Goal: Complete application form: Complete application form

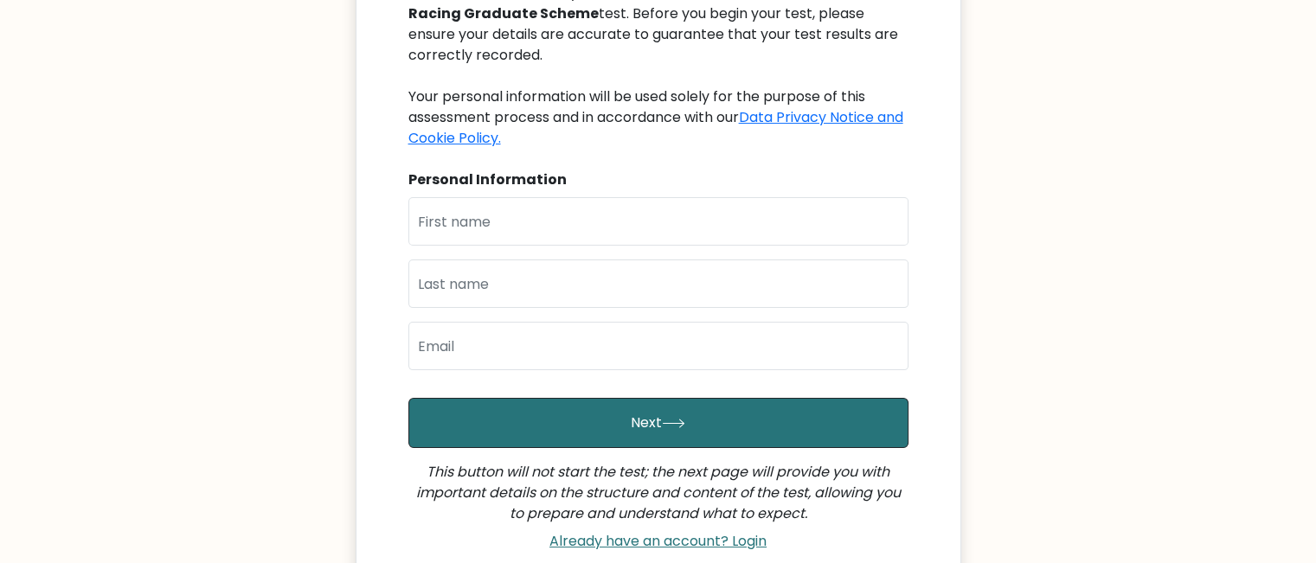
scroll to position [360, 0]
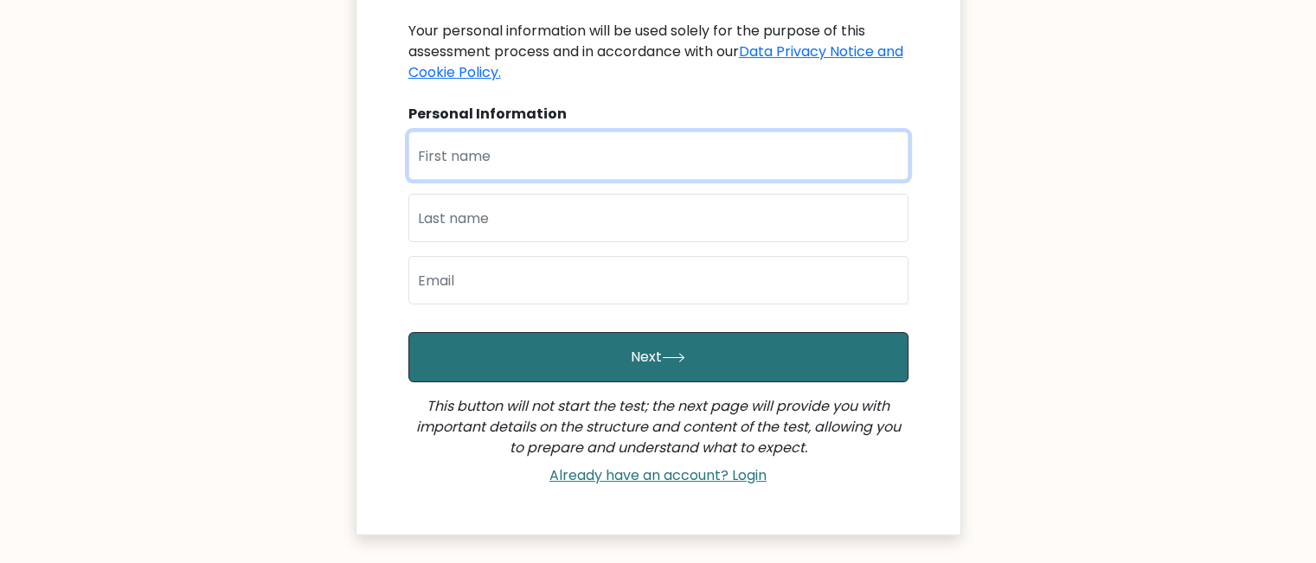
click at [501, 147] on input "text" at bounding box center [658, 156] width 500 height 48
type input "Artemis"
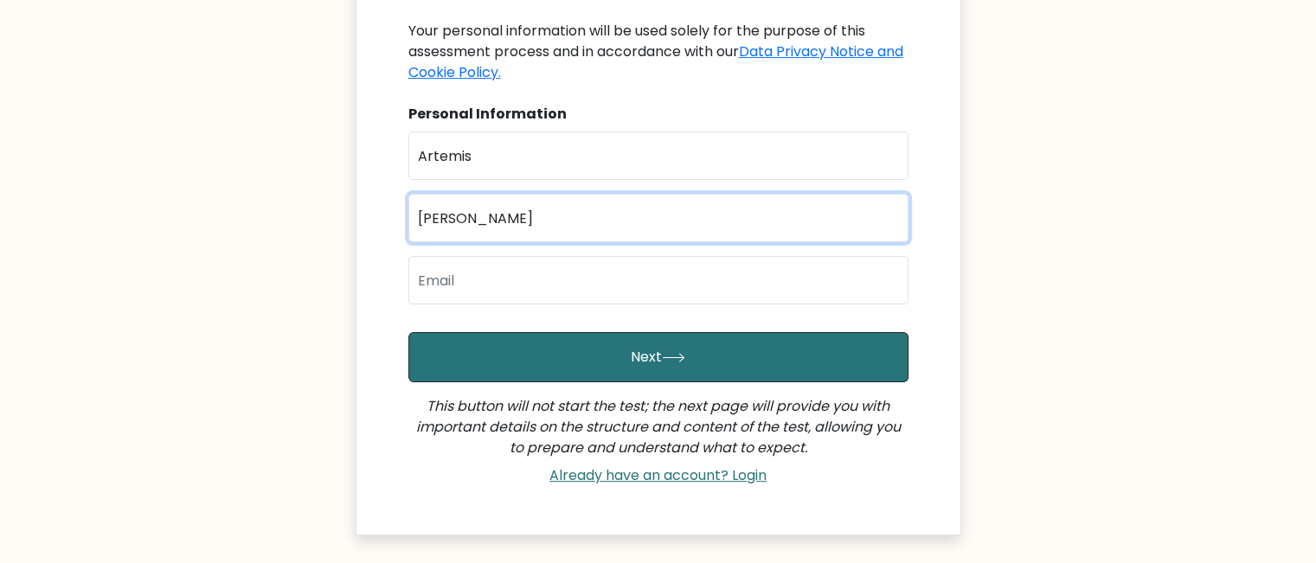
type input "[PERSON_NAME]"
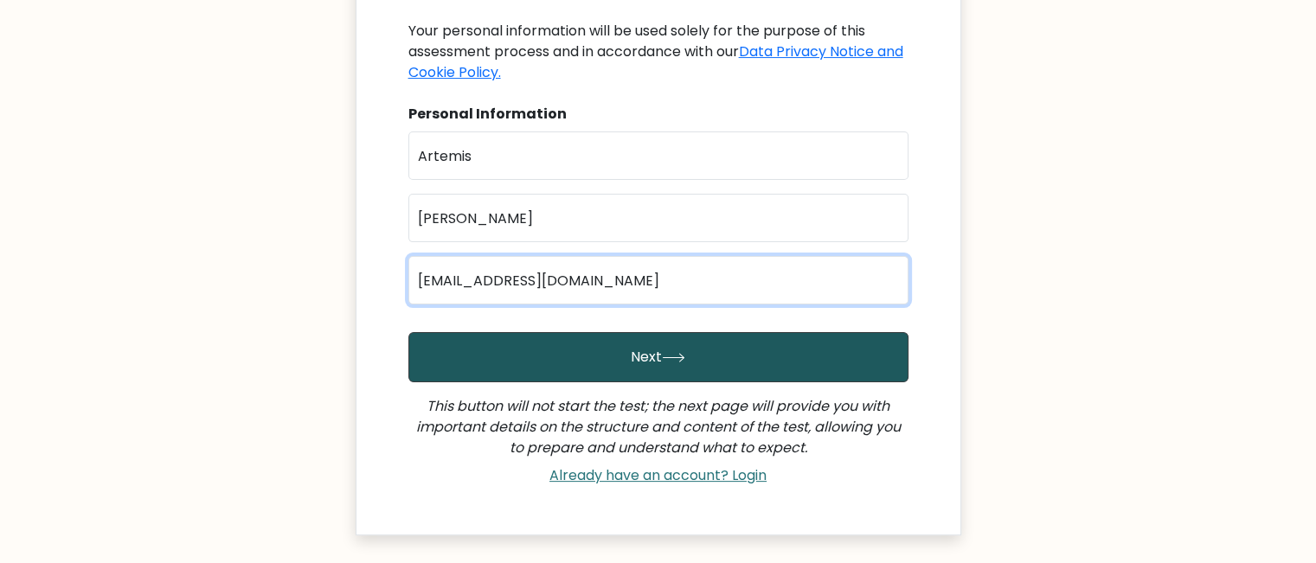
type input "[EMAIL_ADDRESS][DOMAIN_NAME]"
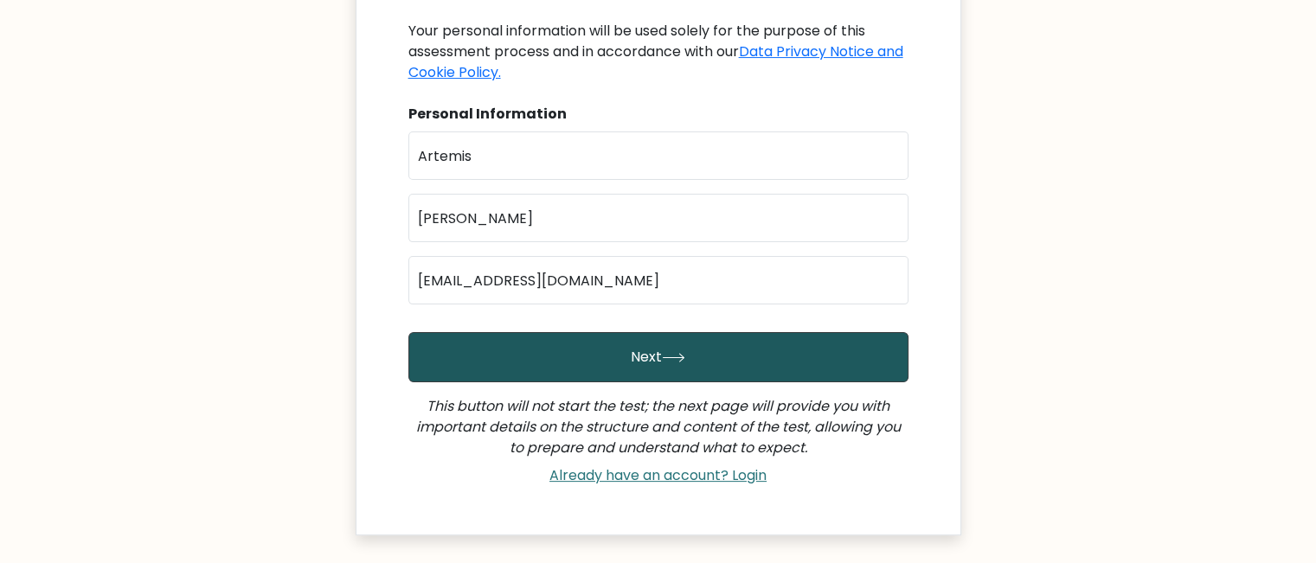
click at [563, 363] on button "Next" at bounding box center [658, 357] width 500 height 50
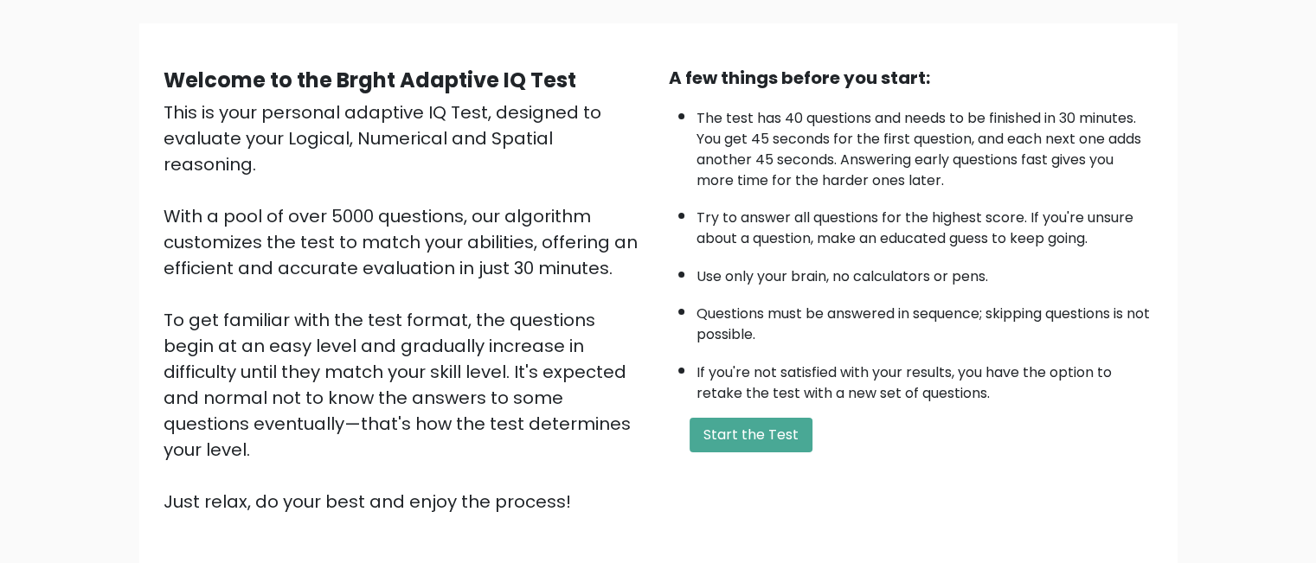
scroll to position [114, 0]
click at [750, 425] on button "Start the Test" at bounding box center [751, 434] width 123 height 35
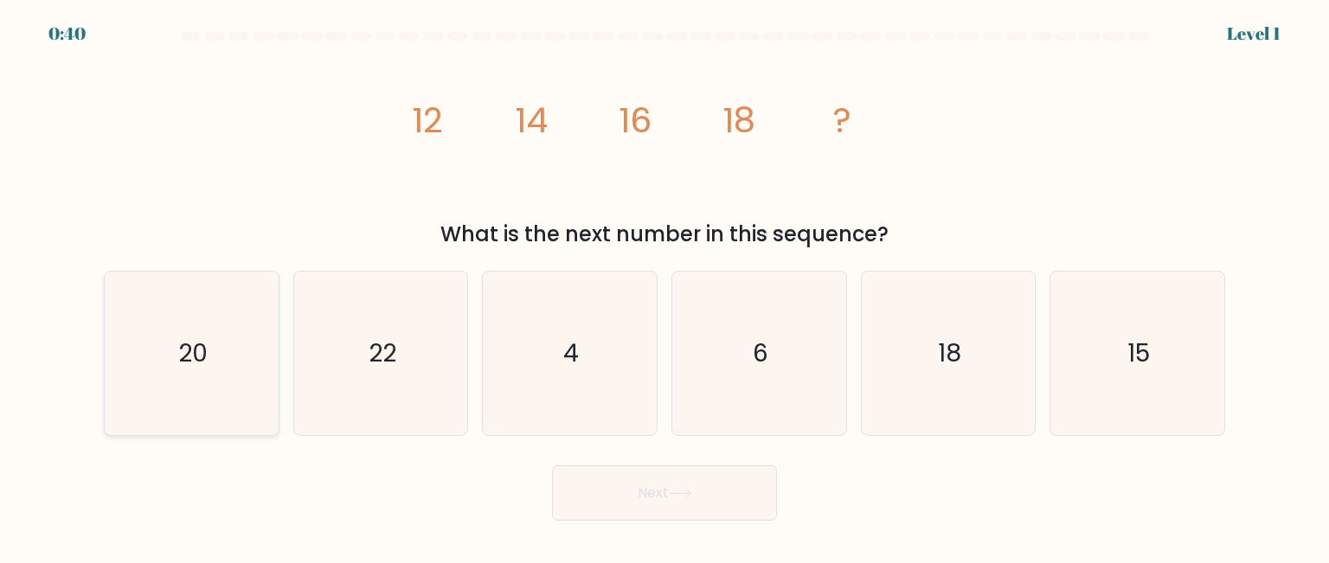
click at [201, 343] on text "20" at bounding box center [192, 353] width 29 height 35
click at [665, 286] on input "a. 20" at bounding box center [665, 284] width 1 height 4
radio input "true"
click at [661, 479] on button "Next" at bounding box center [664, 493] width 225 height 55
click at [679, 486] on button "Next" at bounding box center [664, 493] width 225 height 55
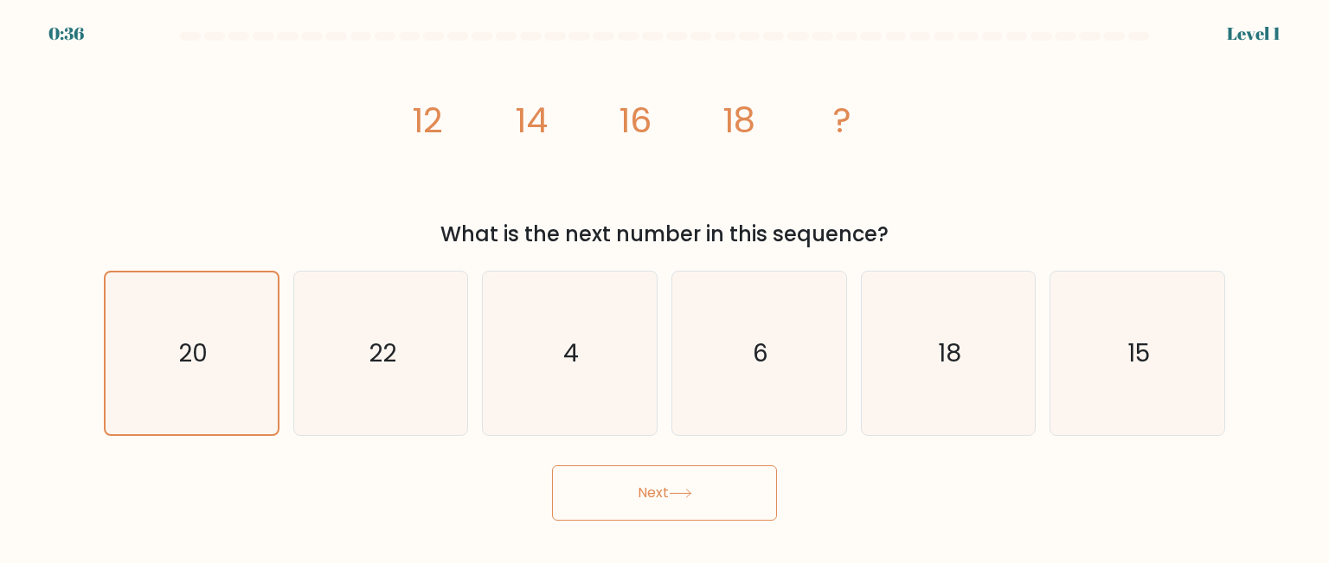
click at [679, 486] on button "Next" at bounding box center [664, 493] width 225 height 55
click at [647, 498] on button "Next" at bounding box center [664, 493] width 225 height 55
click at [144, 369] on icon "20" at bounding box center [191, 353] width 161 height 161
click at [665, 286] on input "a. 20" at bounding box center [665, 284] width 1 height 4
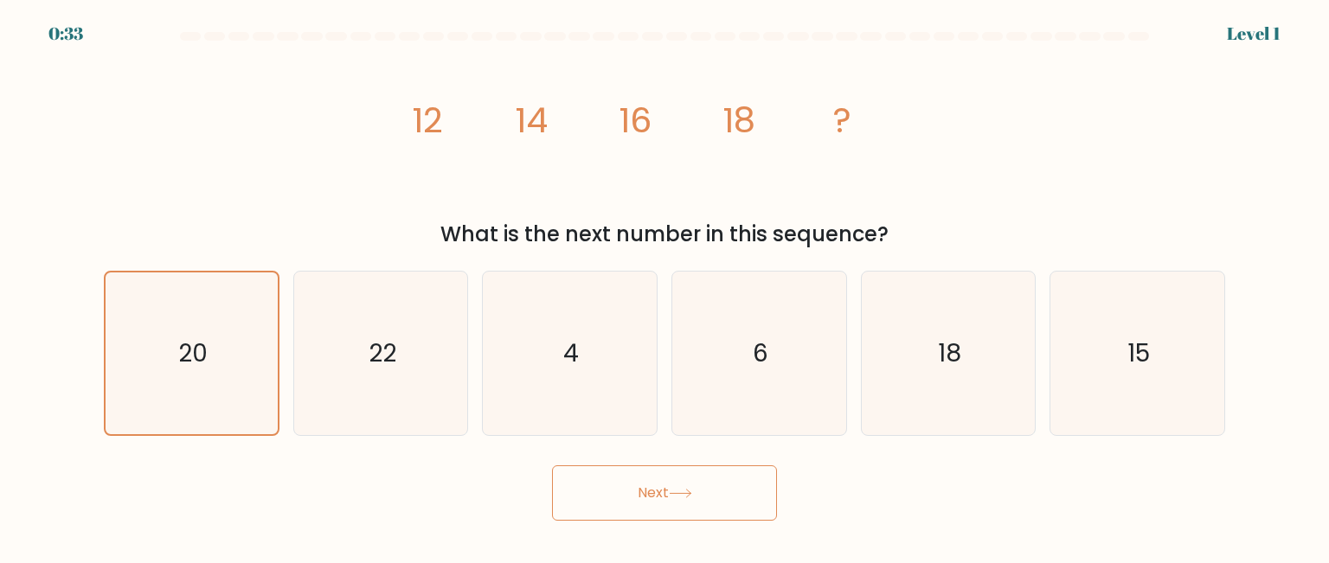
click at [671, 484] on button "Next" at bounding box center [664, 493] width 225 height 55
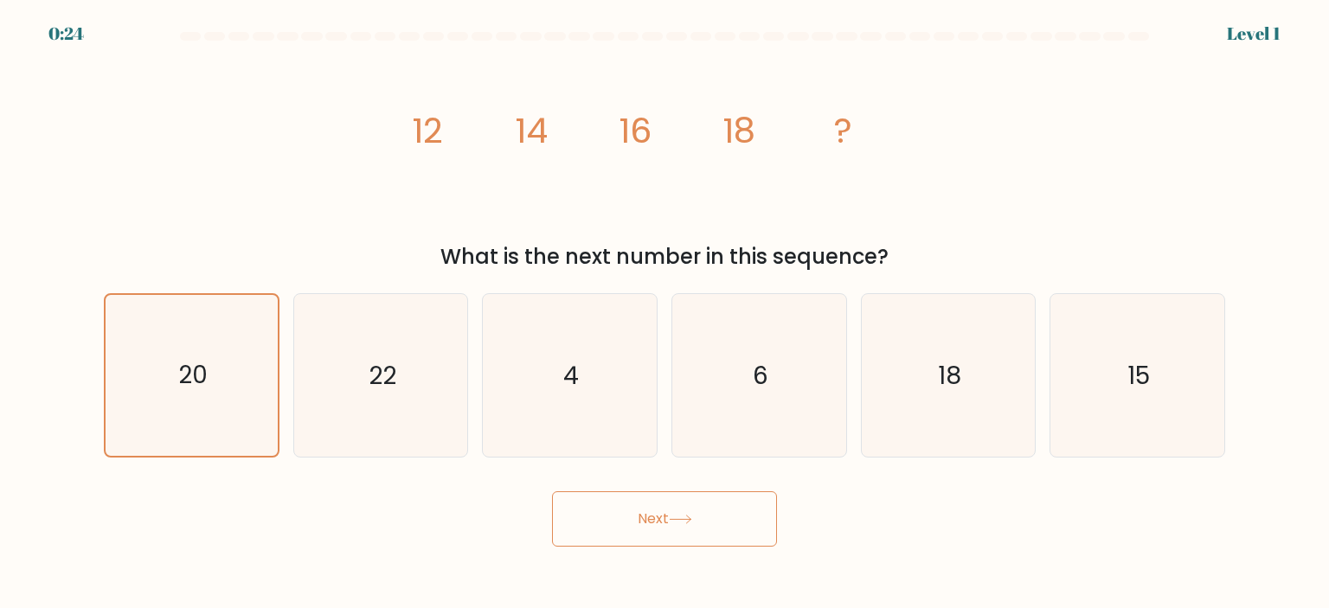
click at [690, 505] on button "Next" at bounding box center [664, 519] width 225 height 55
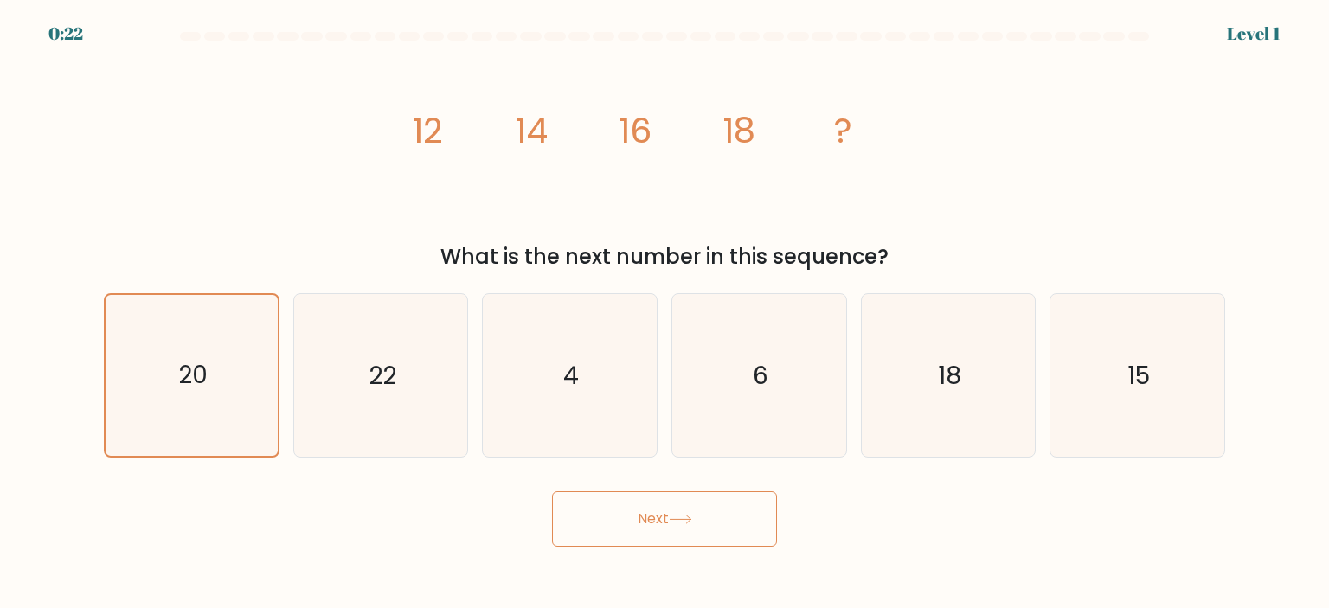
click at [682, 518] on icon at bounding box center [680, 520] width 23 height 10
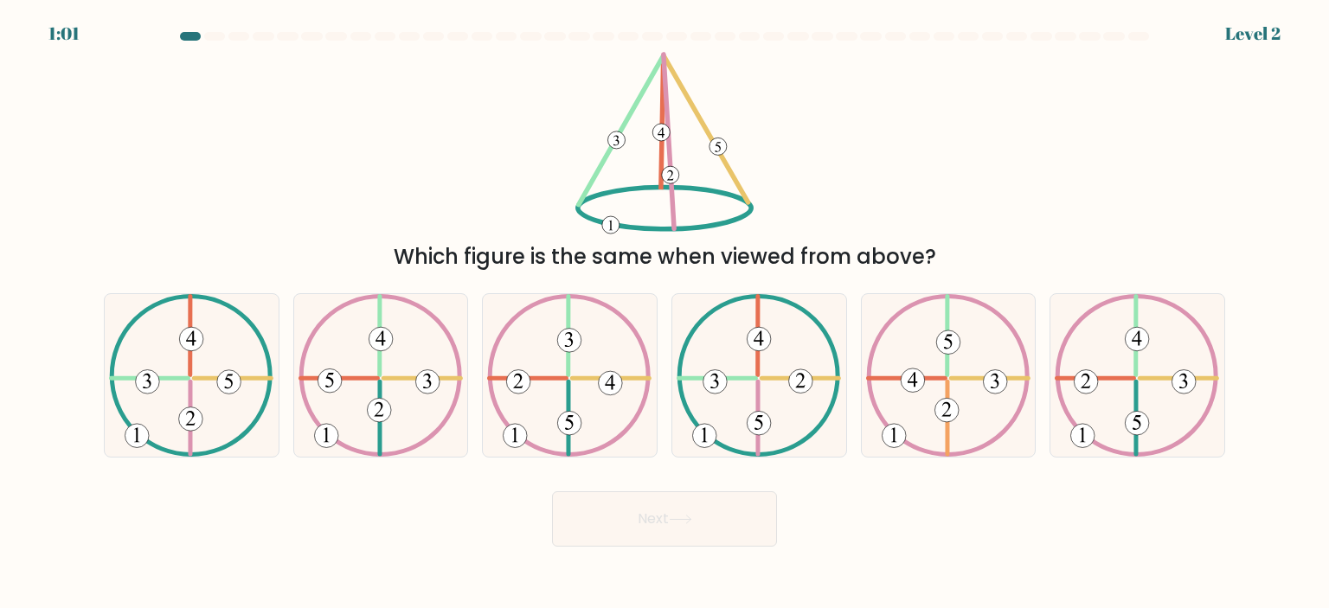
drag, startPoint x: 682, startPoint y: 518, endPoint x: 758, endPoint y: 196, distance: 331.7
click at [758, 196] on form at bounding box center [664, 289] width 1329 height 515
click at [158, 375] on icon at bounding box center [191, 375] width 164 height 163
click at [665, 313] on input "a." at bounding box center [665, 309] width 1 height 9
radio input "true"
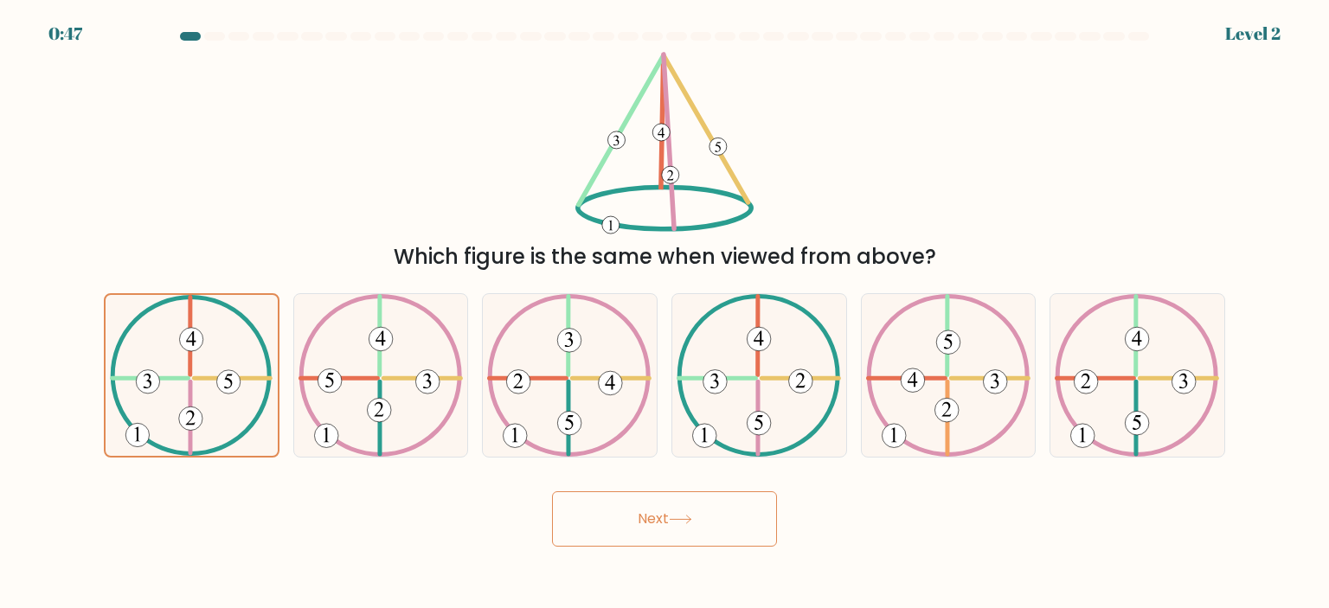
click at [662, 529] on button "Next" at bounding box center [664, 519] width 225 height 55
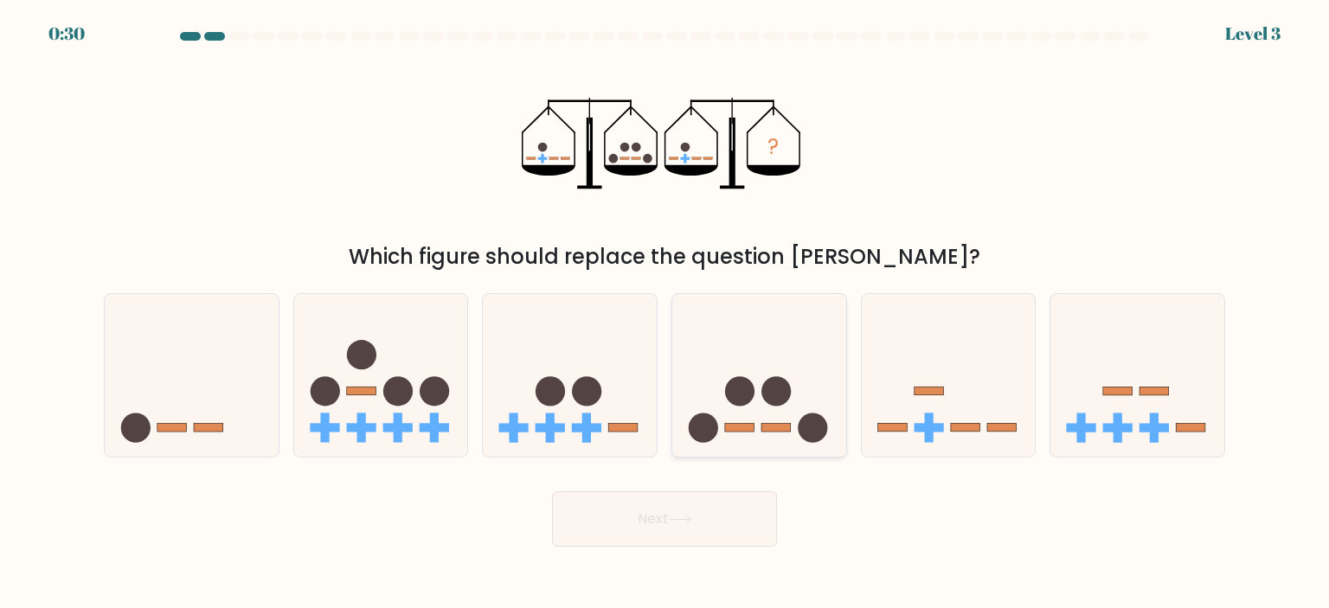
click at [811, 408] on icon at bounding box center [759, 376] width 174 height 144
click at [665, 313] on input "d." at bounding box center [665, 309] width 1 height 9
radio input "true"
click at [675, 525] on button "Next" at bounding box center [664, 519] width 225 height 55
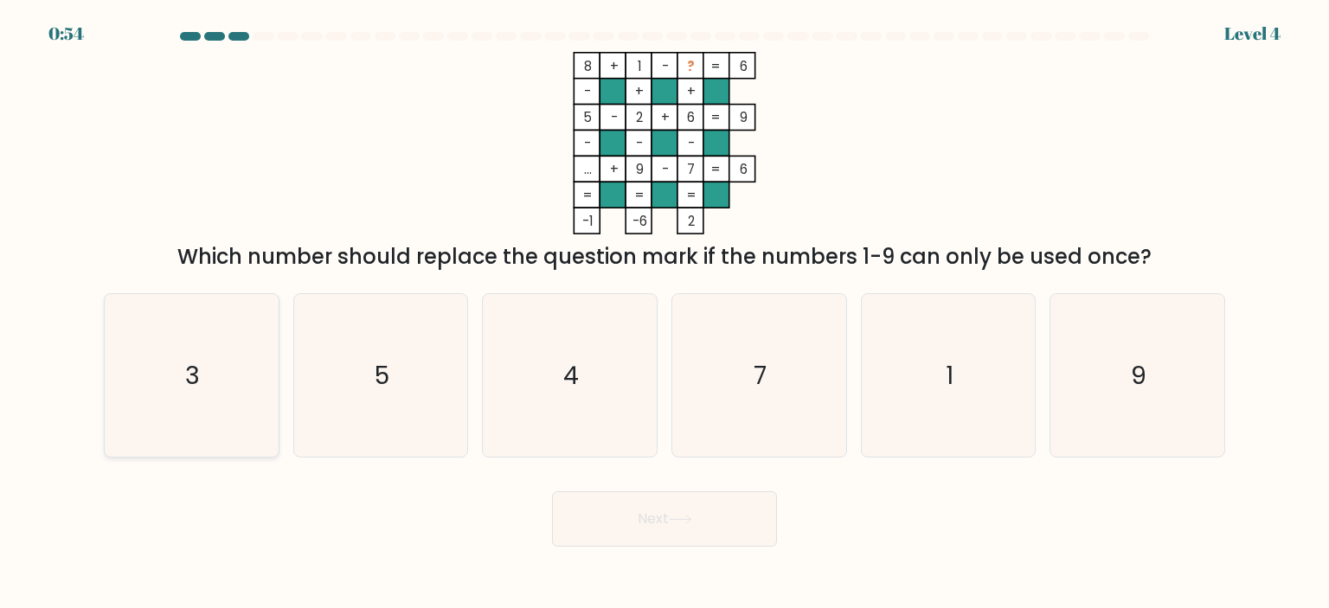
click at [235, 364] on icon "3" at bounding box center [191, 375] width 163 height 163
click at [665, 313] on input "a. 3" at bounding box center [665, 309] width 1 height 9
radio input "true"
click at [656, 501] on button "Next" at bounding box center [664, 519] width 225 height 55
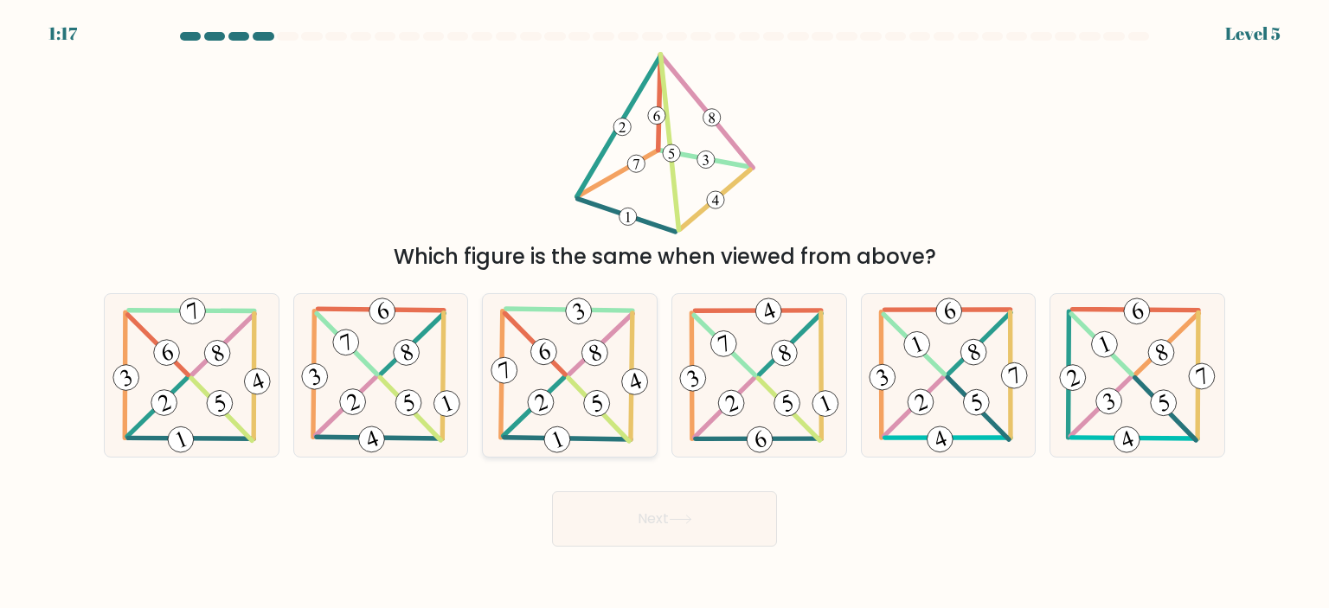
click at [559, 365] on 399 at bounding box center [535, 343] width 61 height 61
click at [665, 313] on input "c." at bounding box center [665, 309] width 1 height 9
radio input "true"
click at [643, 512] on button "Next" at bounding box center [664, 519] width 225 height 55
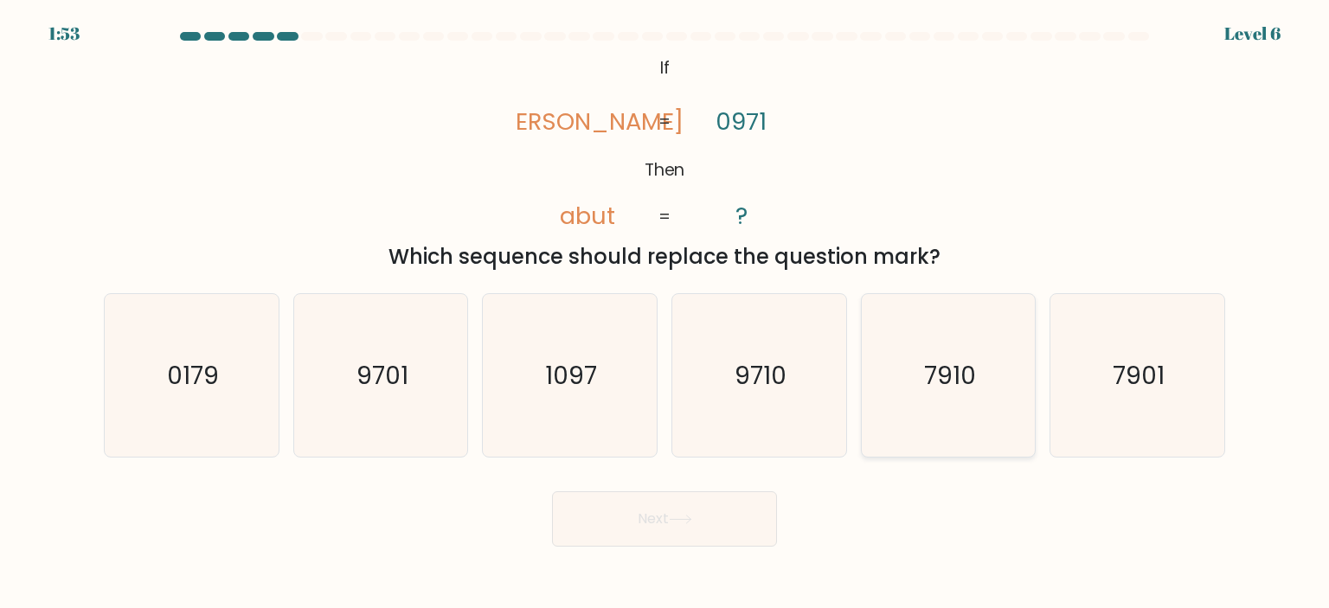
click at [920, 370] on icon "7910" at bounding box center [948, 375] width 163 height 163
click at [665, 313] on input "e. 7910" at bounding box center [665, 309] width 1 height 9
radio input "true"
click at [658, 526] on button "Next" at bounding box center [664, 519] width 225 height 55
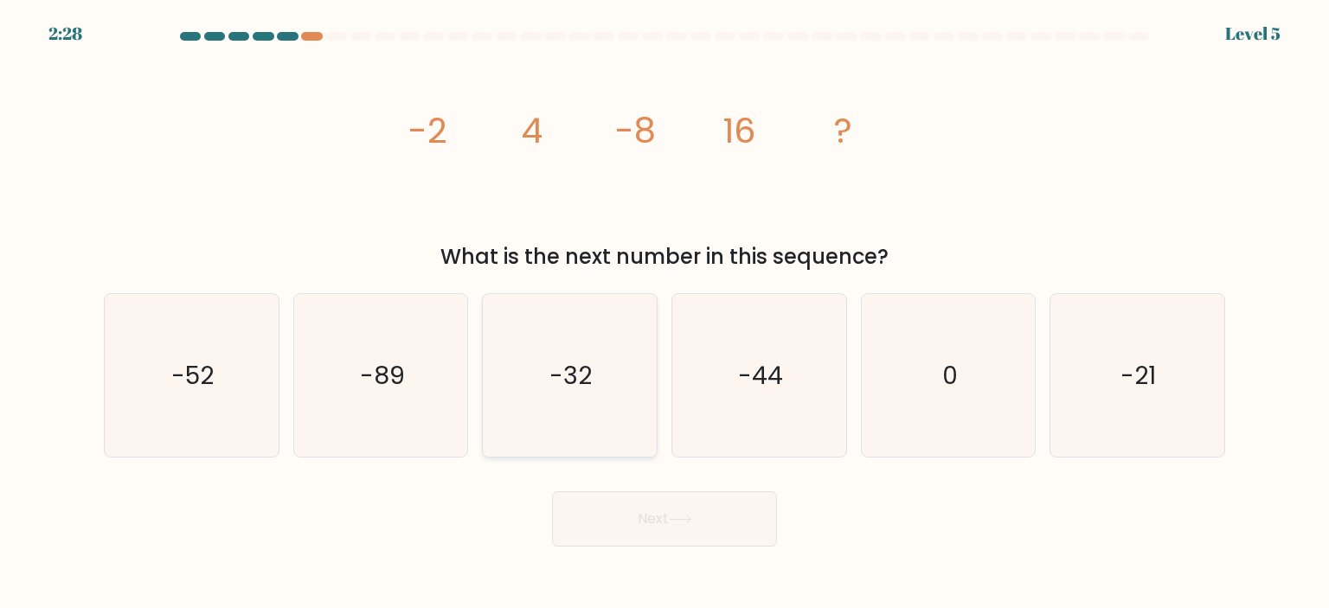
click at [616, 376] on icon "-32" at bounding box center [569, 375] width 163 height 163
click at [665, 313] on input "c. -32" at bounding box center [665, 309] width 1 height 9
radio input "true"
click at [686, 518] on icon at bounding box center [680, 520] width 23 height 10
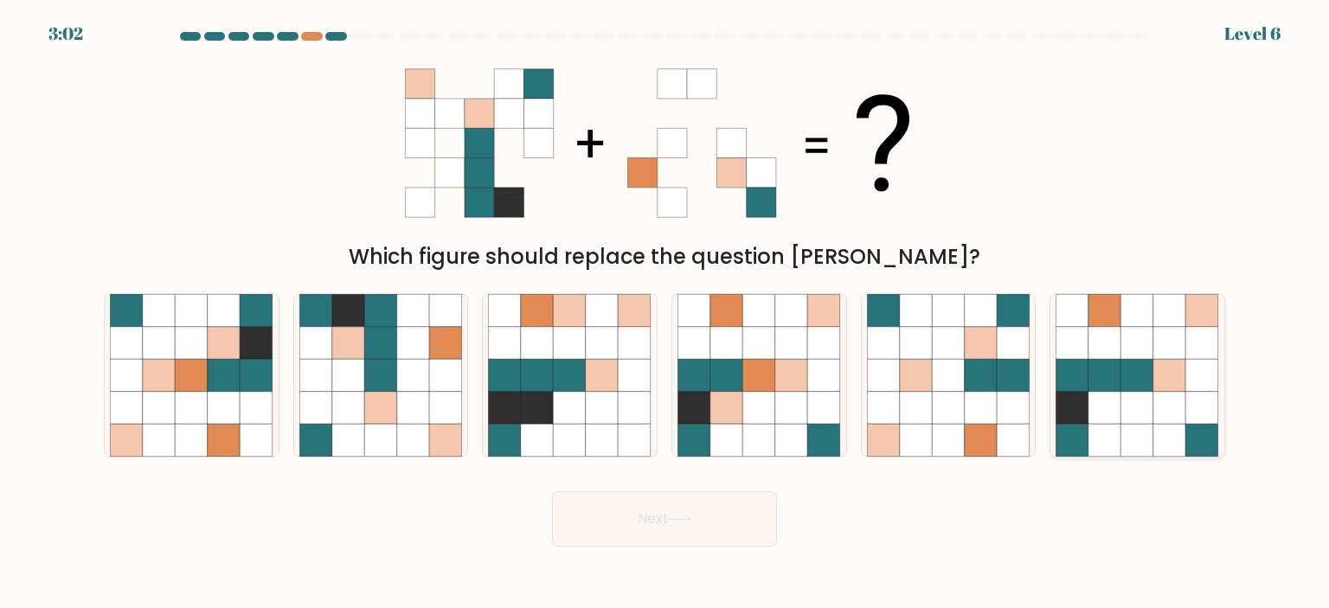
click at [1109, 376] on icon at bounding box center [1105, 375] width 33 height 33
click at [665, 313] on input "f." at bounding box center [665, 309] width 1 height 9
radio input "true"
click at [740, 342] on icon at bounding box center [726, 343] width 33 height 33
click at [665, 313] on input "d." at bounding box center [665, 309] width 1 height 9
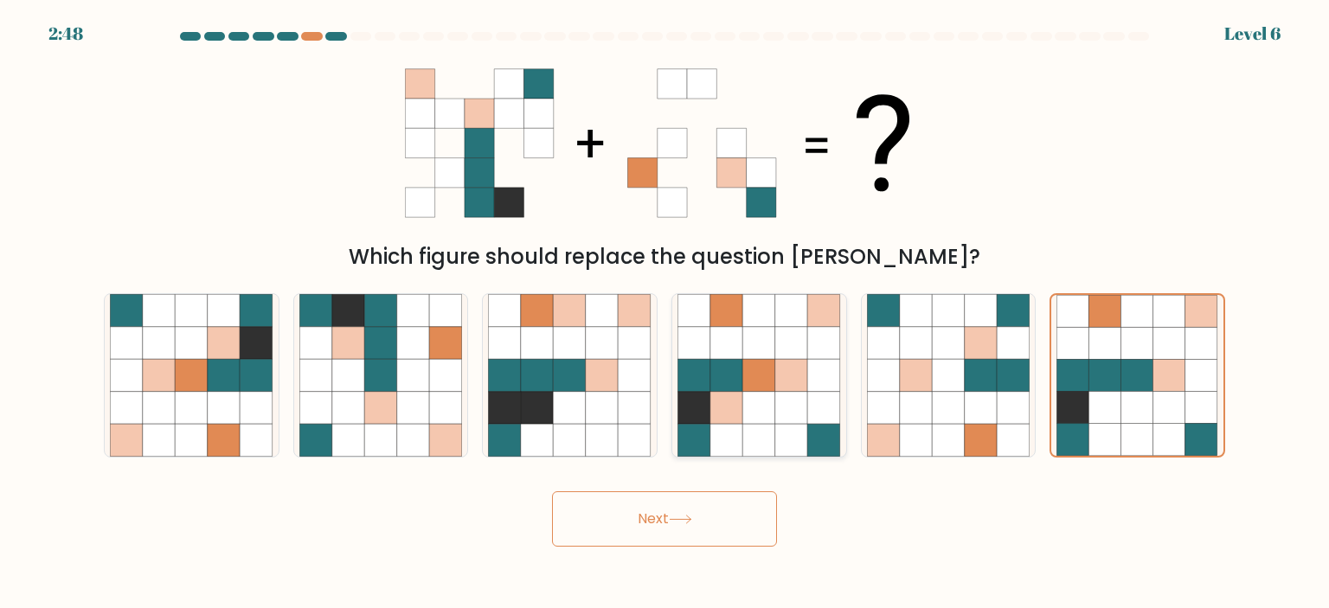
radio input "true"
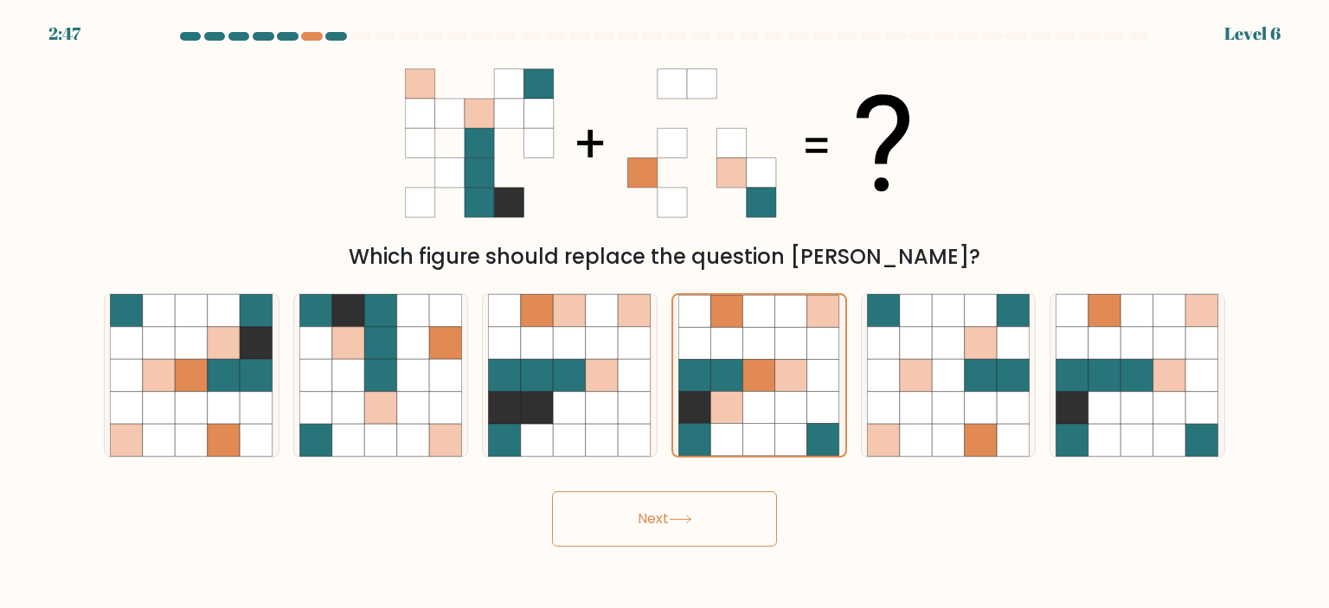
click at [682, 522] on icon at bounding box center [680, 520] width 23 height 10
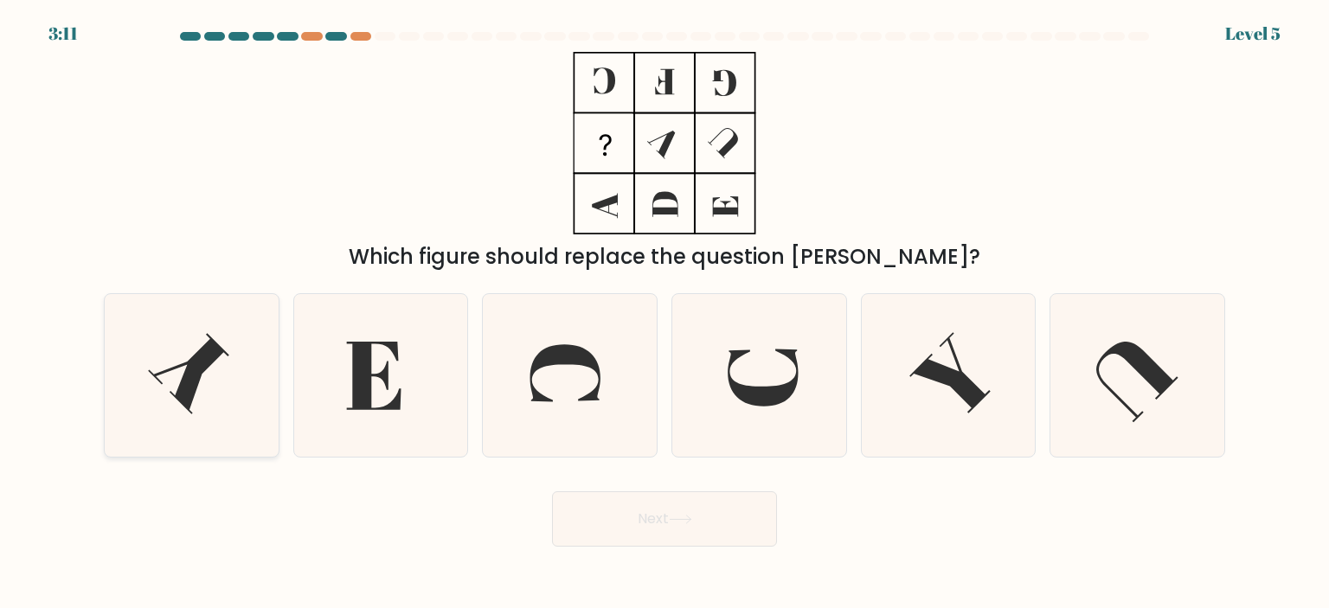
click at [184, 363] on icon at bounding box center [188, 373] width 81 height 81
click at [665, 313] on input "a." at bounding box center [665, 309] width 1 height 9
radio input "true"
click at [665, 525] on button "Next" at bounding box center [664, 519] width 225 height 55
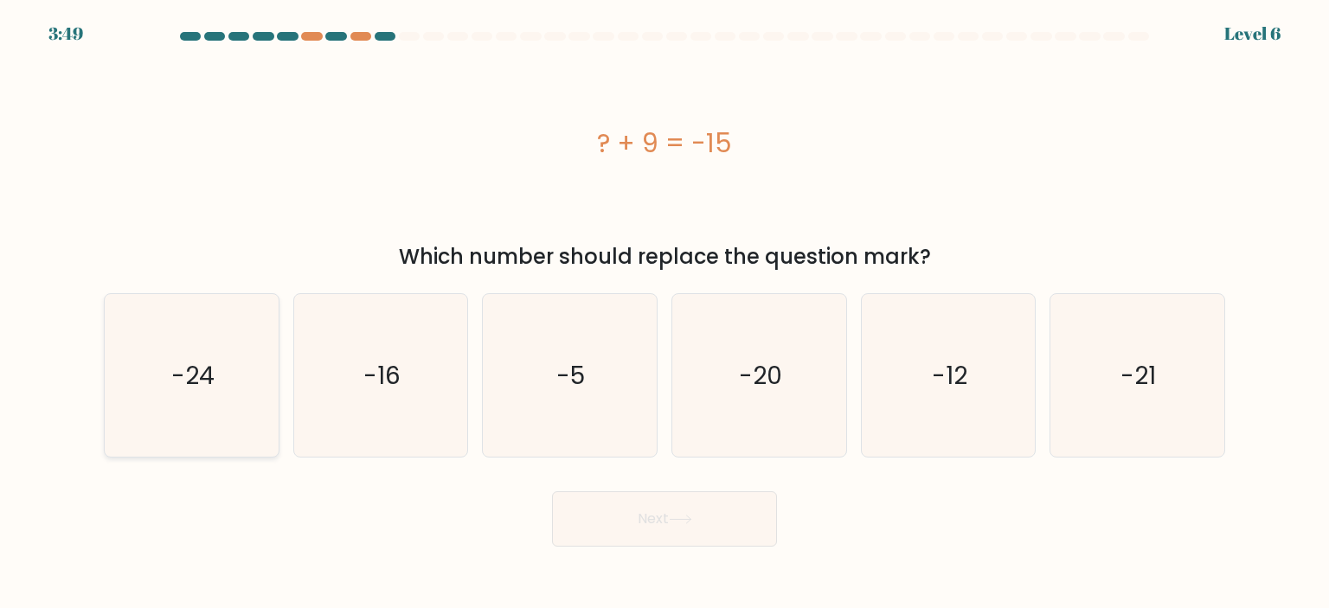
click at [226, 370] on icon "-24" at bounding box center [191, 375] width 163 height 163
click at [665, 313] on input "a. -24" at bounding box center [665, 309] width 1 height 9
radio input "true"
click at [659, 527] on button "Next" at bounding box center [664, 519] width 225 height 55
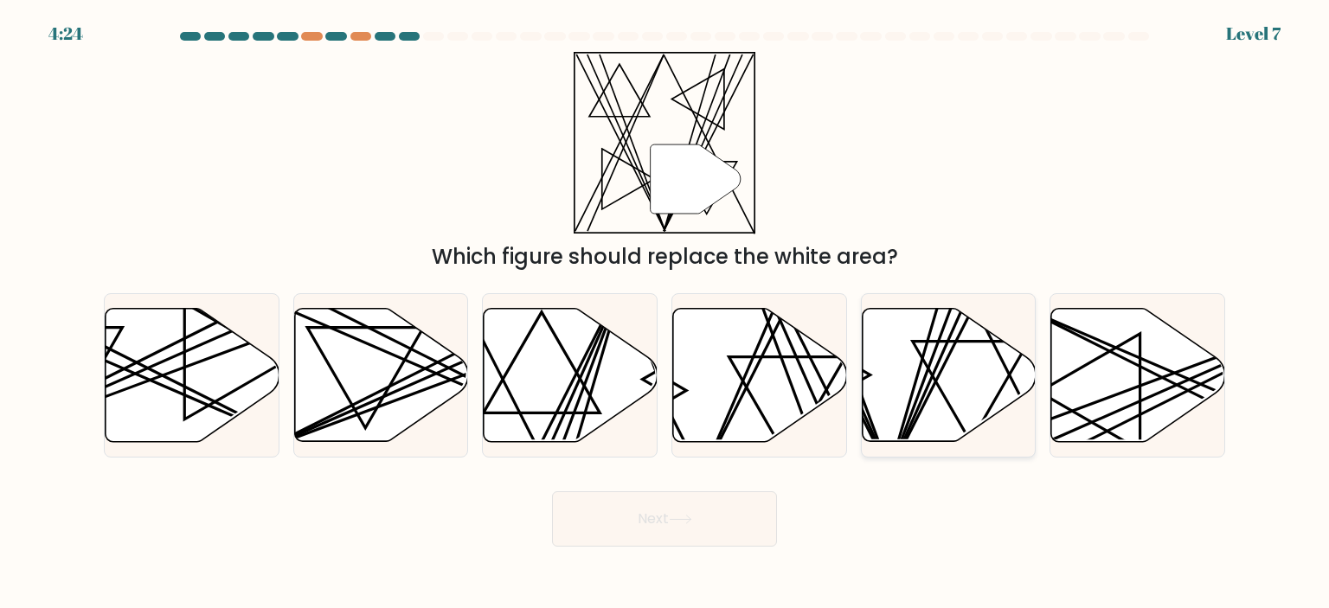
click at [892, 380] on icon at bounding box center [949, 374] width 174 height 133
click at [665, 313] on input "e." at bounding box center [665, 309] width 1 height 9
radio input "true"
click at [634, 514] on button "Next" at bounding box center [664, 519] width 225 height 55
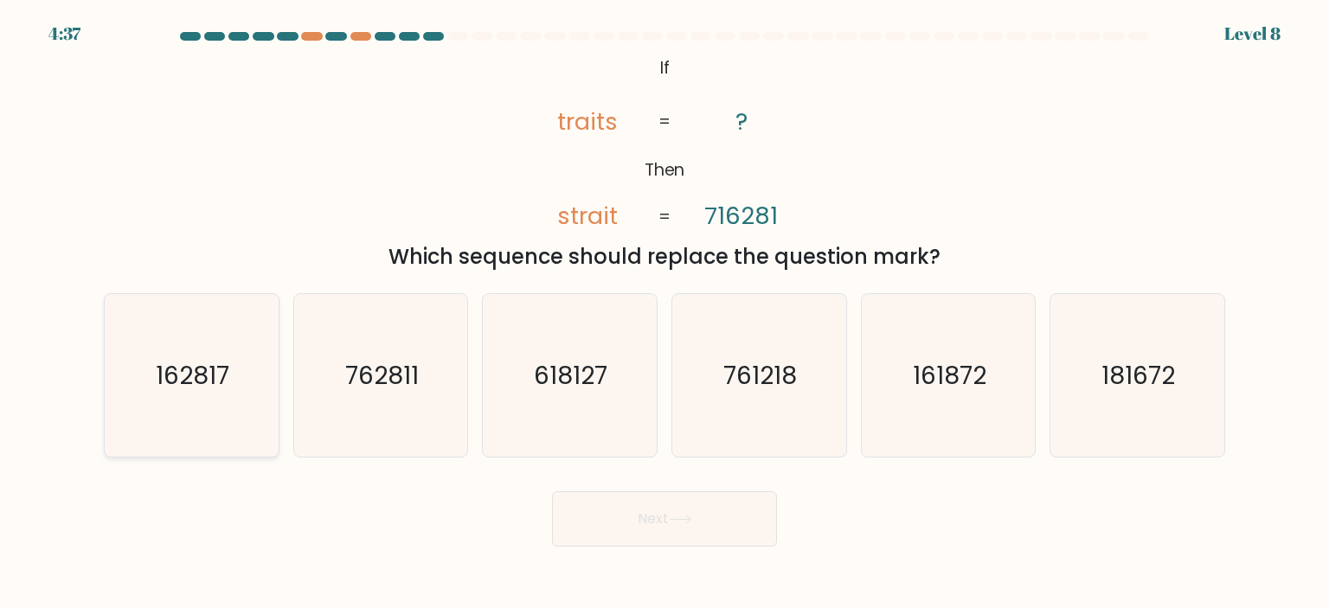
click at [189, 341] on icon "162817" at bounding box center [191, 375] width 163 height 163
click at [665, 313] on input "a. 162817" at bounding box center [665, 309] width 1 height 9
radio input "true"
click at [685, 539] on button "Next" at bounding box center [664, 519] width 225 height 55
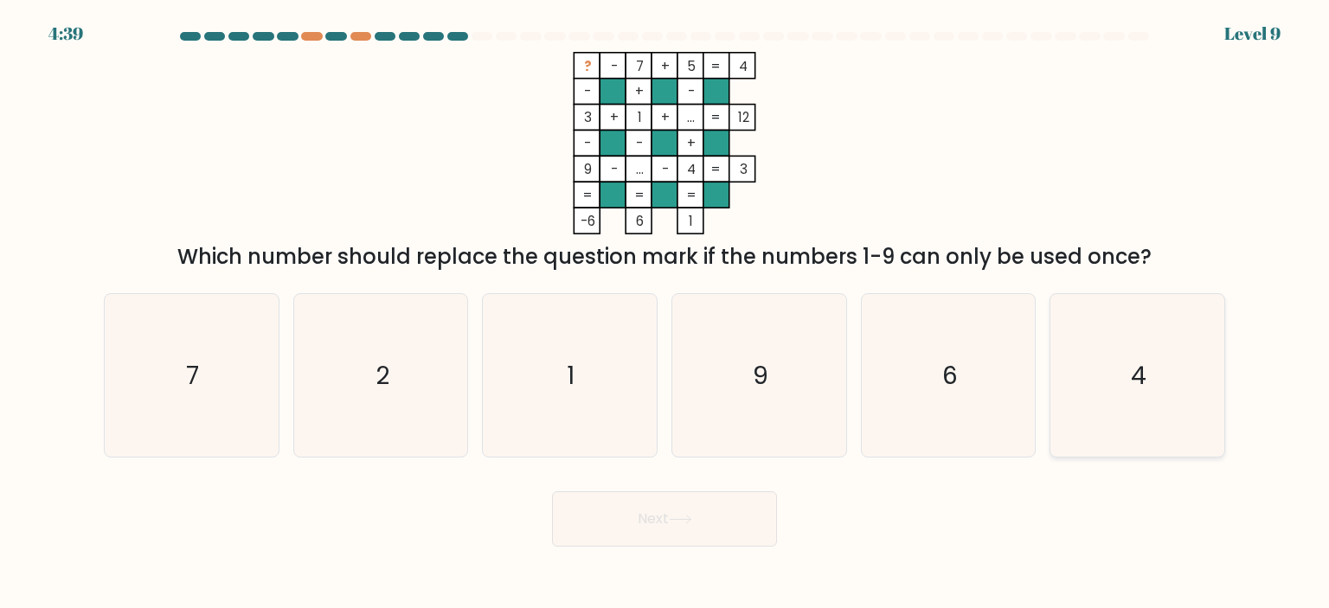
click at [1149, 359] on icon "4" at bounding box center [1137, 375] width 163 height 163
click at [665, 313] on input "f. 4" at bounding box center [665, 309] width 1 height 9
radio input "true"
click at [968, 353] on icon "6" at bounding box center [948, 375] width 163 height 163
click at [665, 313] on input "e. 6" at bounding box center [665, 309] width 1 height 9
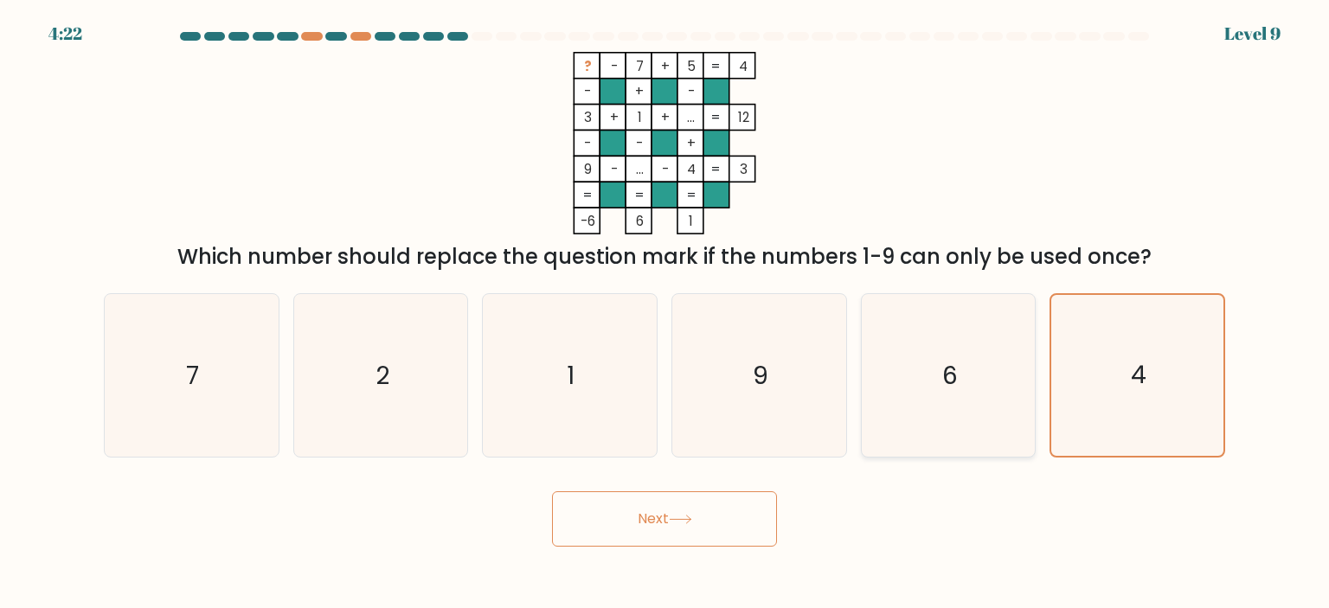
radio input "true"
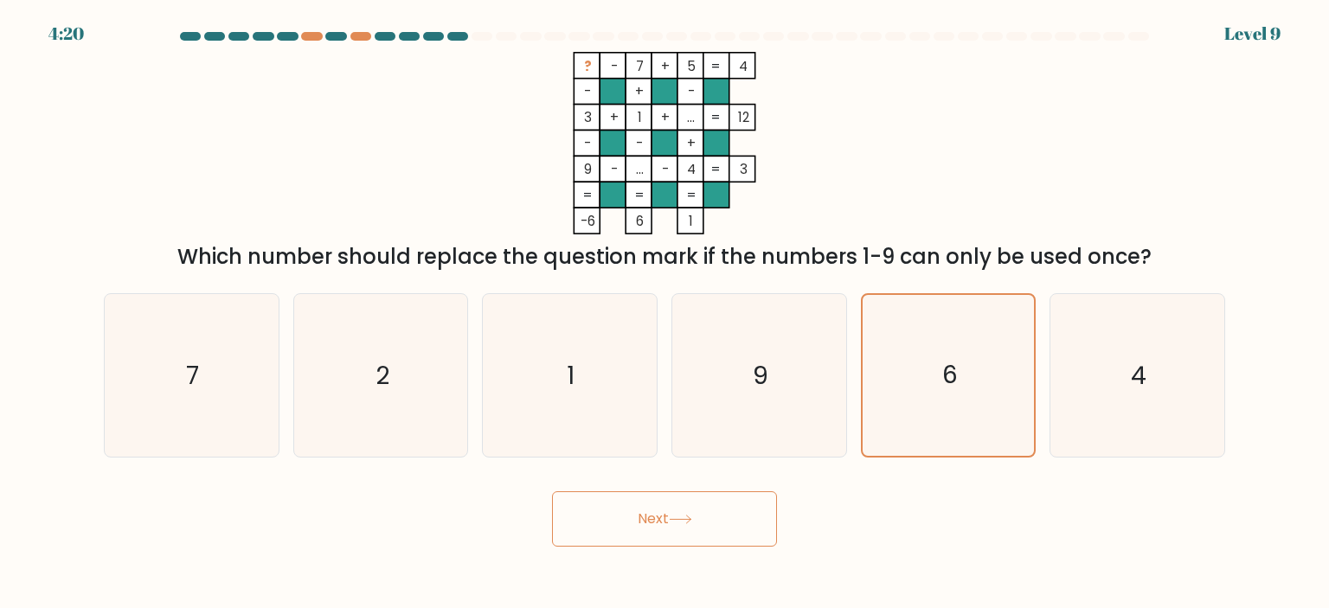
click at [675, 509] on button "Next" at bounding box center [664, 519] width 225 height 55
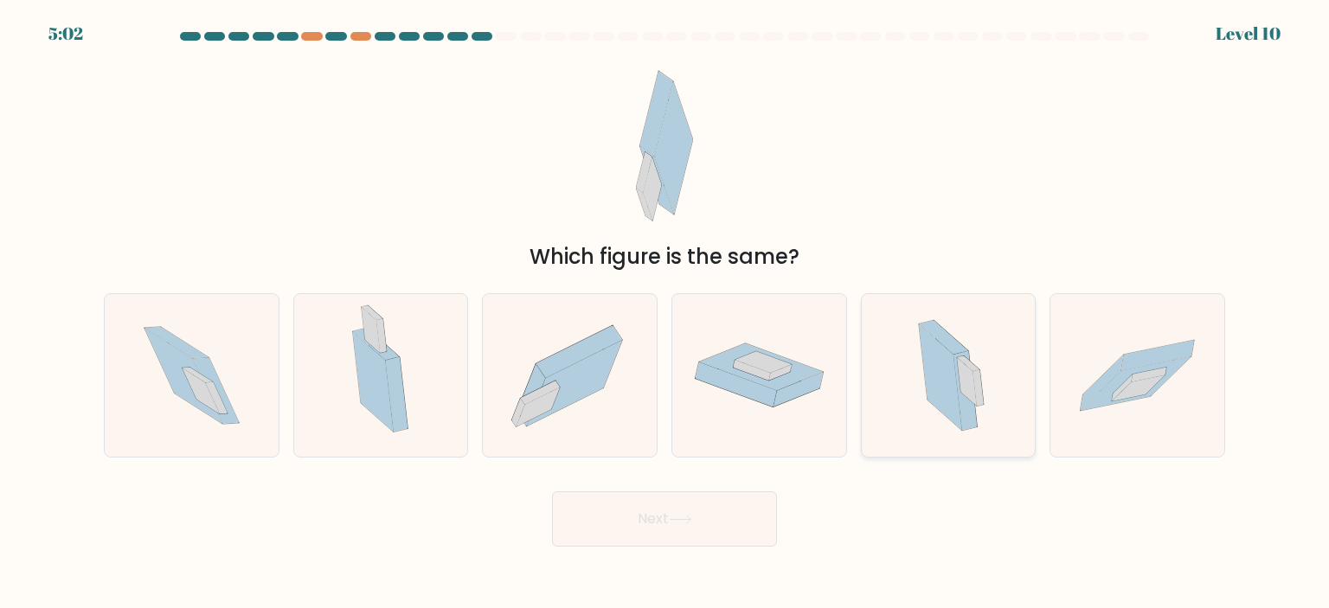
click at [942, 334] on icon at bounding box center [944, 338] width 48 height 34
click at [665, 313] on input "e." at bounding box center [665, 309] width 1 height 9
radio input "true"
click at [733, 524] on button "Next" at bounding box center [664, 519] width 225 height 55
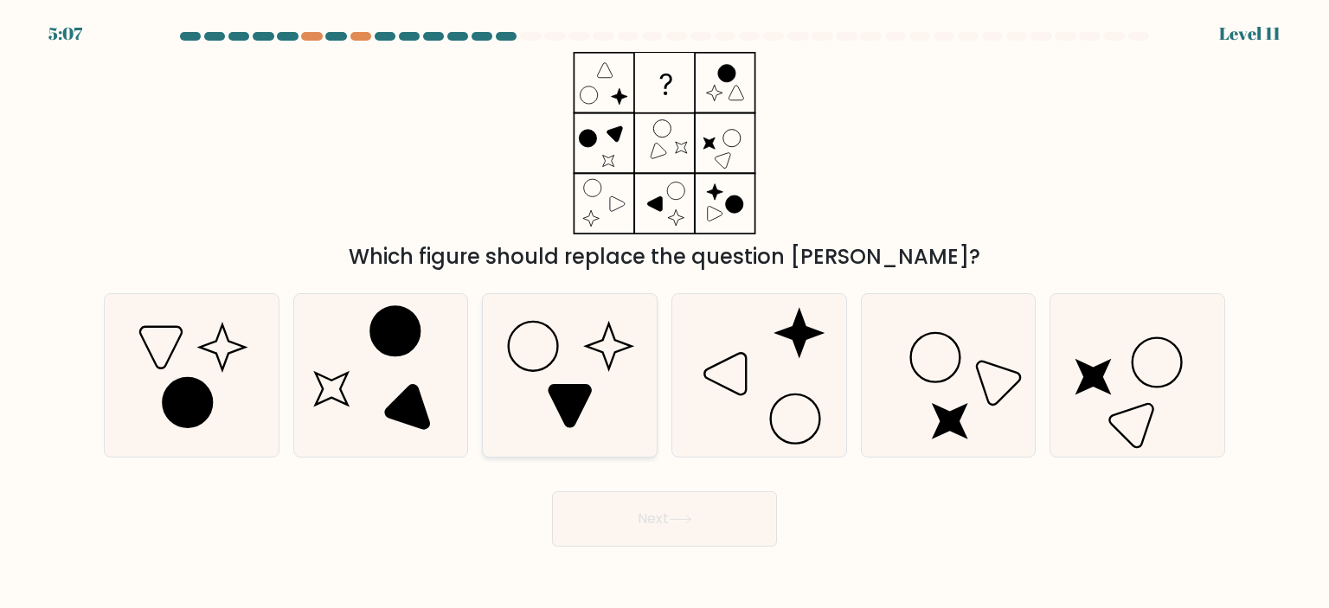
click at [565, 390] on icon at bounding box center [571, 406] width 42 height 42
click at [665, 313] on input "c." at bounding box center [665, 309] width 1 height 9
radio input "true"
click at [651, 518] on button "Next" at bounding box center [664, 519] width 225 height 55
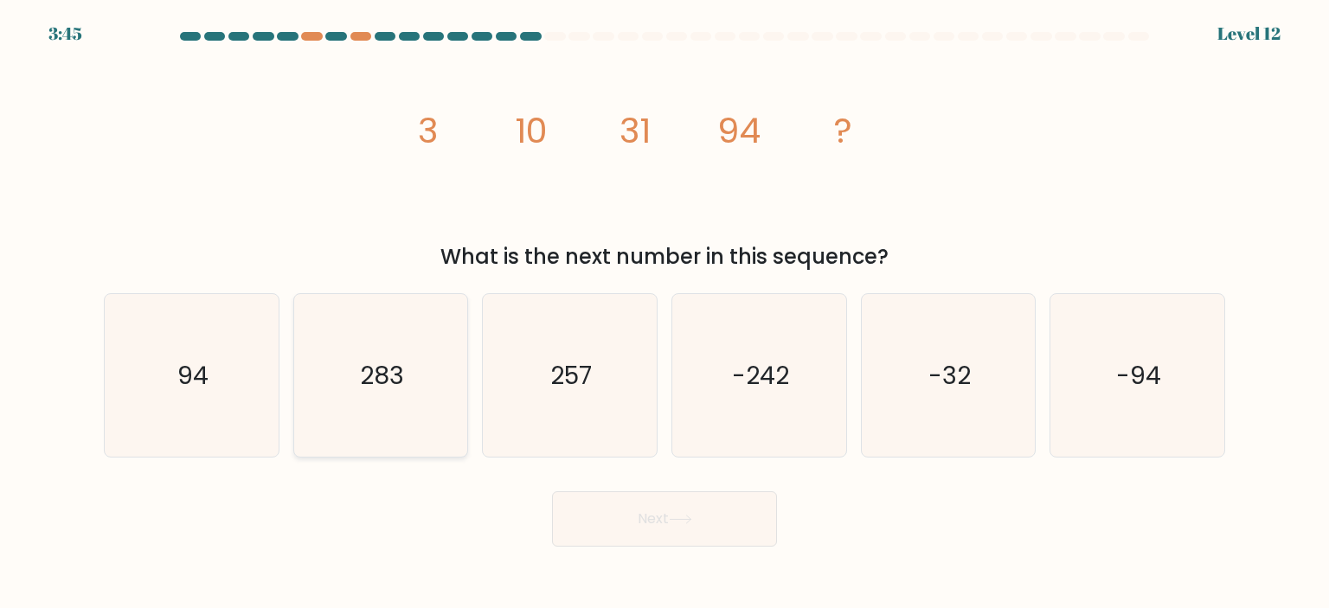
click at [345, 335] on icon "283" at bounding box center [380, 375] width 163 height 163
click at [665, 313] on input "b. 283" at bounding box center [665, 309] width 1 height 9
radio input "true"
click at [690, 511] on button "Next" at bounding box center [664, 519] width 225 height 55
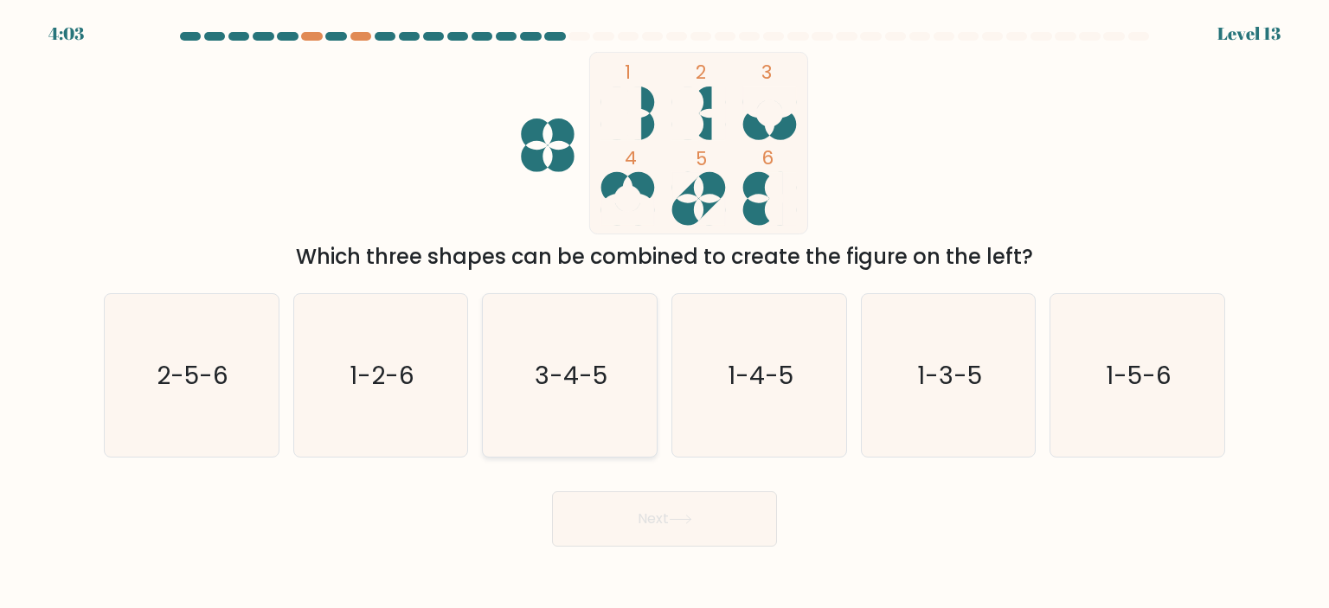
click at [607, 314] on icon "3-4-5" at bounding box center [569, 375] width 163 height 163
click at [665, 313] on input "c. 3-4-5" at bounding box center [665, 309] width 1 height 9
radio input "true"
click at [106, 371] on div "2-5-6" at bounding box center [192, 375] width 176 height 164
click at [665, 313] on input "a. 2-5-6" at bounding box center [665, 309] width 1 height 9
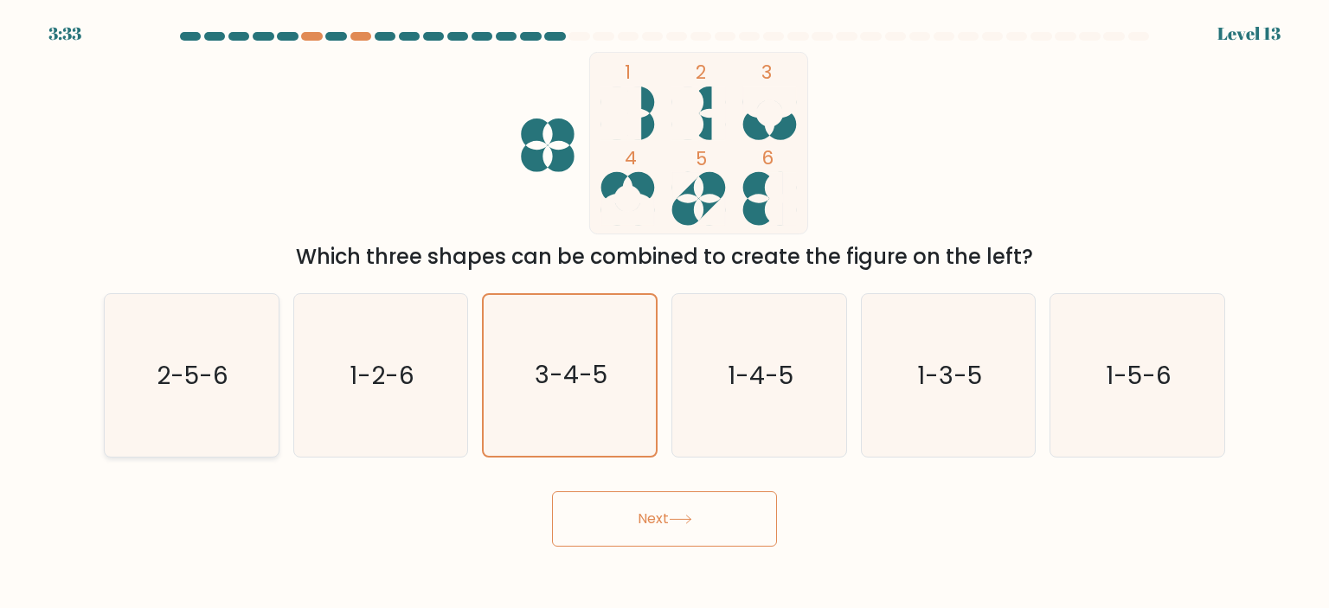
radio input "true"
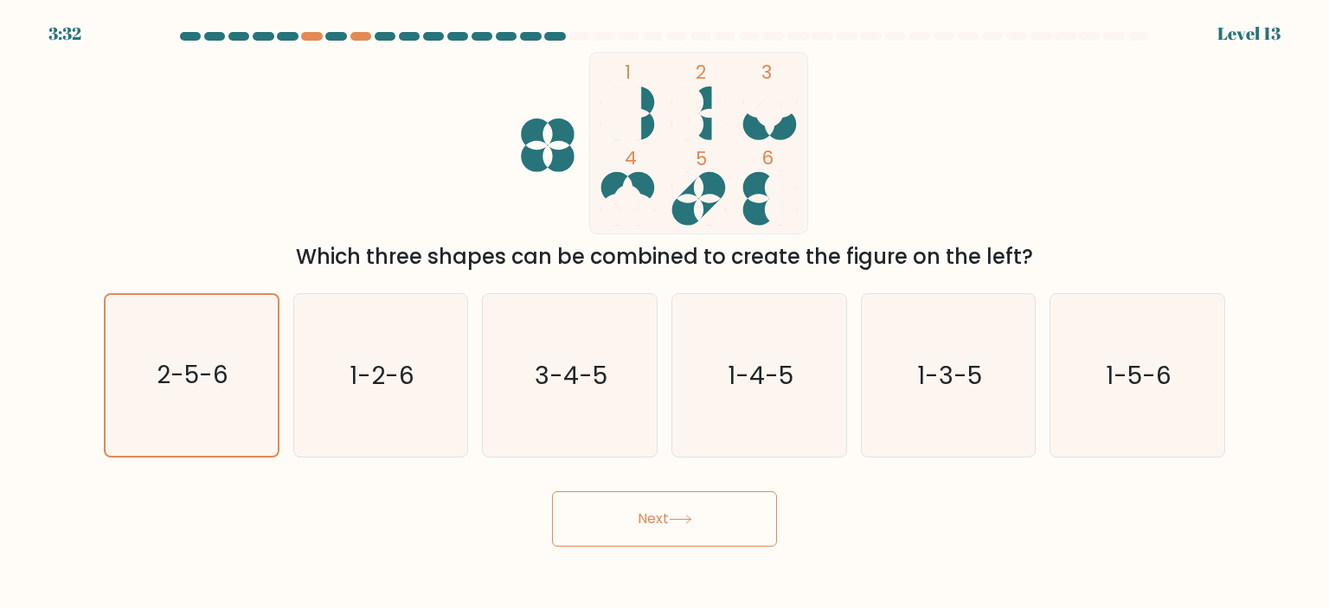
click at [673, 518] on icon at bounding box center [680, 520] width 23 height 10
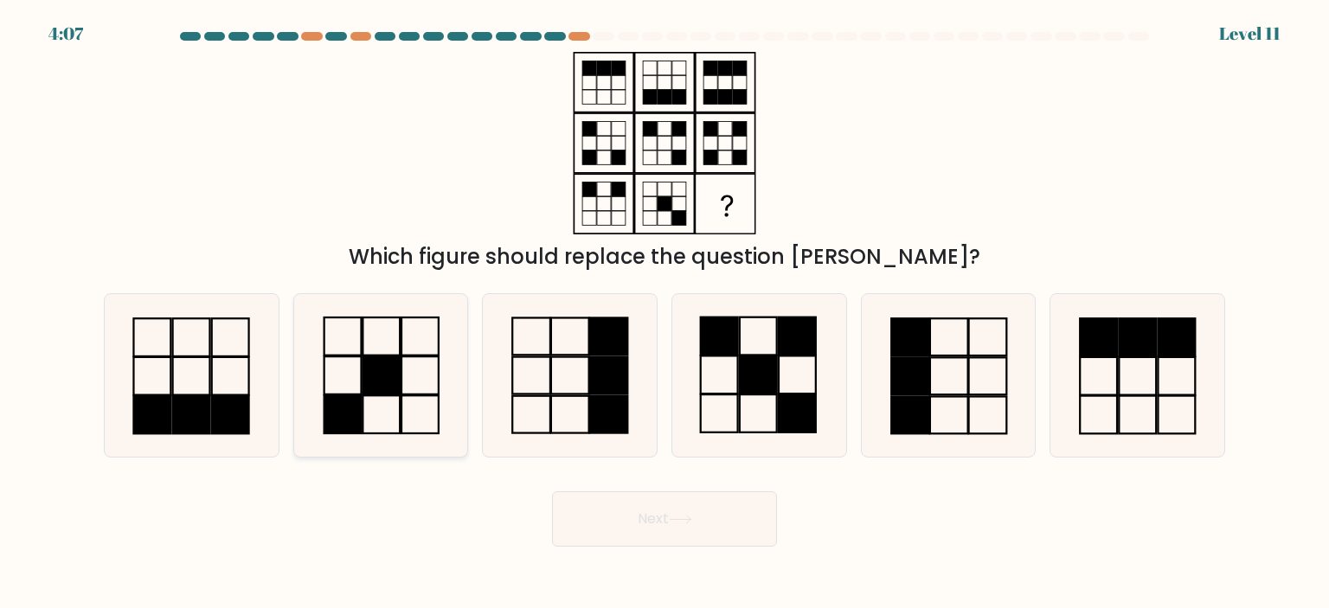
click at [402, 387] on rect at bounding box center [420, 376] width 37 height 38
click at [665, 313] on input "b." at bounding box center [665, 309] width 1 height 9
radio input "true"
click at [758, 376] on rect at bounding box center [758, 375] width 37 height 38
click at [665, 313] on input "d." at bounding box center [665, 309] width 1 height 9
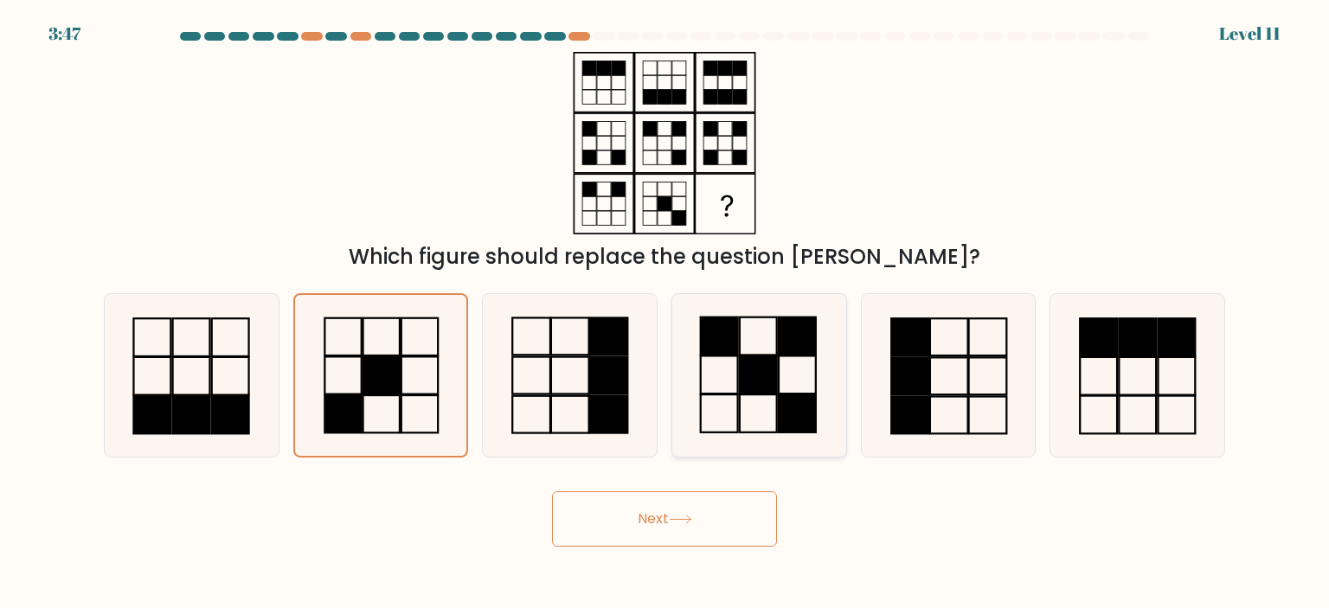
radio input "true"
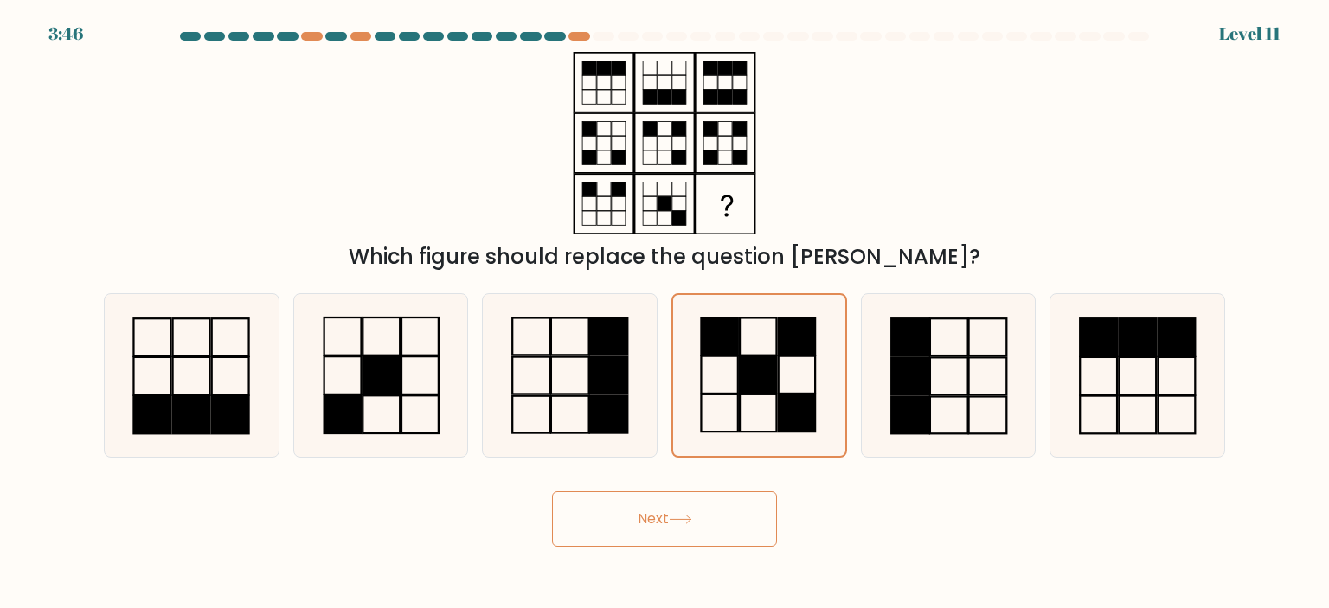
click at [716, 519] on button "Next" at bounding box center [664, 519] width 225 height 55
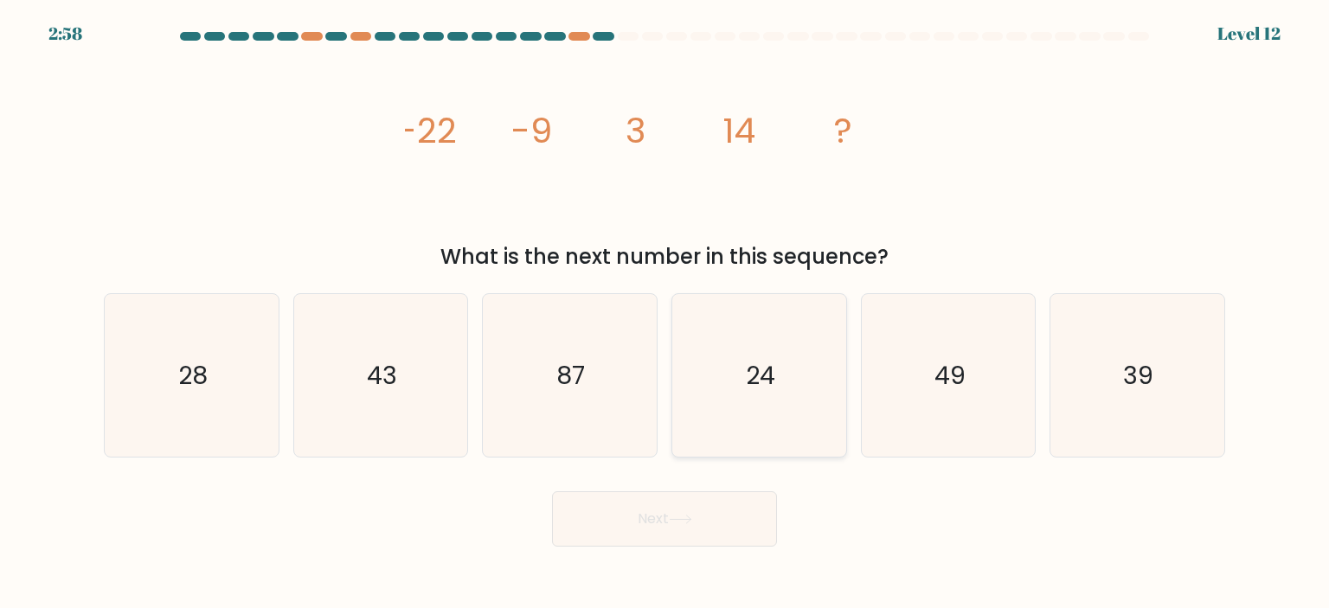
click at [748, 338] on icon "24" at bounding box center [759, 375] width 163 height 163
click at [665, 313] on input "d. 24" at bounding box center [665, 309] width 1 height 9
radio input "true"
click at [651, 514] on button "Next" at bounding box center [664, 519] width 225 height 55
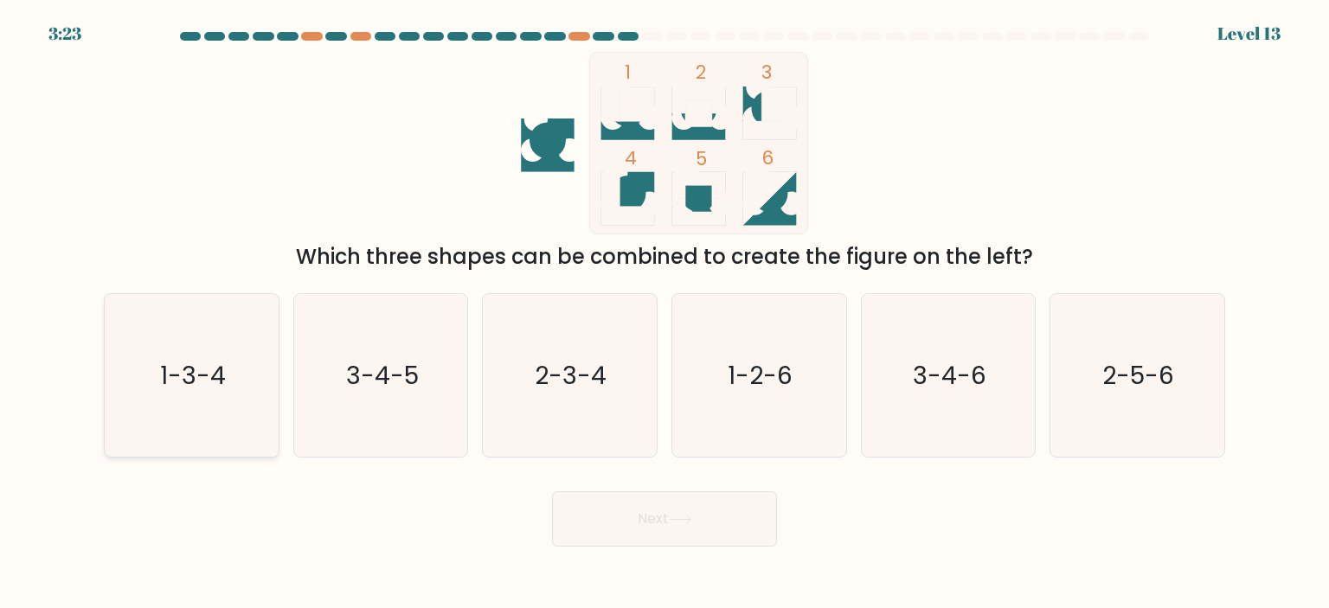
click at [168, 342] on icon "1-3-4" at bounding box center [191, 375] width 163 height 163
click at [665, 313] on input "a. 1-3-4" at bounding box center [665, 309] width 1 height 9
radio input "true"
click at [608, 520] on button "Next" at bounding box center [664, 519] width 225 height 55
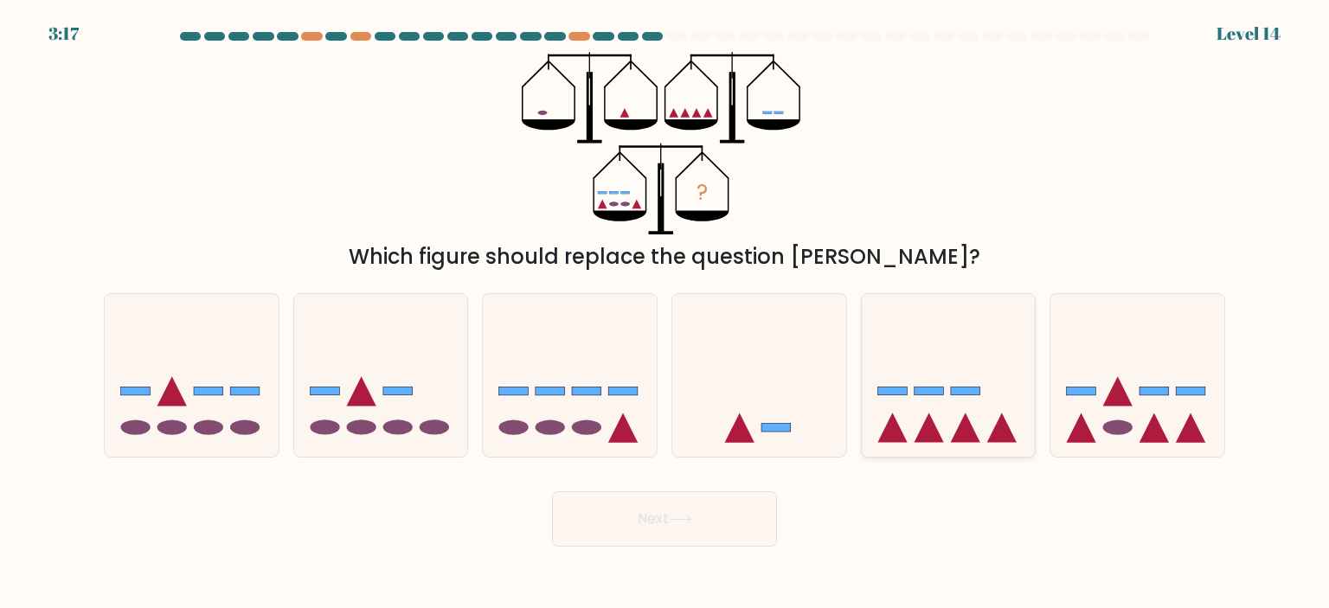
click at [914, 412] on icon at bounding box center [949, 376] width 174 height 144
click at [665, 313] on input "e." at bounding box center [665, 309] width 1 height 9
radio input "true"
click at [161, 436] on icon at bounding box center [192, 376] width 174 height 144
click at [665, 313] on input "a." at bounding box center [665, 309] width 1 height 9
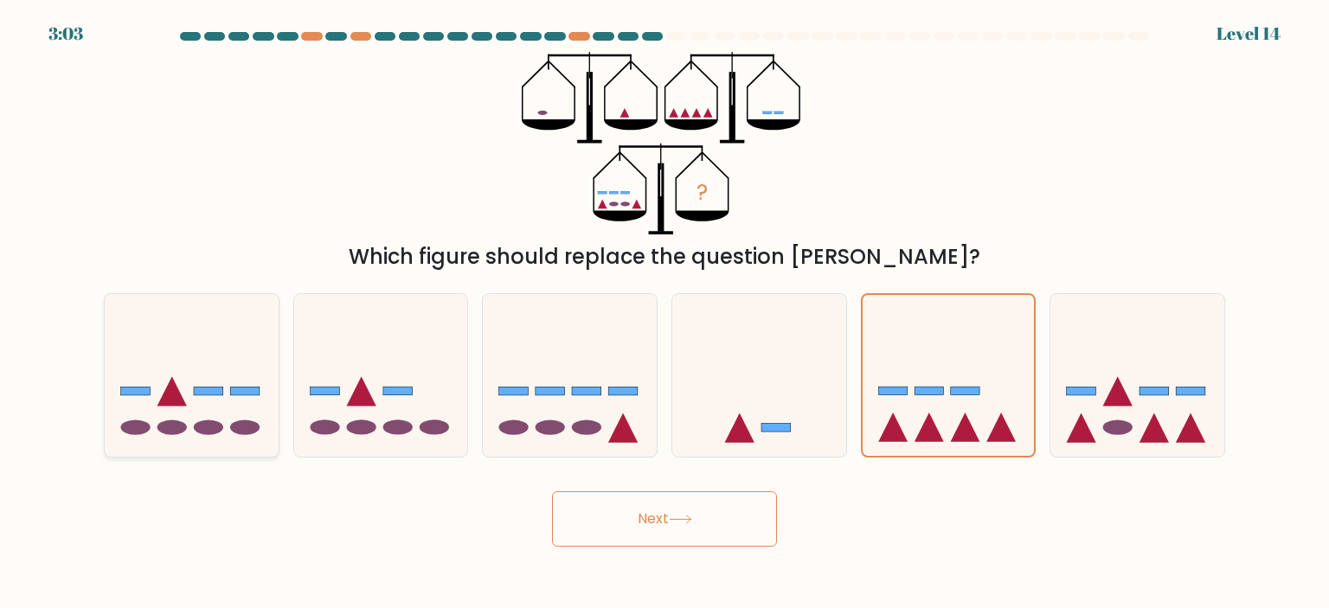
radio input "true"
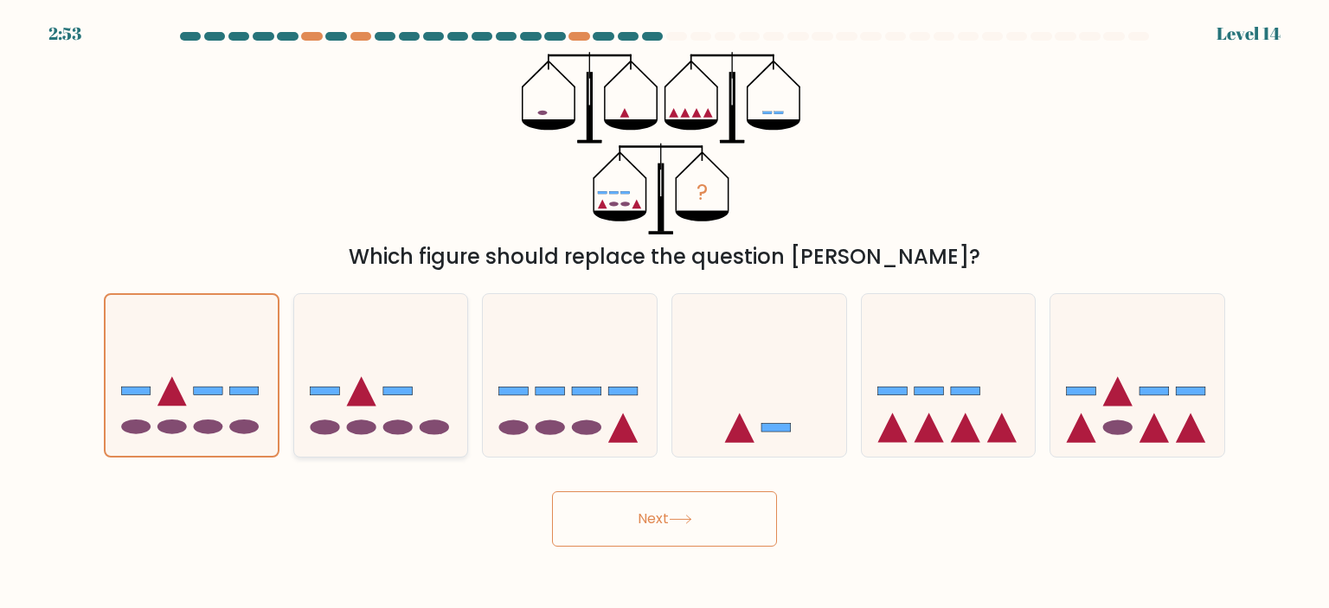
click at [377, 422] on icon at bounding box center [381, 376] width 174 height 144
click at [665, 313] on input "b." at bounding box center [665, 309] width 1 height 9
radio input "true"
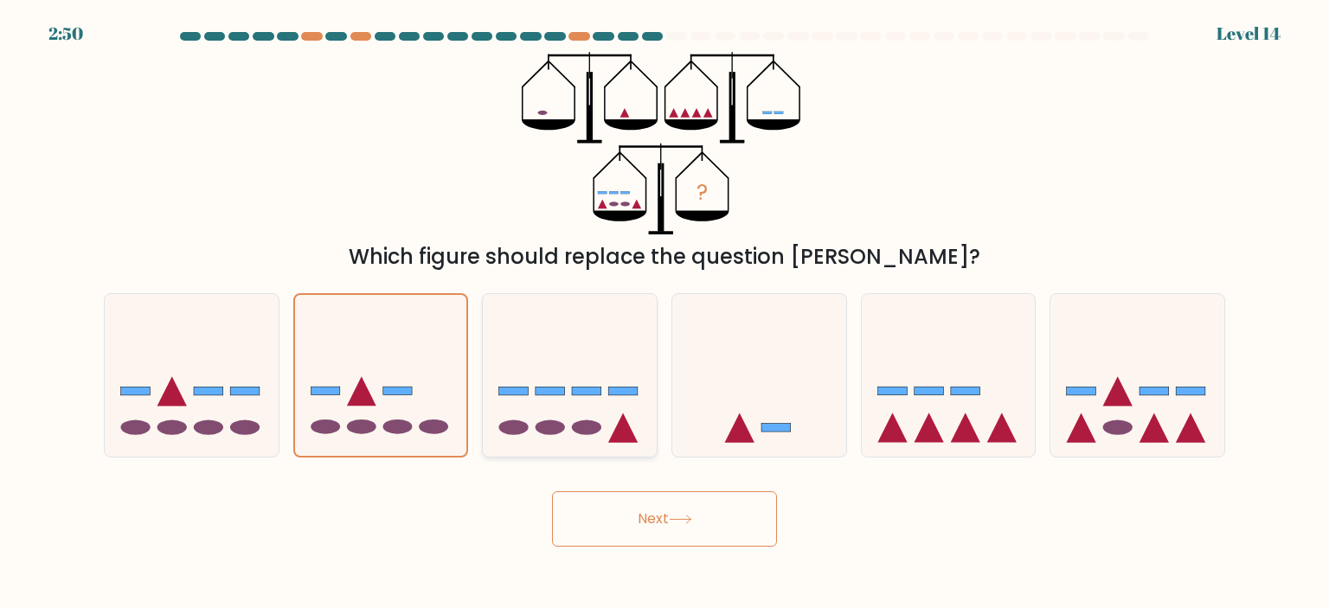
click at [580, 421] on ellipse at bounding box center [586, 428] width 29 height 15
click at [665, 313] on input "c." at bounding box center [665, 309] width 1 height 9
radio input "true"
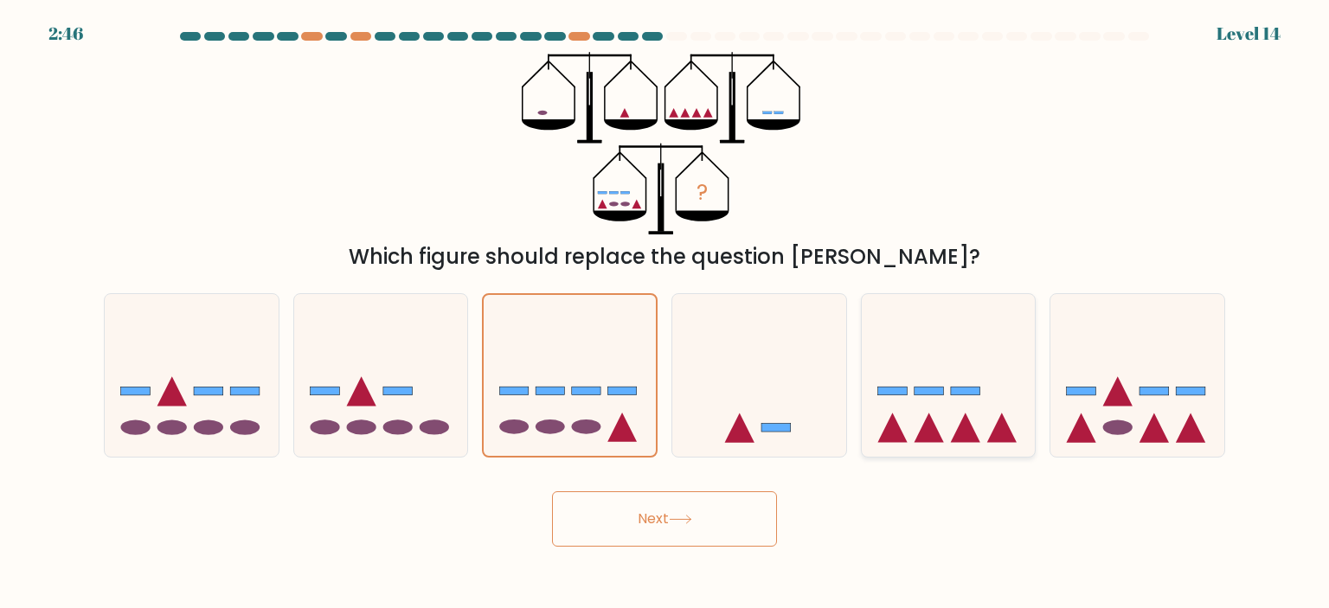
click at [945, 395] on icon at bounding box center [949, 376] width 174 height 144
click at [665, 313] on input "e." at bounding box center [665, 309] width 1 height 9
radio input "true"
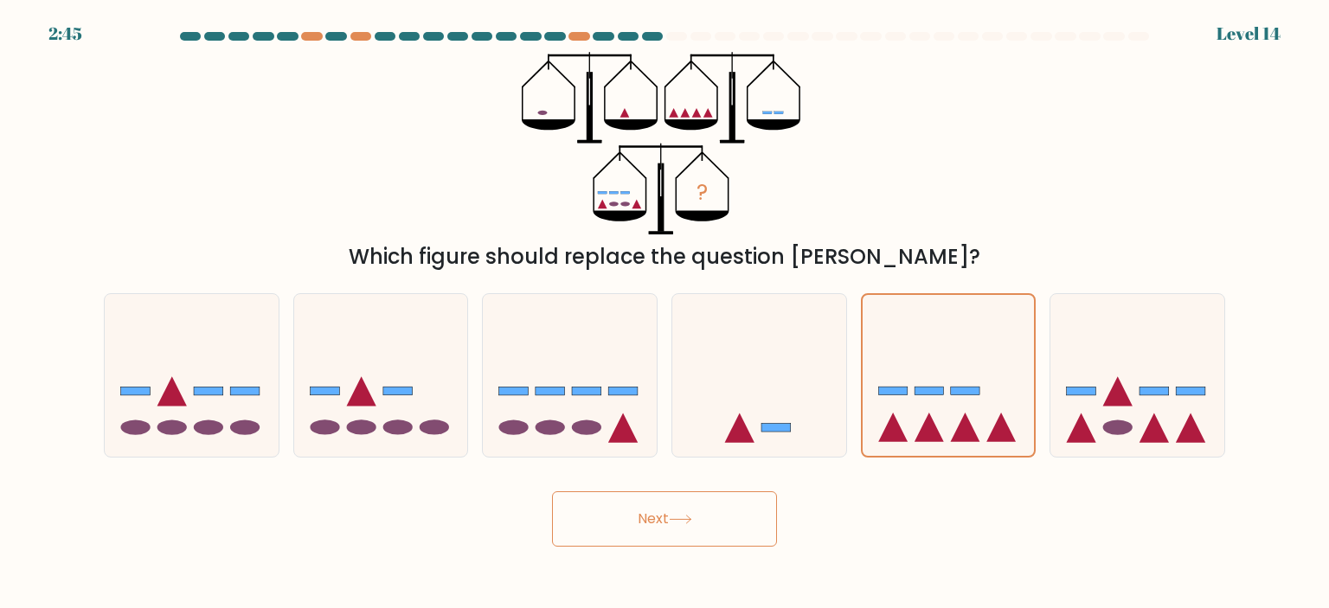
click at [688, 523] on icon at bounding box center [680, 520] width 23 height 10
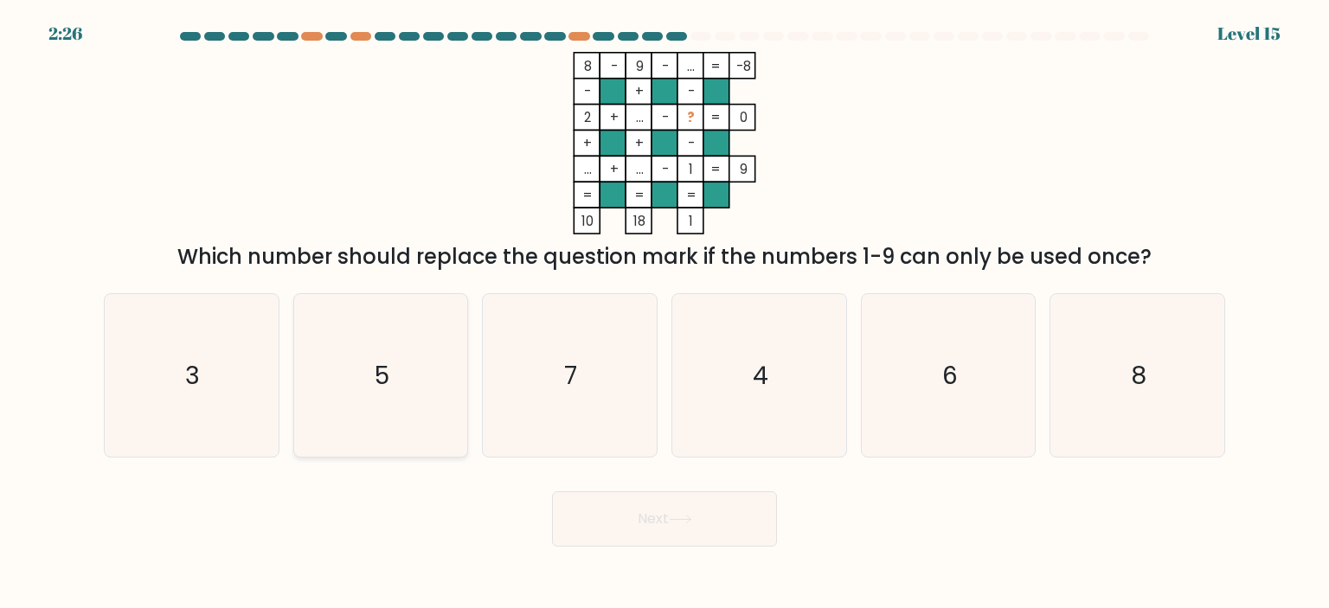
click at [404, 405] on icon "5" at bounding box center [380, 375] width 163 height 163
click at [665, 313] on input "b. 5" at bounding box center [665, 309] width 1 height 9
radio input "true"
drag, startPoint x: 640, startPoint y: 517, endPoint x: 625, endPoint y: 514, distance: 15.8
click at [625, 514] on button "Next" at bounding box center [664, 519] width 225 height 55
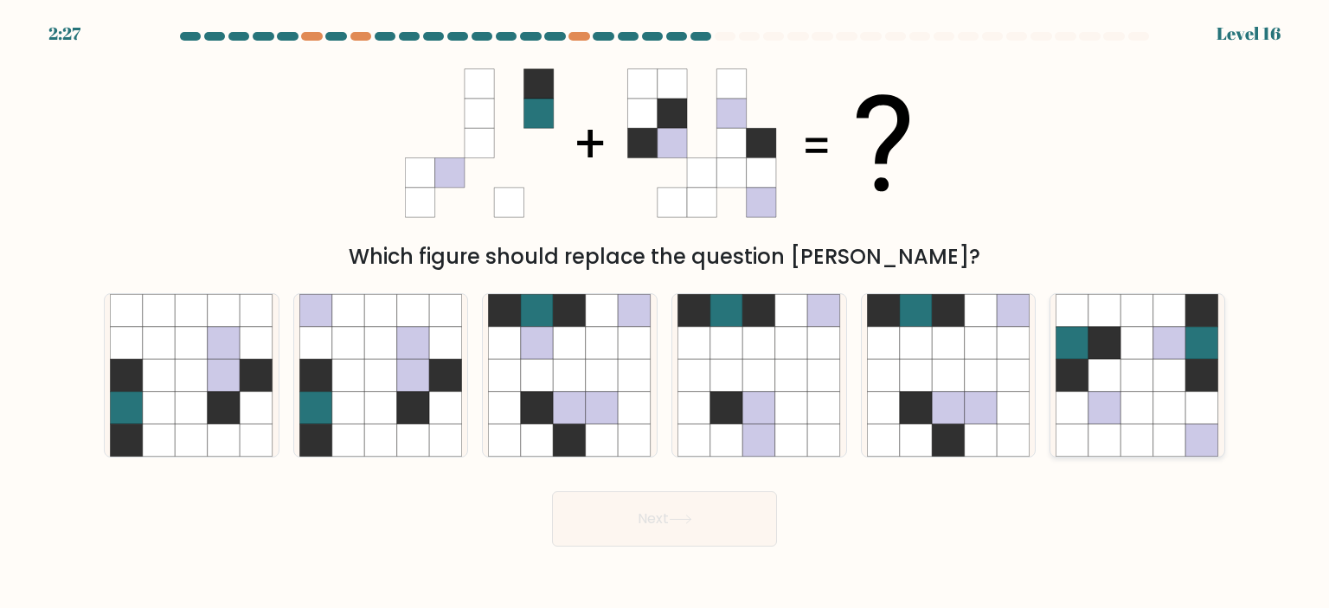
click at [1115, 363] on icon at bounding box center [1105, 375] width 33 height 33
click at [665, 313] on input "f." at bounding box center [665, 309] width 1 height 9
radio input "true"
click at [916, 419] on icon at bounding box center [916, 408] width 33 height 33
click at [665, 313] on input "e." at bounding box center [665, 309] width 1 height 9
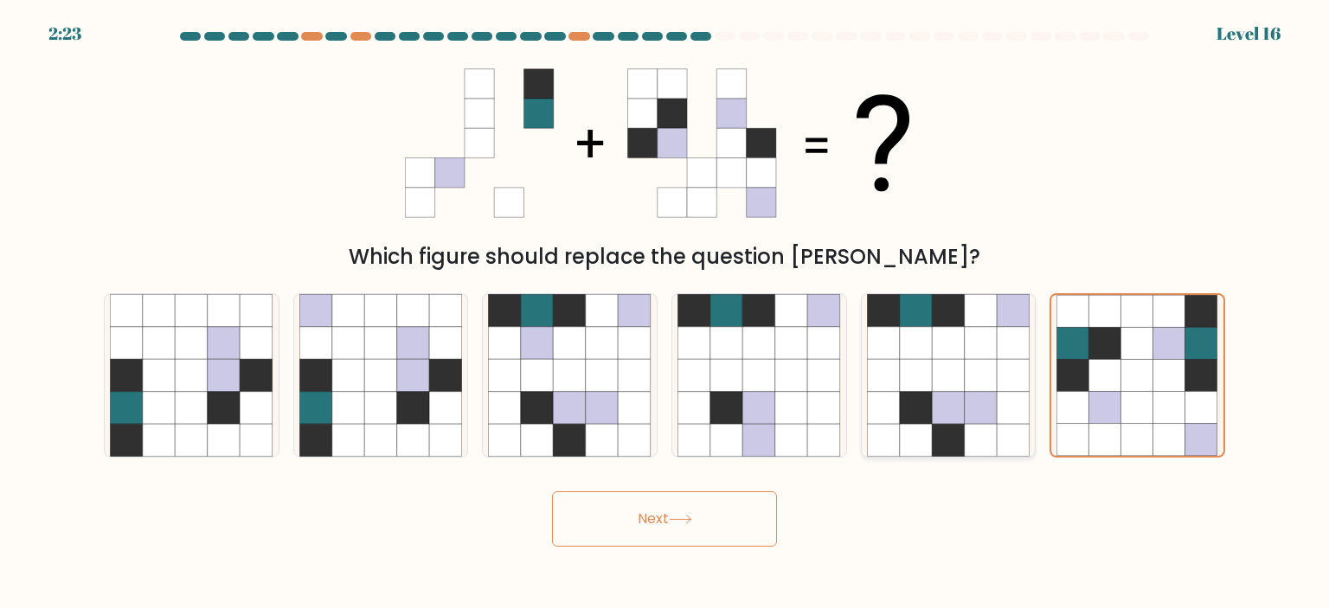
radio input "true"
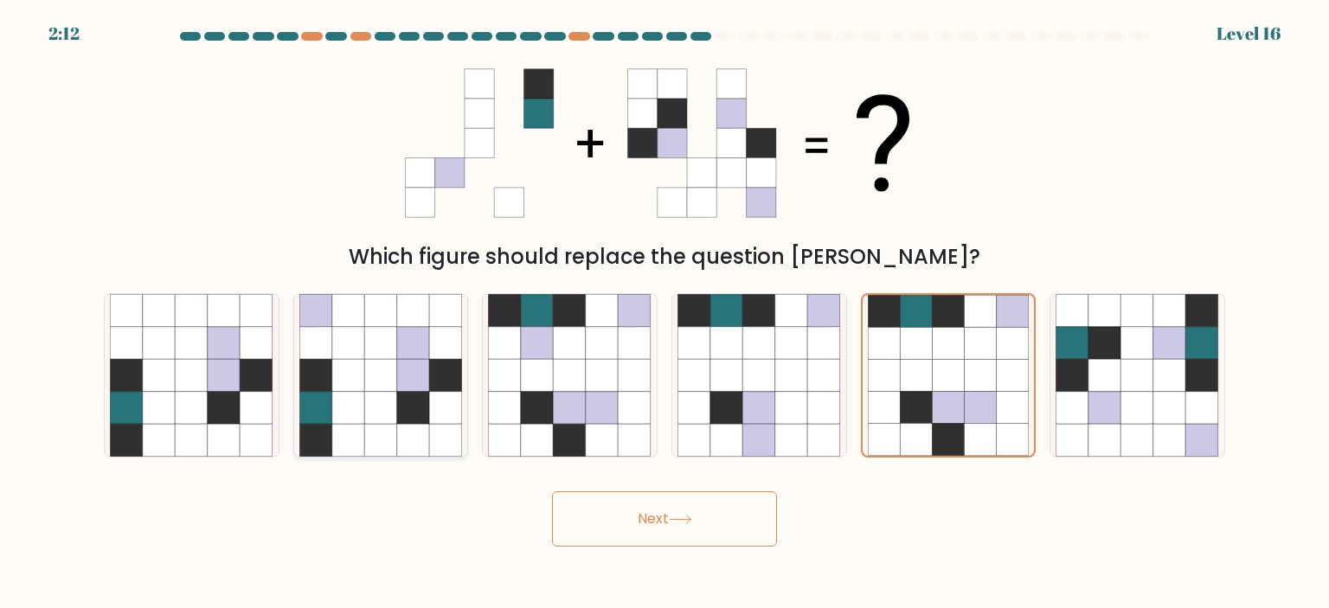
click at [453, 404] on icon at bounding box center [445, 408] width 33 height 33
click at [665, 313] on input "b." at bounding box center [665, 309] width 1 height 9
radio input "true"
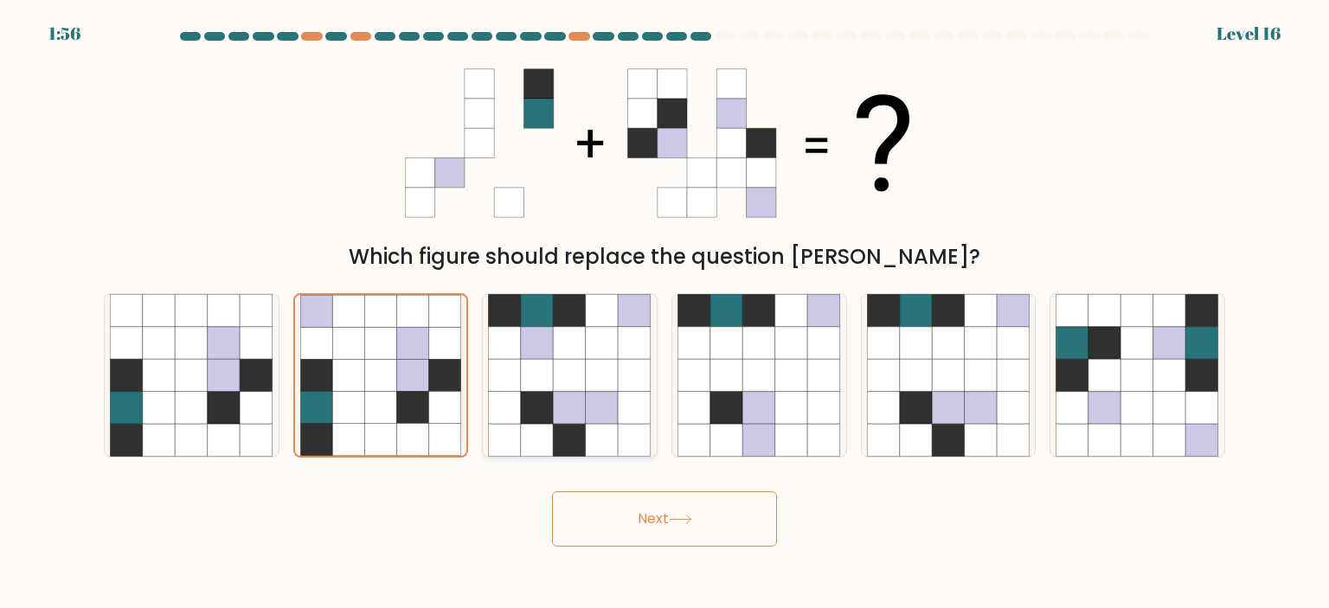
click at [567, 390] on icon at bounding box center [570, 375] width 33 height 33
click at [665, 313] on input "c." at bounding box center [665, 309] width 1 height 9
radio input "true"
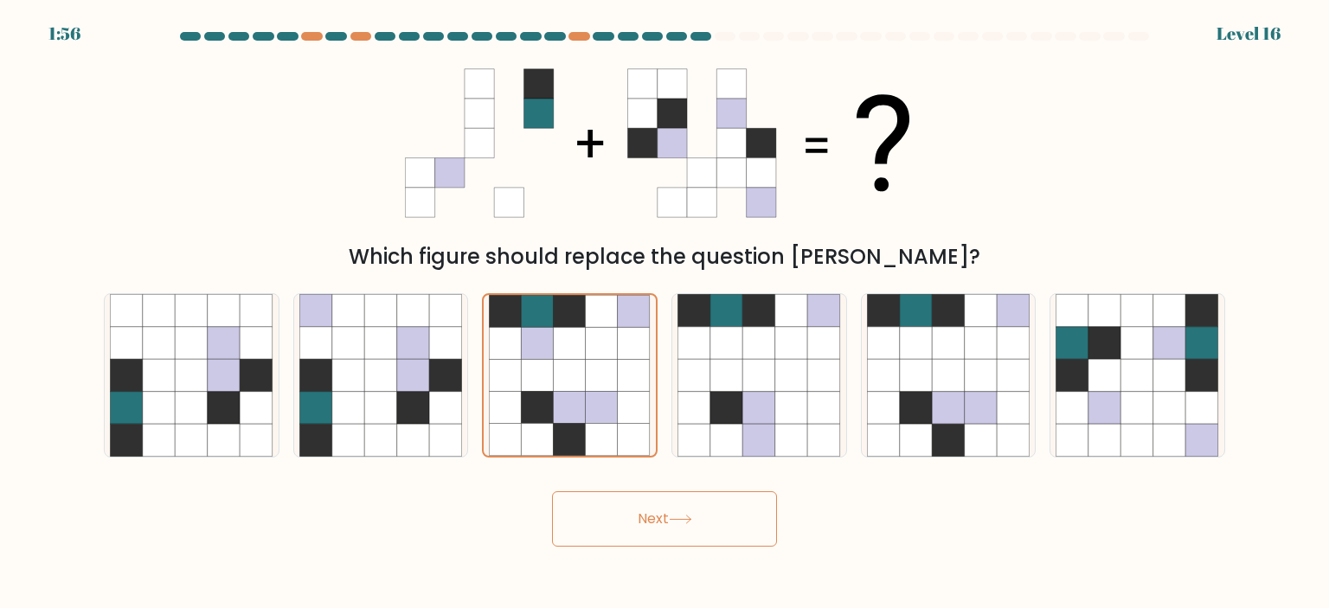
click at [653, 539] on button "Next" at bounding box center [664, 519] width 225 height 55
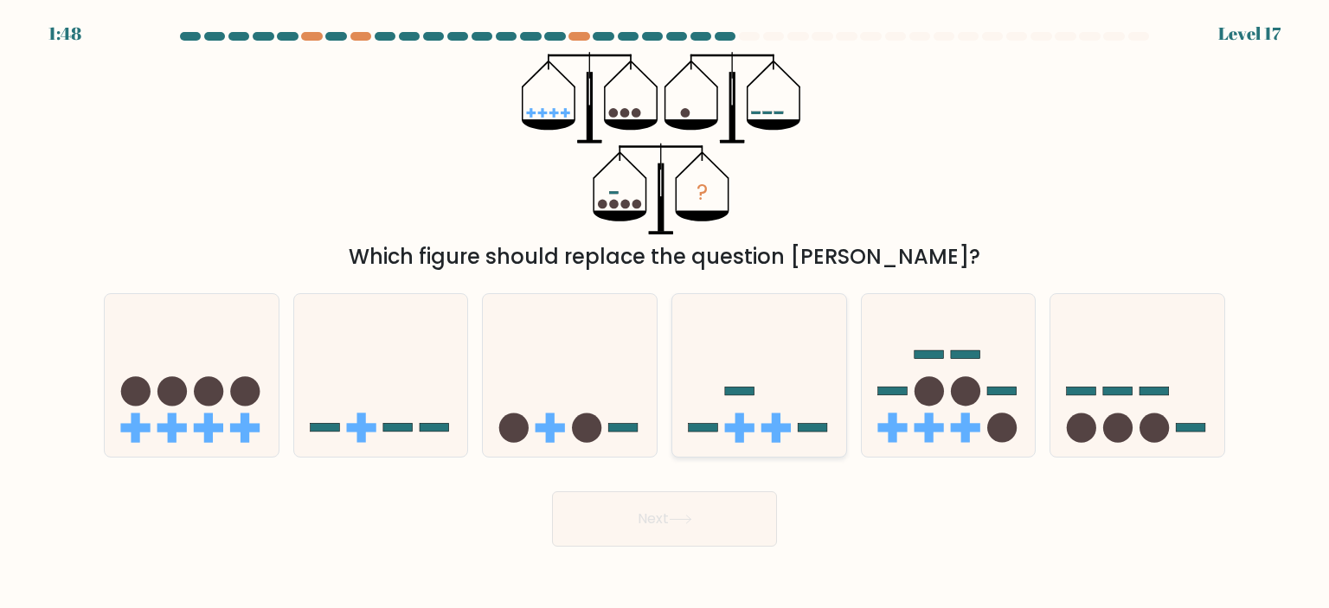
click at [742, 383] on icon at bounding box center [759, 376] width 174 height 144
click at [665, 313] on input "d." at bounding box center [665, 309] width 1 height 9
radio input "true"
click at [1129, 383] on icon at bounding box center [1138, 376] width 174 height 144
click at [665, 313] on input "f." at bounding box center [665, 309] width 1 height 9
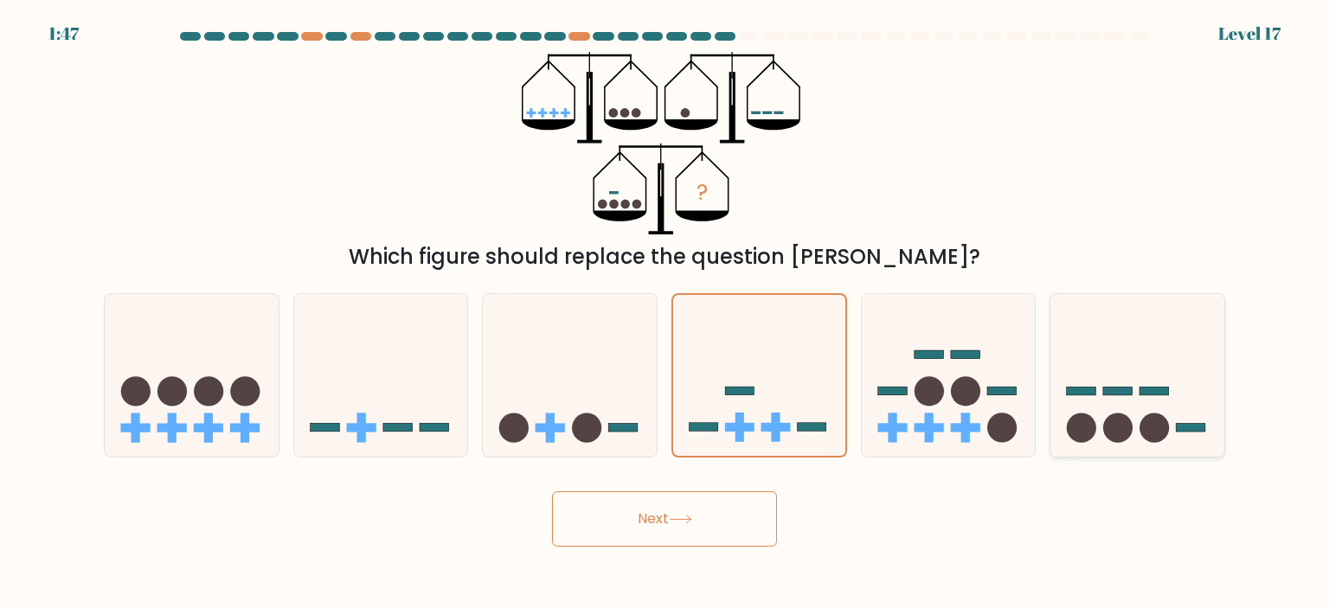
radio input "true"
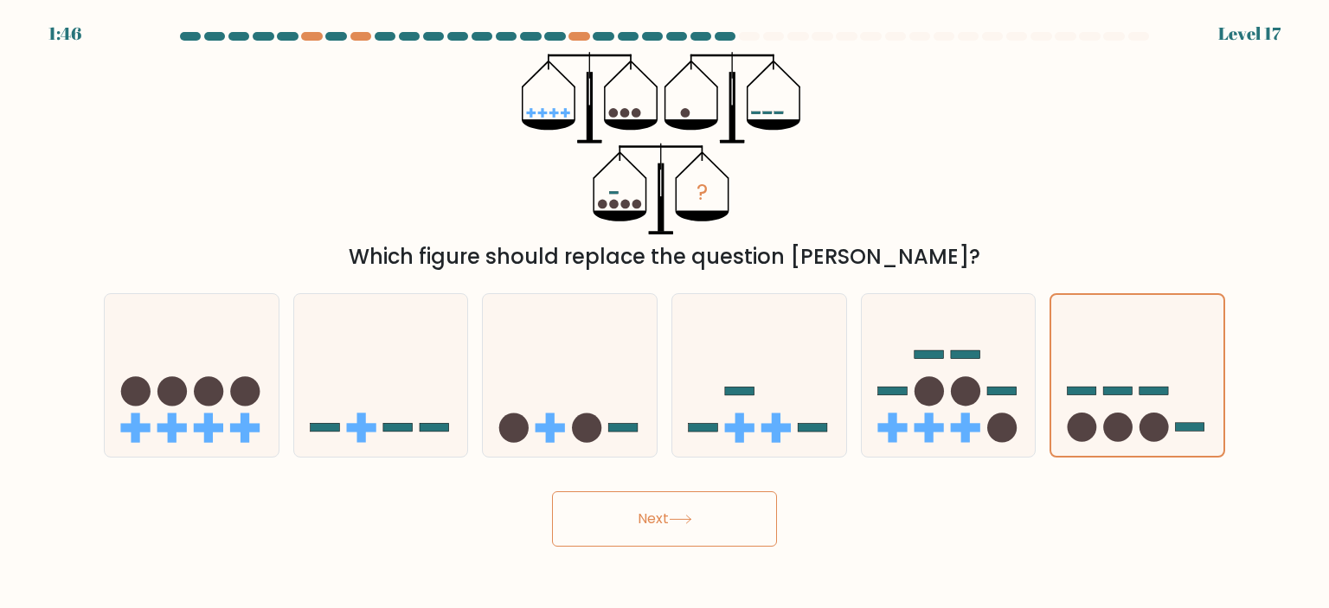
click at [848, 374] on div "d." at bounding box center [760, 375] width 190 height 164
click at [993, 464] on form at bounding box center [664, 289] width 1329 height 515
click at [983, 387] on icon at bounding box center [949, 376] width 174 height 144
click at [665, 313] on input "e." at bounding box center [665, 309] width 1 height 9
radio input "true"
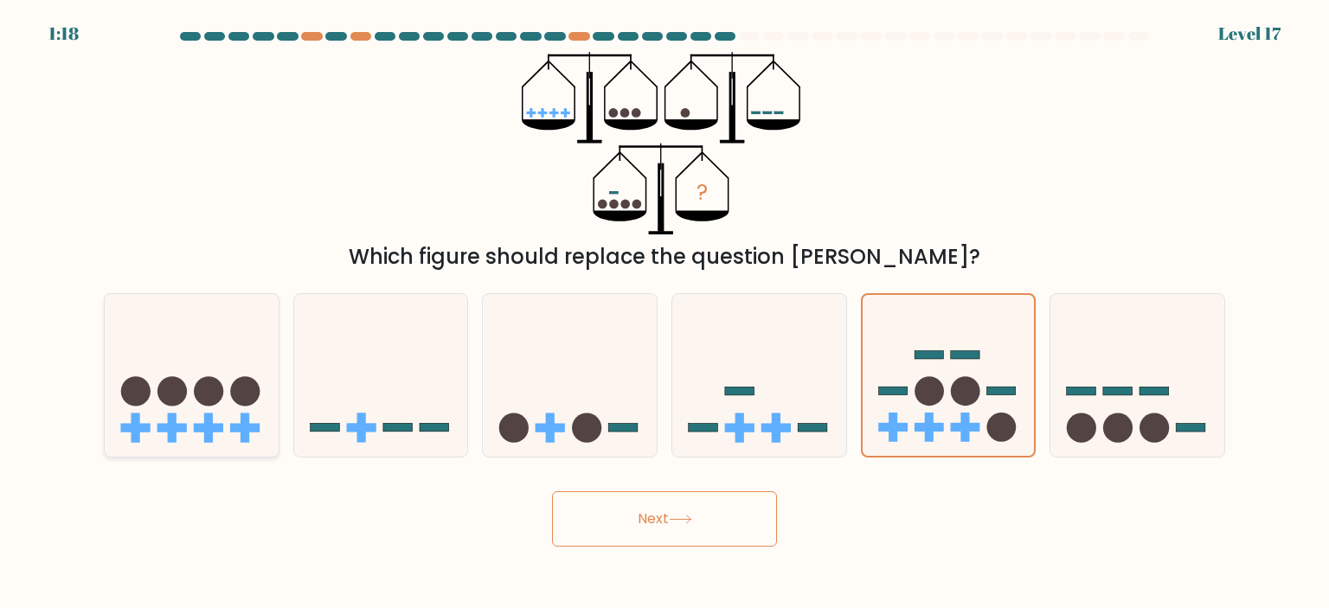
click at [206, 369] on icon at bounding box center [192, 376] width 174 height 144
click at [665, 313] on input "a." at bounding box center [665, 309] width 1 height 9
radio input "true"
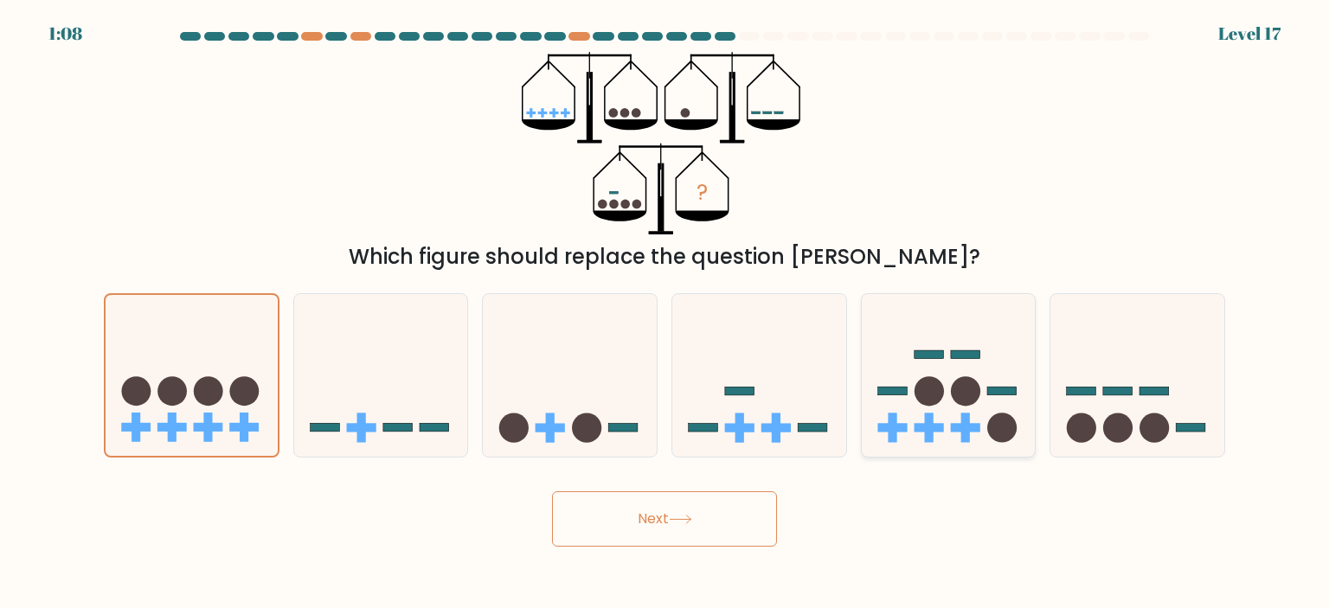
click at [988, 395] on rect at bounding box center [1001, 391] width 29 height 9
click at [665, 313] on input "e." at bounding box center [665, 309] width 1 height 9
radio input "true"
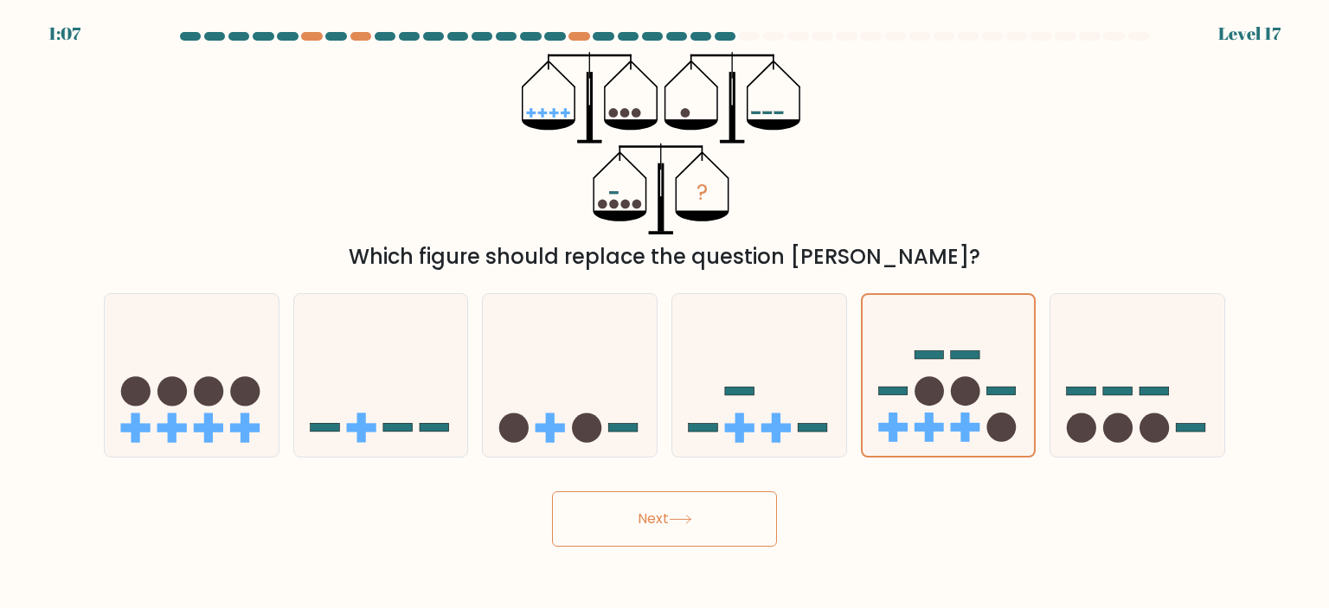
click at [665, 524] on button "Next" at bounding box center [664, 519] width 225 height 55
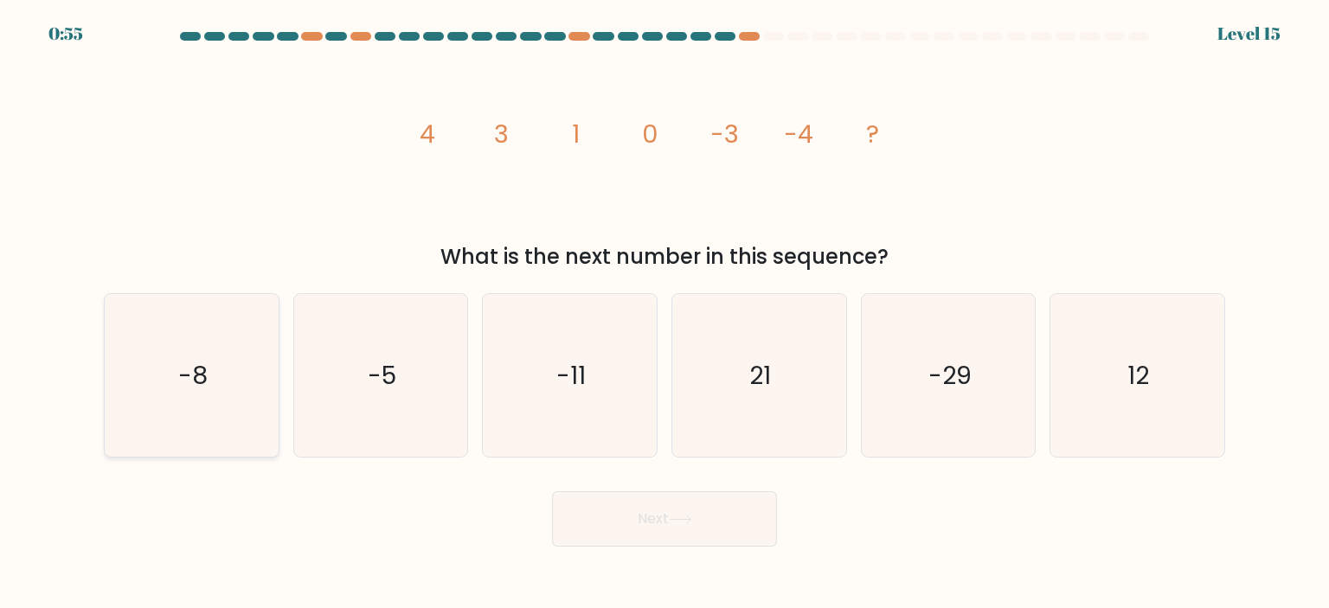
click at [167, 383] on icon "-8" at bounding box center [191, 375] width 163 height 163
click at [665, 313] on input "a. -8" at bounding box center [665, 309] width 1 height 9
radio input "true"
click at [709, 503] on button "Next" at bounding box center [664, 519] width 225 height 55
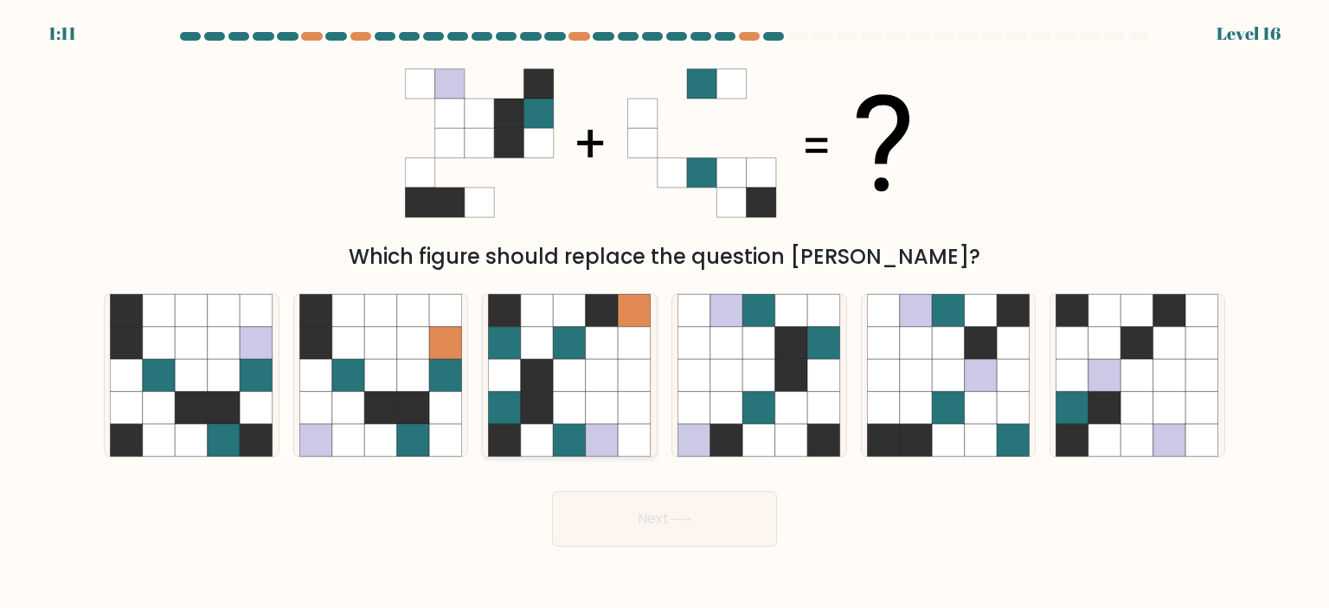
click at [574, 362] on icon at bounding box center [570, 375] width 33 height 33
click at [665, 313] on input "c." at bounding box center [665, 309] width 1 height 9
radio input "true"
click at [640, 526] on button "Next" at bounding box center [664, 519] width 225 height 55
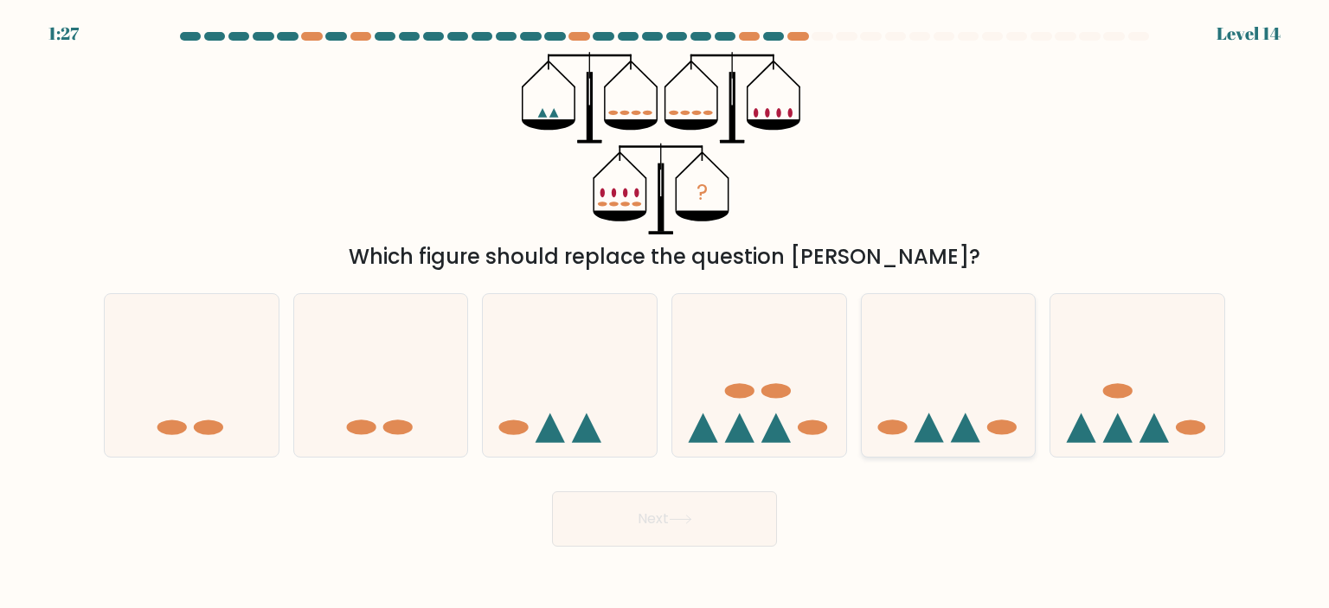
click at [929, 401] on icon at bounding box center [949, 376] width 174 height 144
click at [665, 313] on input "e." at bounding box center [665, 309] width 1 height 9
radio input "true"
click at [1107, 400] on icon at bounding box center [1138, 376] width 174 height 144
click at [665, 313] on input "f." at bounding box center [665, 309] width 1 height 9
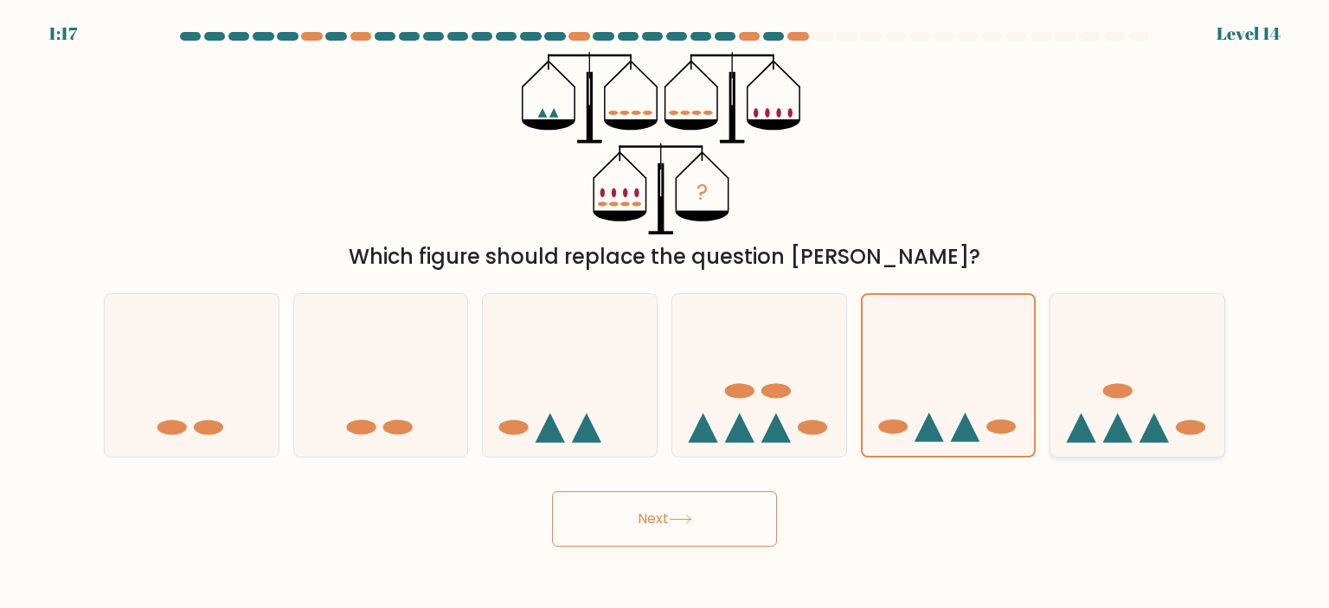
radio input "true"
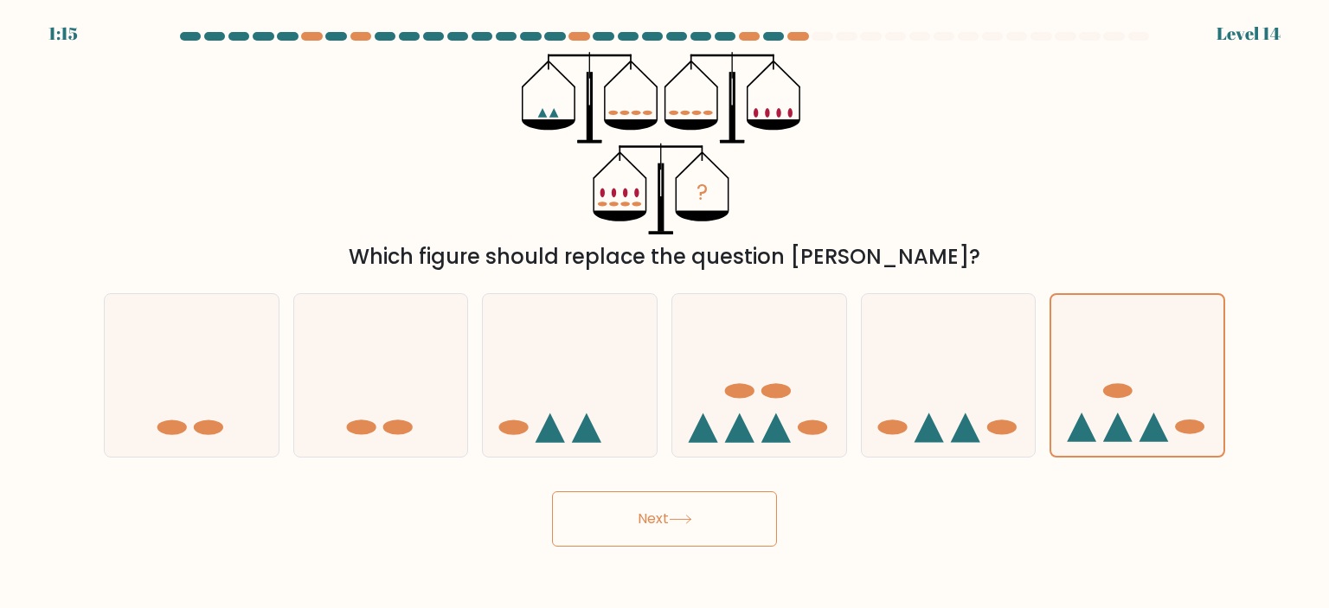
click at [715, 513] on button "Next" at bounding box center [664, 519] width 225 height 55
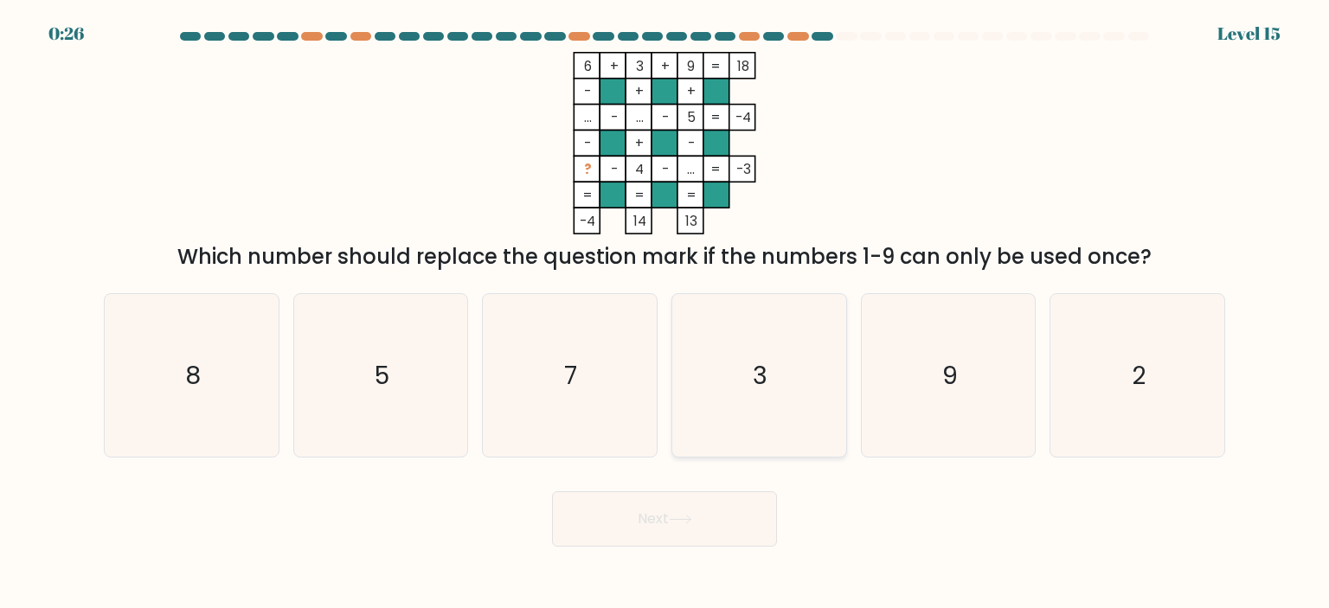
click at [710, 350] on icon "3" at bounding box center [759, 375] width 163 height 163
click at [665, 313] on input "d. 3" at bounding box center [665, 309] width 1 height 9
radio input "true"
click at [683, 520] on icon at bounding box center [680, 520] width 21 height 8
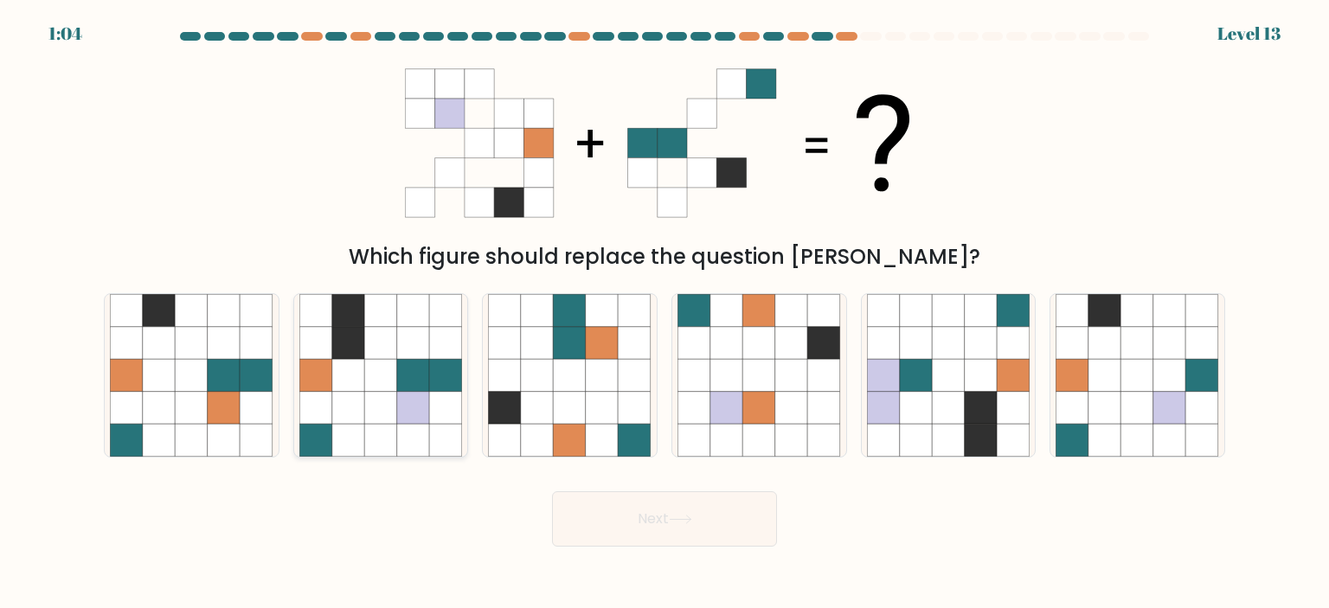
click at [405, 351] on icon at bounding box center [413, 343] width 33 height 33
click at [665, 313] on input "b." at bounding box center [665, 309] width 1 height 9
radio input "true"
click at [665, 532] on button "Next" at bounding box center [664, 519] width 225 height 55
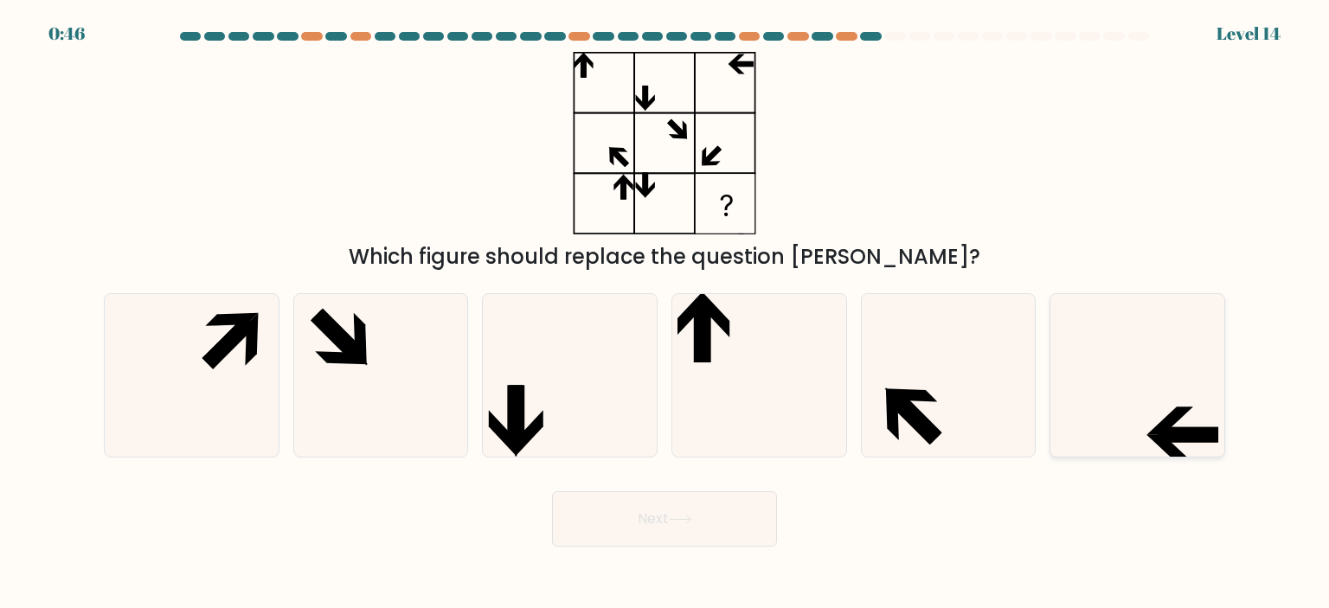
click at [1104, 415] on icon at bounding box center [1137, 375] width 163 height 163
click at [665, 313] on input "f." at bounding box center [665, 309] width 1 height 9
radio input "true"
click at [727, 514] on button "Next" at bounding box center [664, 519] width 225 height 55
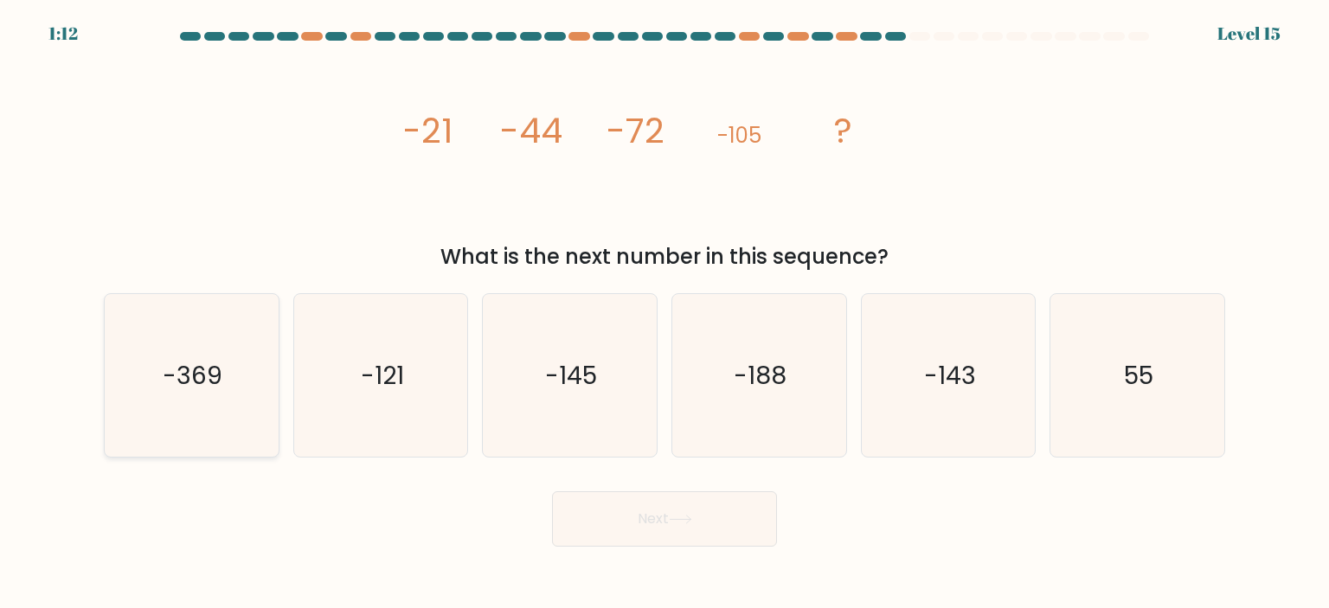
click at [245, 337] on icon "-369" at bounding box center [191, 375] width 163 height 163
click at [665, 313] on input "a. -369" at bounding box center [665, 309] width 1 height 9
radio input "true"
click at [893, 413] on icon "-143" at bounding box center [948, 375] width 163 height 163
click at [665, 313] on input "e. -143" at bounding box center [665, 309] width 1 height 9
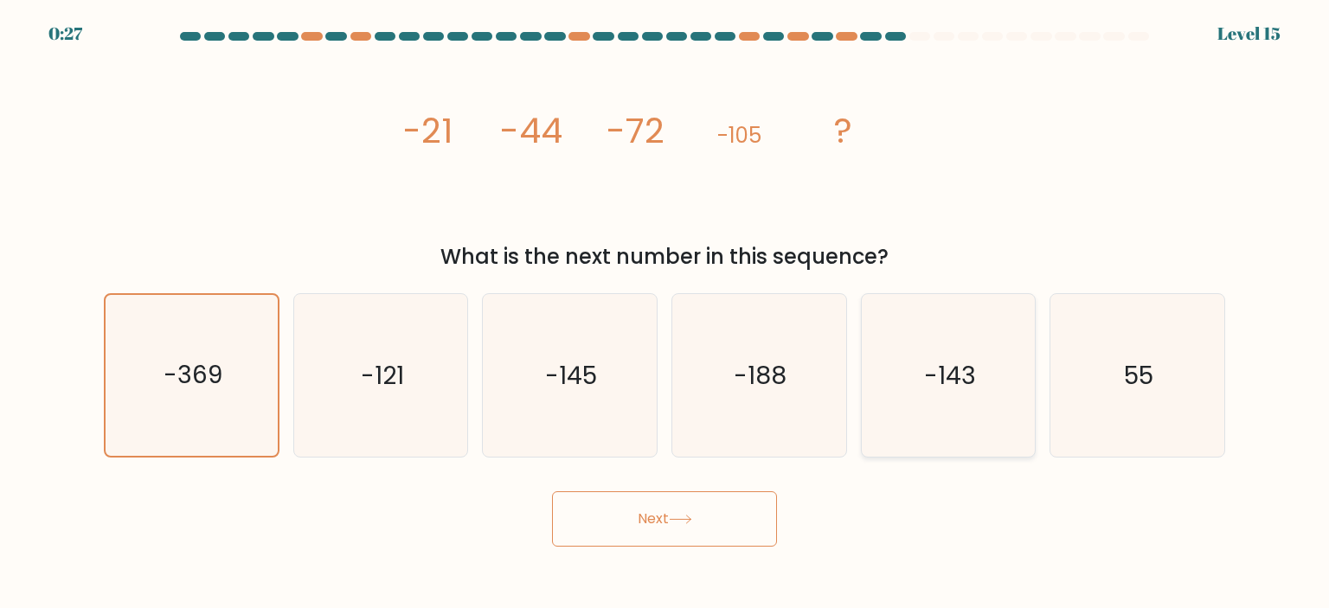
radio input "true"
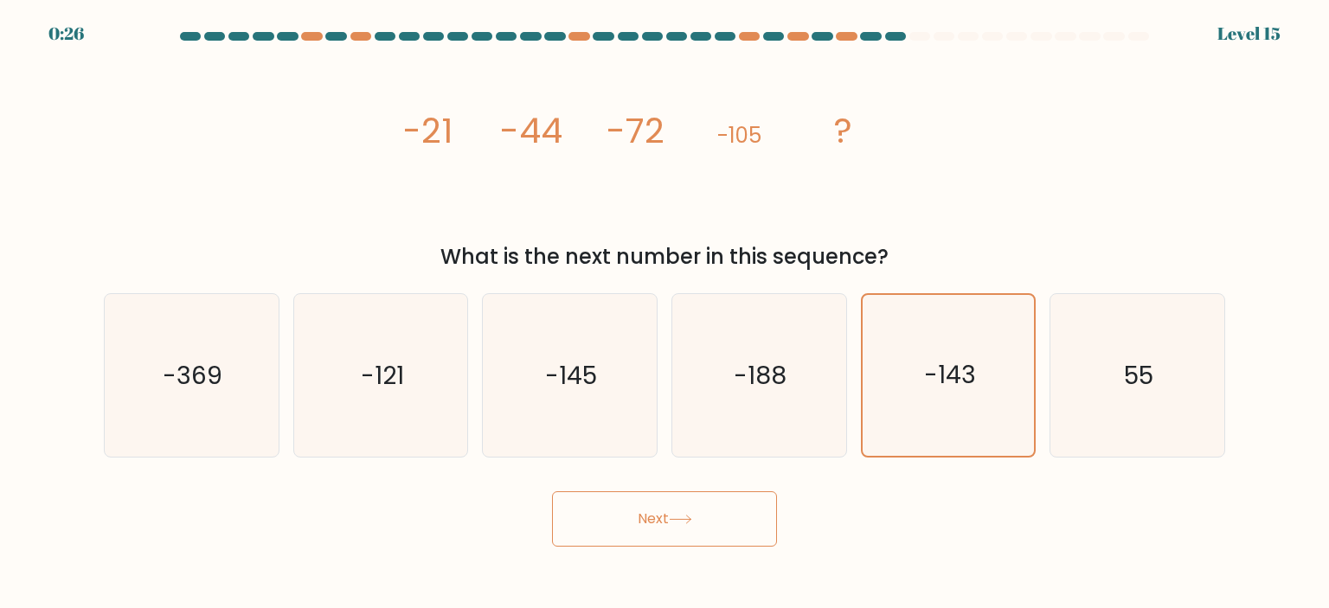
click at [689, 515] on button "Next" at bounding box center [664, 519] width 225 height 55
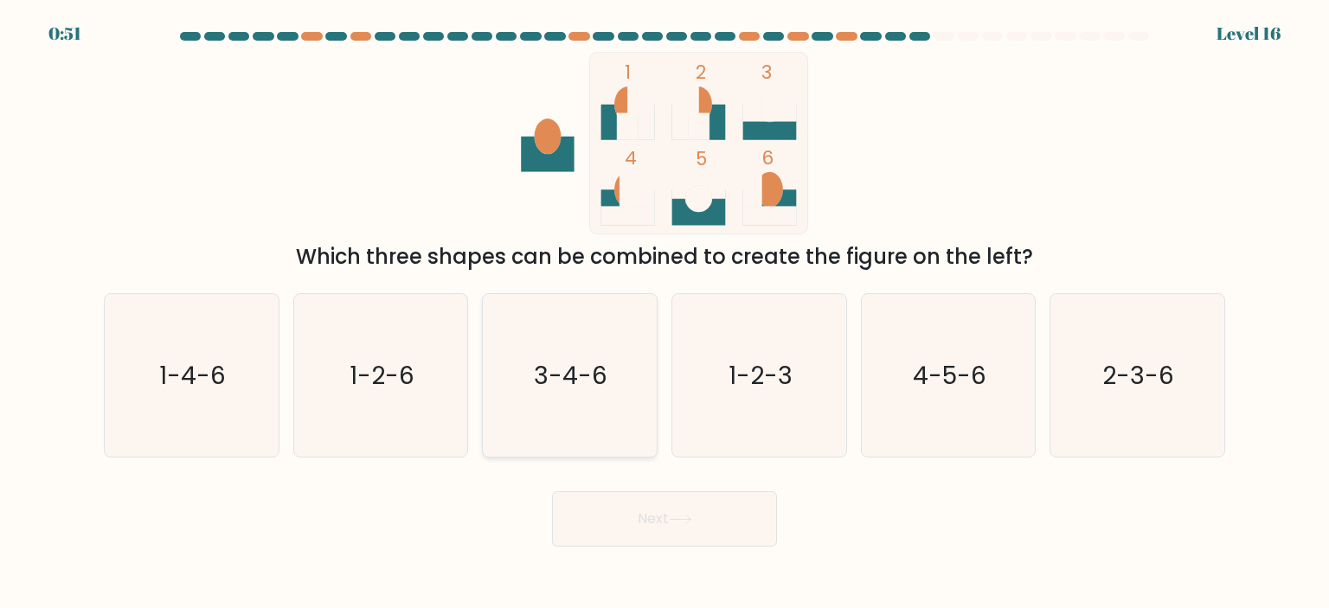
click at [589, 359] on text "3-4-6" at bounding box center [572, 375] width 74 height 35
click at [665, 313] on input "c. 3-4-6" at bounding box center [665, 309] width 1 height 9
radio input "true"
click at [672, 530] on button "Next" at bounding box center [664, 519] width 225 height 55
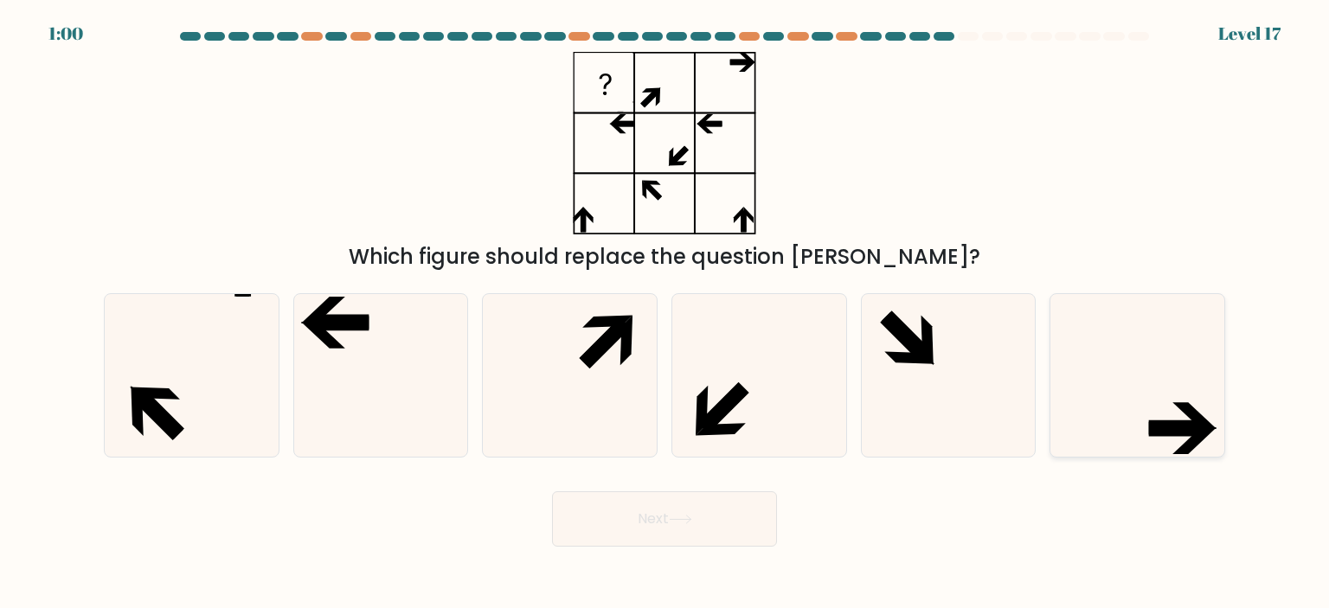
click at [1139, 405] on icon at bounding box center [1137, 375] width 163 height 163
click at [665, 313] on input "f." at bounding box center [665, 309] width 1 height 9
radio input "true"
click at [645, 512] on button "Next" at bounding box center [664, 519] width 225 height 55
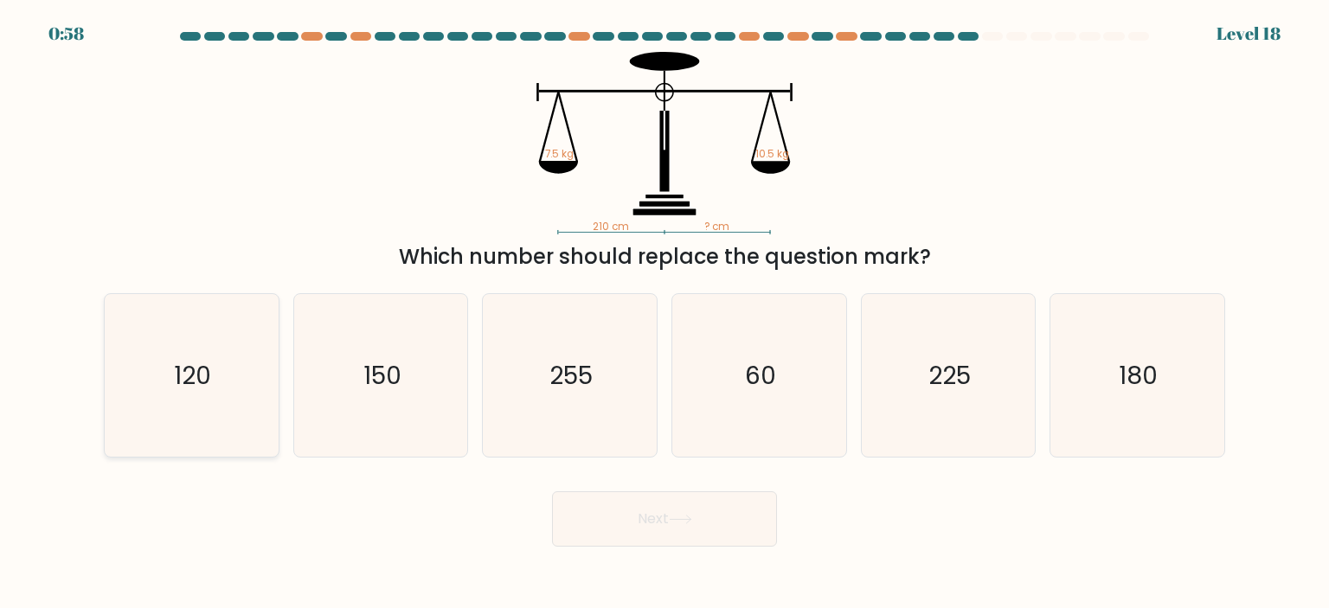
click at [232, 344] on icon "120" at bounding box center [191, 375] width 163 height 163
click at [665, 313] on input "a. 120" at bounding box center [665, 309] width 1 height 9
radio input "true"
click at [674, 508] on button "Next" at bounding box center [664, 519] width 225 height 55
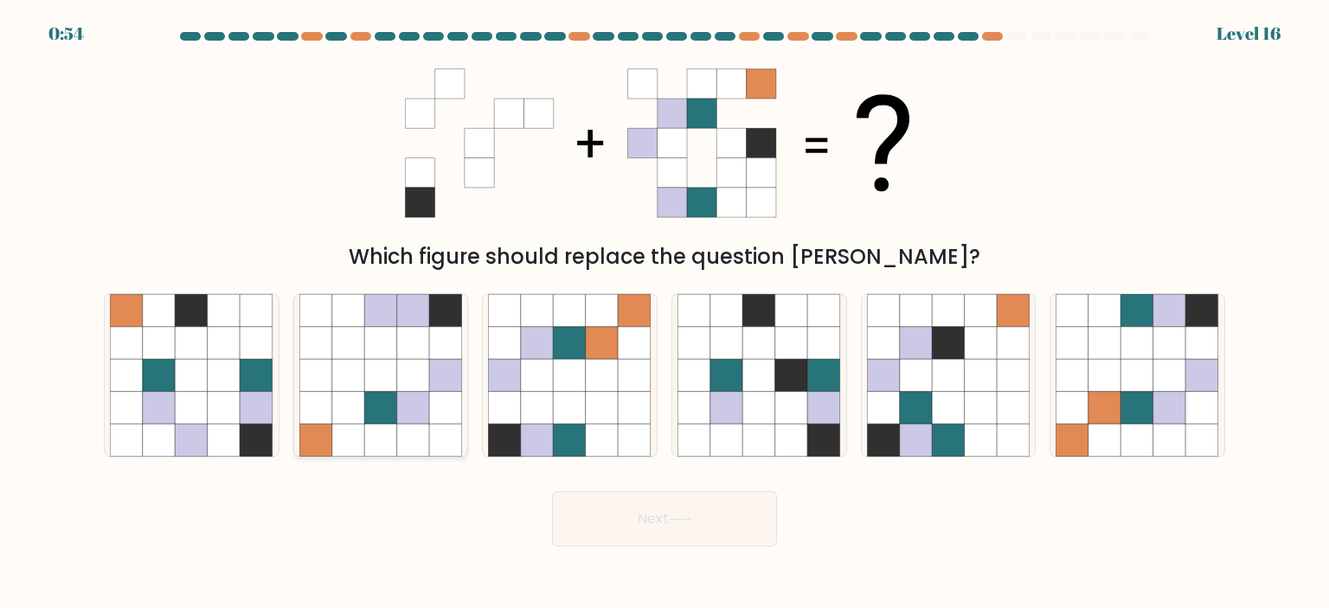
click at [415, 379] on icon at bounding box center [413, 375] width 33 height 33
click at [665, 313] on input "b." at bounding box center [665, 309] width 1 height 9
radio input "true"
click at [598, 401] on icon at bounding box center [602, 408] width 33 height 33
click at [665, 313] on input "c." at bounding box center [665, 309] width 1 height 9
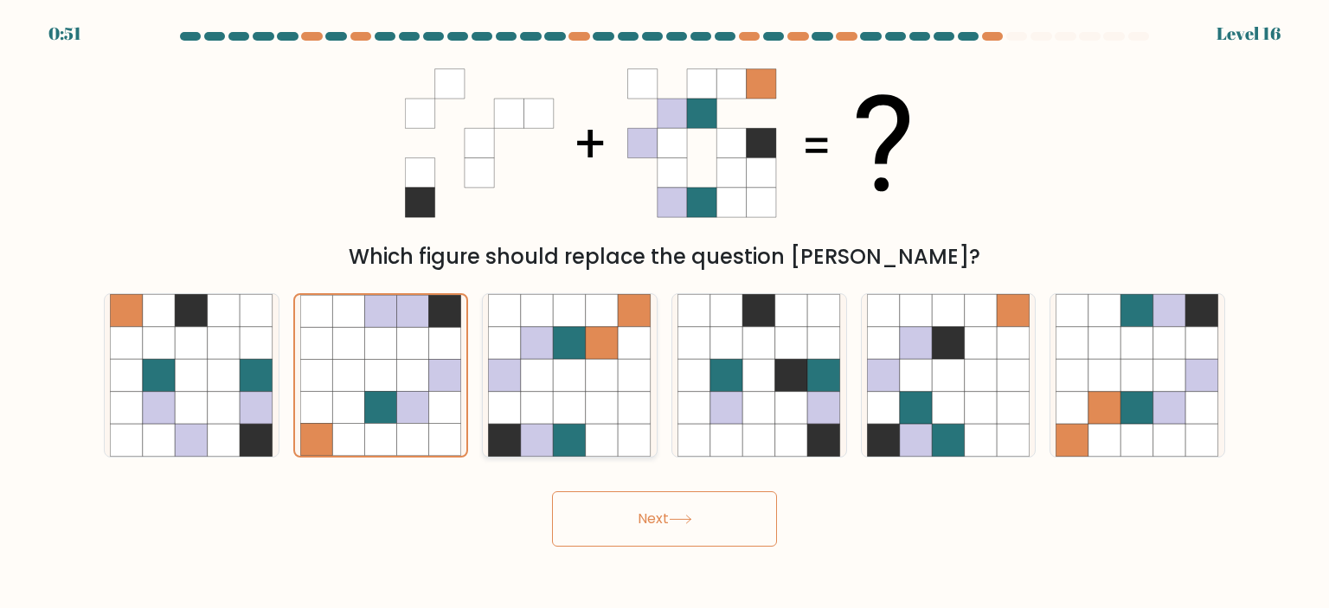
radio input "true"
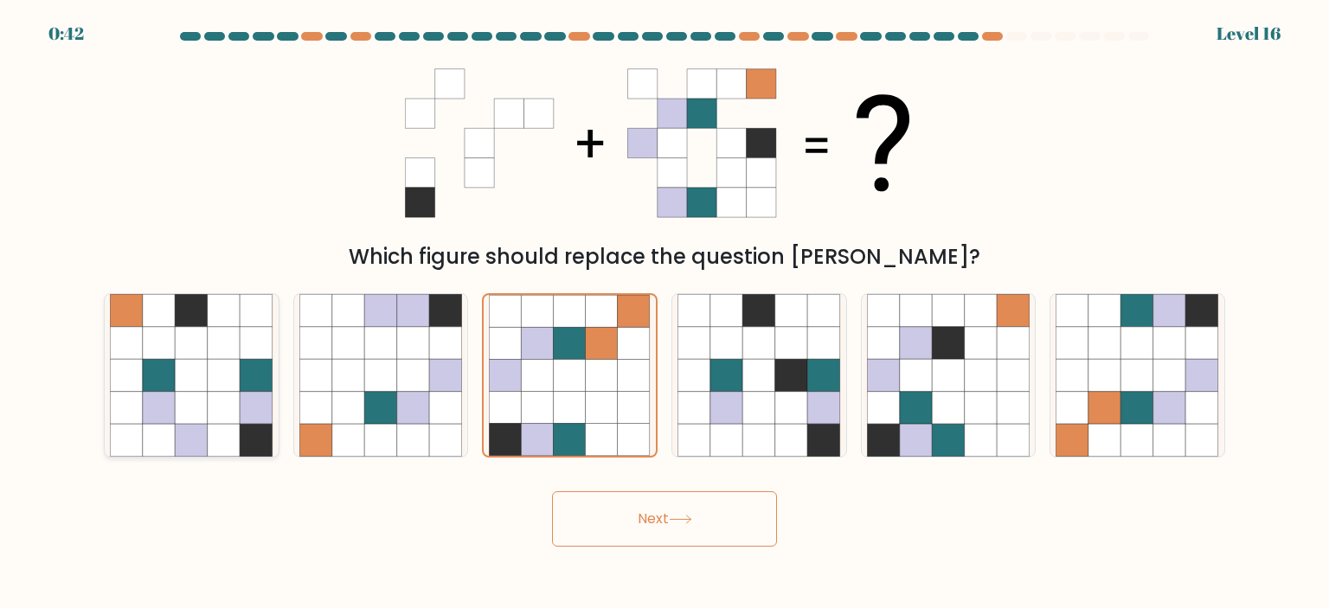
click at [169, 416] on icon at bounding box center [159, 408] width 33 height 33
click at [665, 313] on input "a." at bounding box center [665, 309] width 1 height 9
radio input "true"
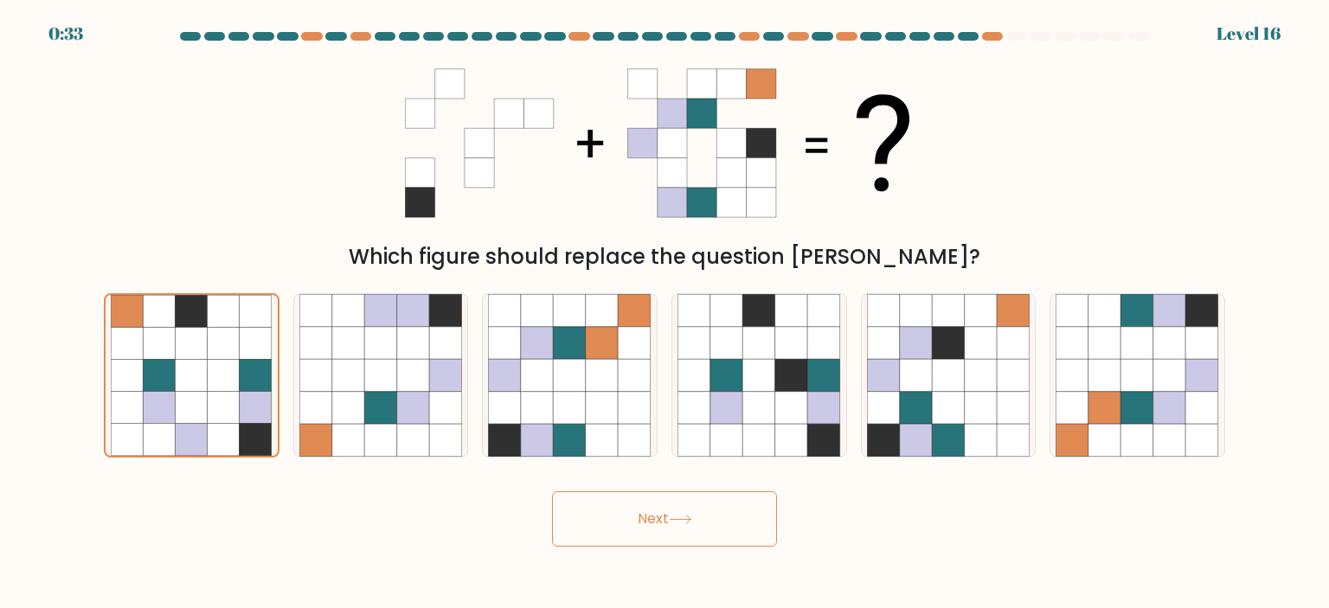
click at [708, 553] on body "0:33 Level 16" at bounding box center [664, 304] width 1329 height 608
click at [701, 488] on div "Next" at bounding box center [664, 513] width 1142 height 68
click at [699, 532] on button "Next" at bounding box center [664, 519] width 225 height 55
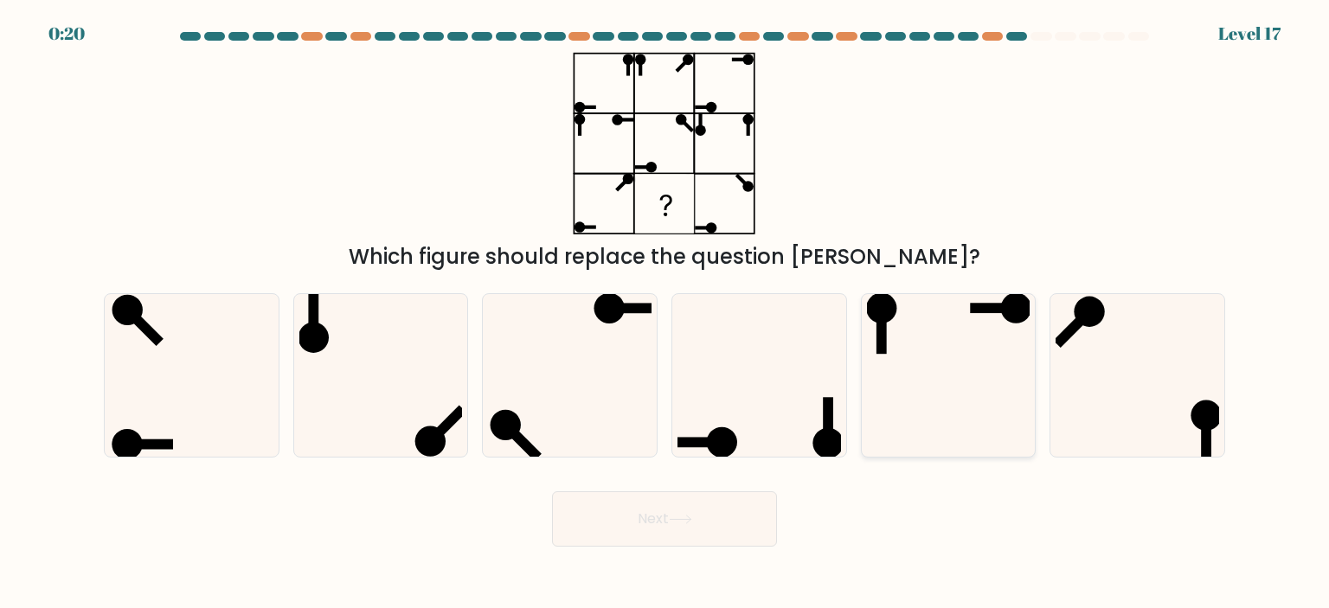
click at [1022, 412] on icon at bounding box center [948, 375] width 163 height 163
click at [665, 313] on input "e." at bounding box center [665, 309] width 1 height 9
radio input "true"
click at [678, 520] on icon at bounding box center [680, 520] width 21 height 8
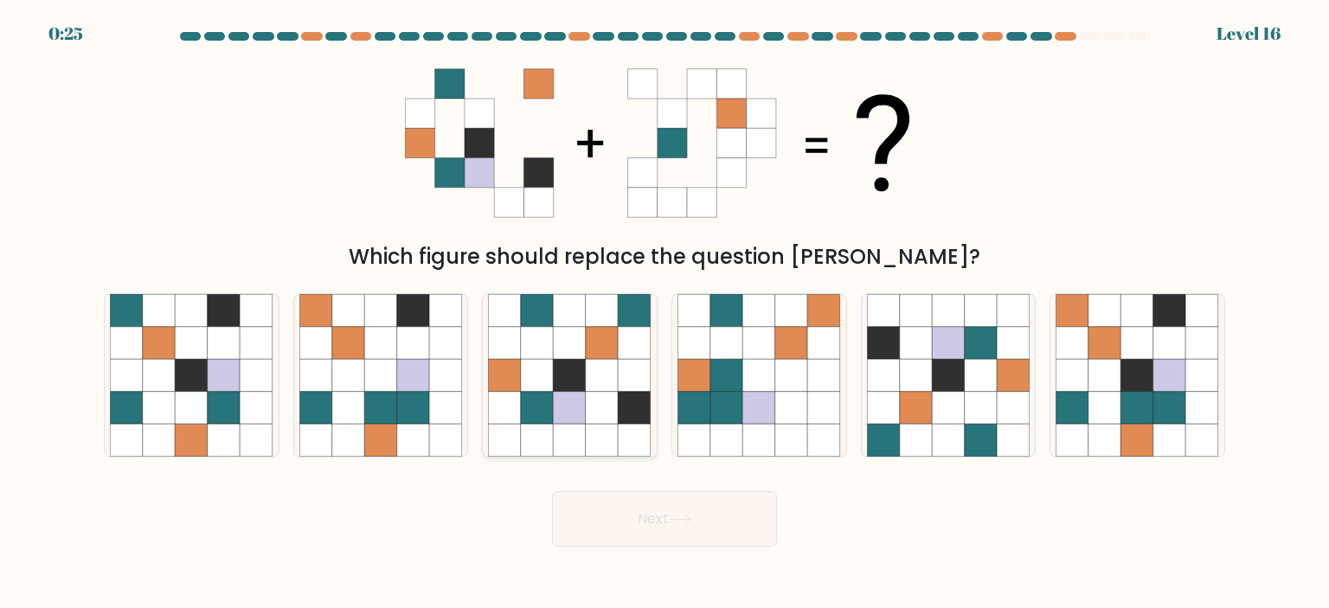
click at [600, 376] on icon at bounding box center [602, 375] width 33 height 33
click at [665, 313] on input "c." at bounding box center [665, 309] width 1 height 9
radio input "true"
click at [675, 516] on icon at bounding box center [680, 520] width 23 height 10
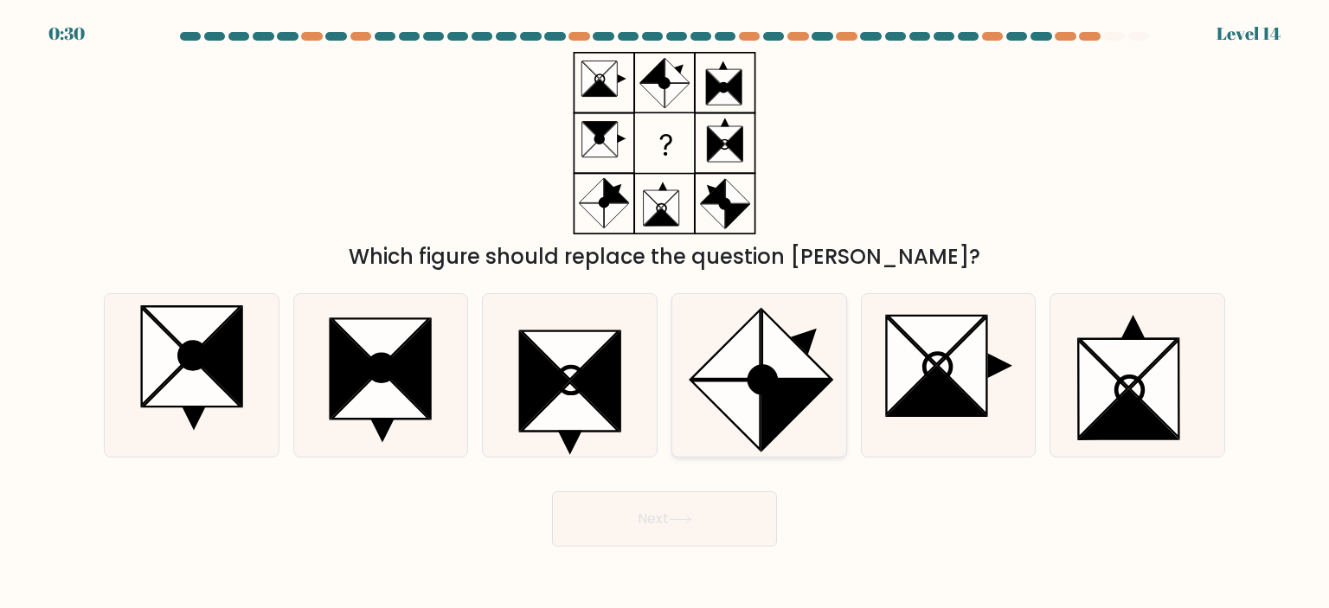
click at [747, 378] on icon at bounding box center [725, 344] width 69 height 69
click at [665, 313] on input "d." at bounding box center [665, 309] width 1 height 9
radio input "true"
click at [709, 508] on button "Next" at bounding box center [664, 519] width 225 height 55
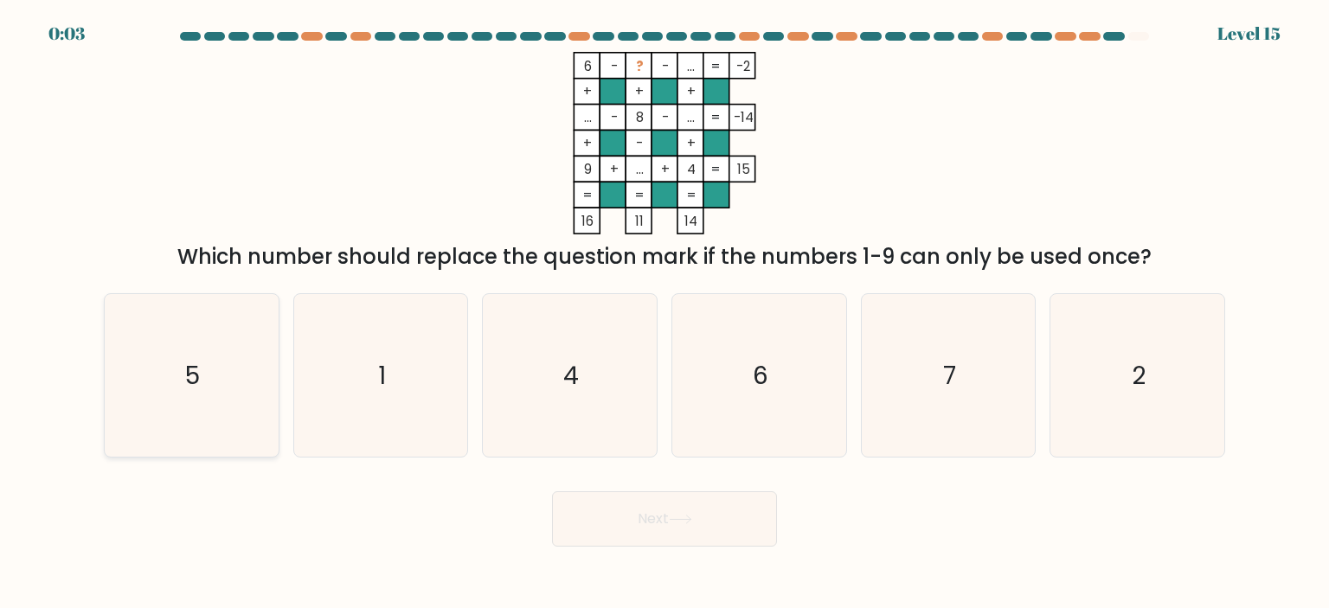
drag, startPoint x: 156, startPoint y: 345, endPoint x: 149, endPoint y: 321, distance: 25.2
click at [149, 321] on icon "5" at bounding box center [191, 375] width 163 height 163
click at [665, 313] on input "a. 5" at bounding box center [665, 309] width 1 height 9
radio input "true"
click at [686, 531] on button "Next" at bounding box center [664, 519] width 225 height 55
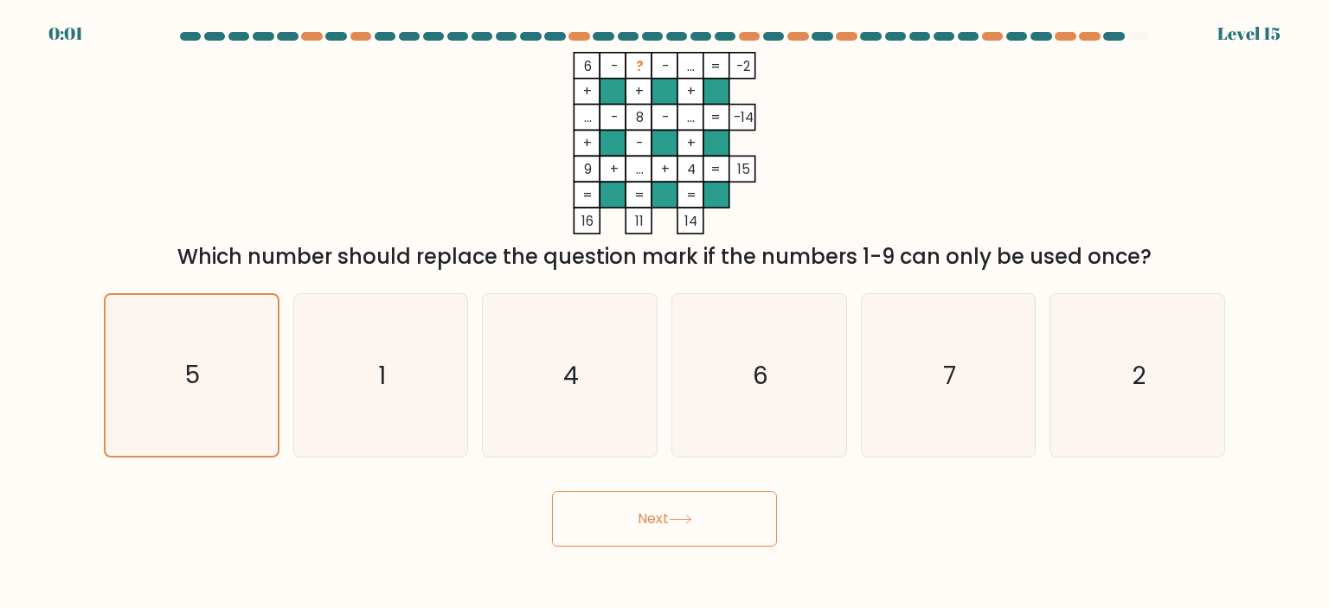
click at [686, 531] on button "Next" at bounding box center [664, 519] width 225 height 55
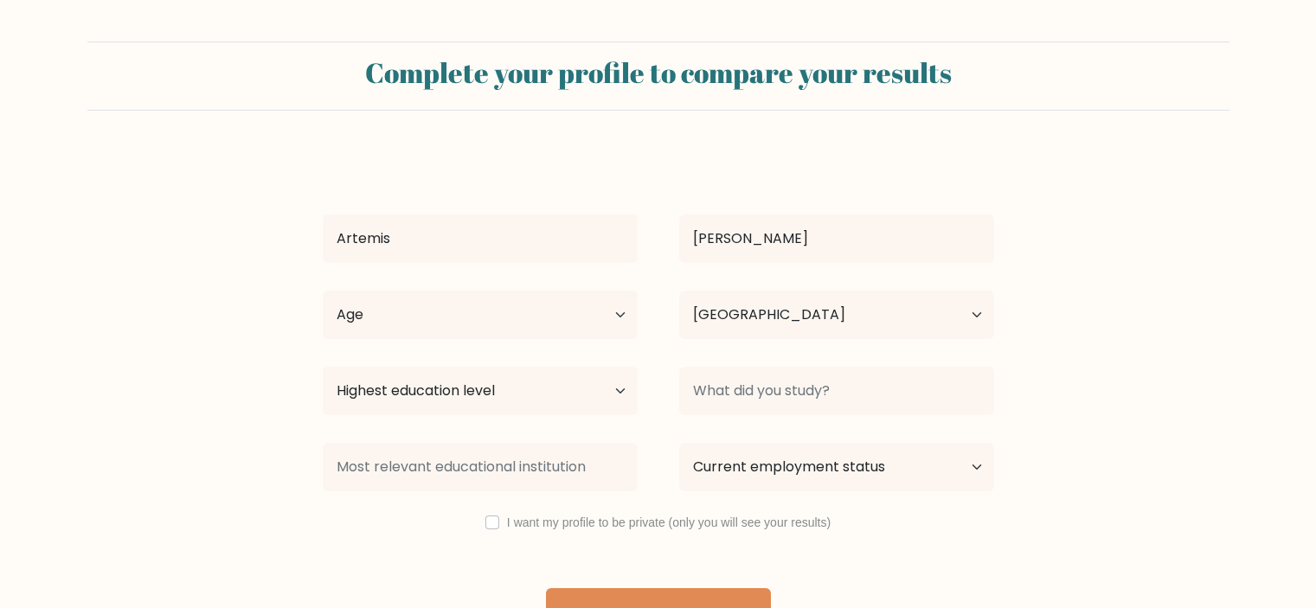
select select "GB"
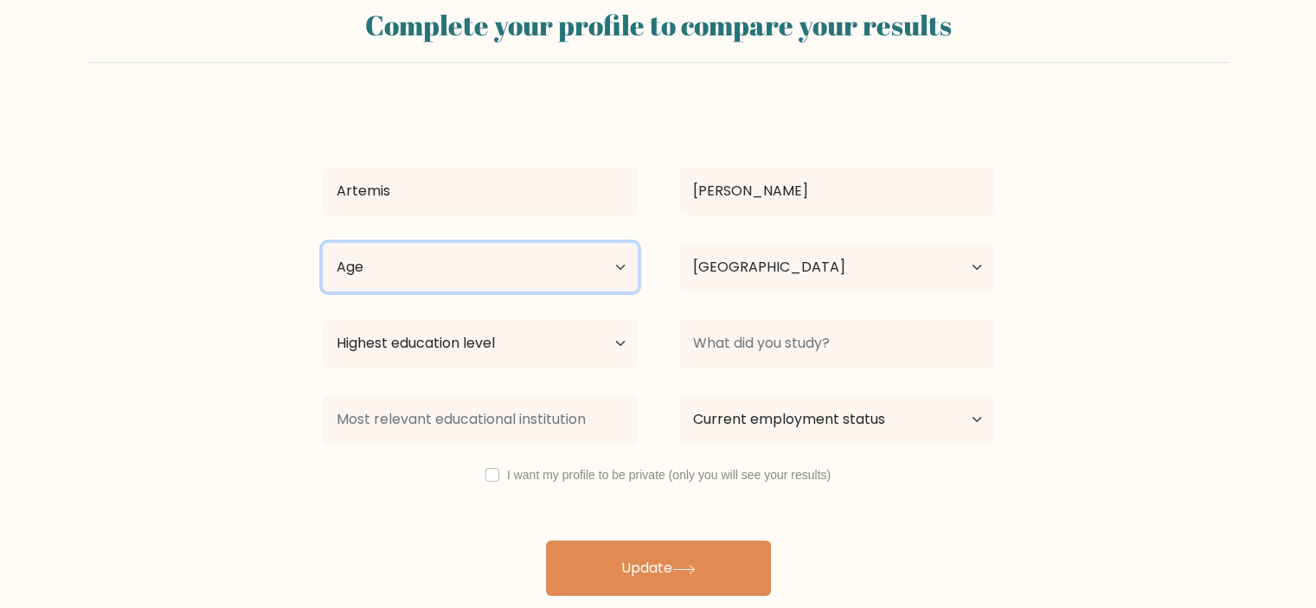
click at [556, 274] on select "Age Under 18 years old 18-24 years old 25-34 years old 35-44 years old 45-54 ye…" at bounding box center [480, 267] width 315 height 48
select select "25_34"
click at [323, 243] on select "Age Under 18 years old 18-24 years old 25-34 years old 35-44 years old 45-54 ye…" at bounding box center [480, 267] width 315 height 48
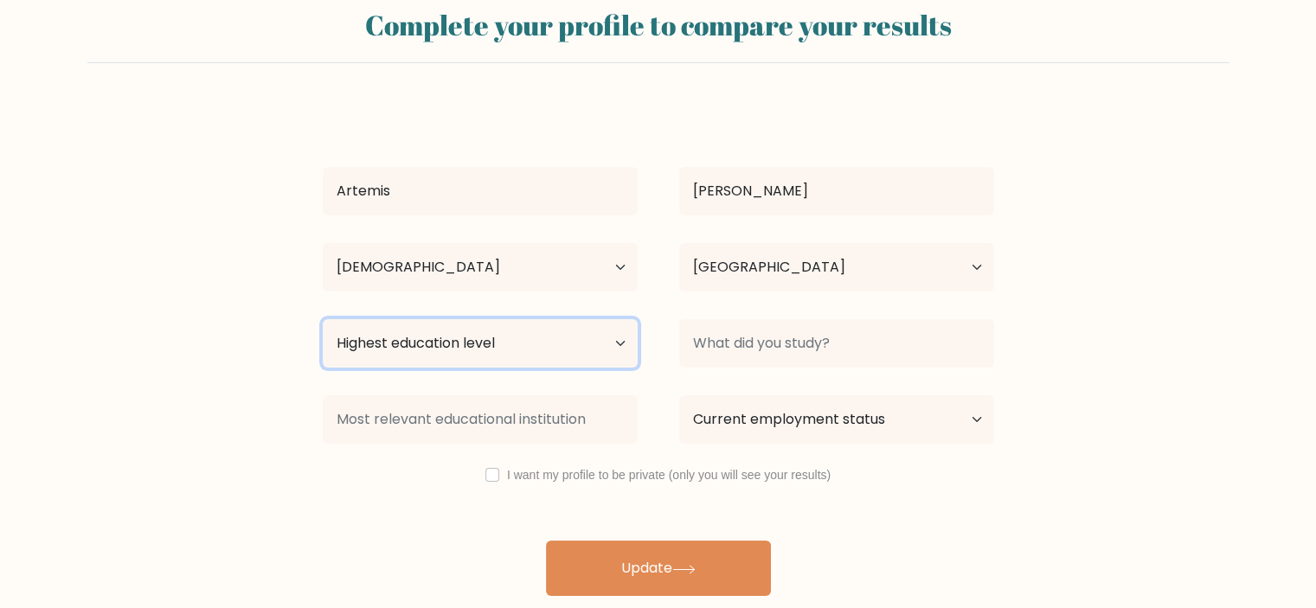
click at [530, 356] on select "Highest education level No schooling Primary Lower Secondary Upper Secondary Oc…" at bounding box center [480, 343] width 315 height 48
click at [323, 319] on select "Highest education level No schooling Primary Lower Secondary Upper Secondary Oc…" at bounding box center [480, 343] width 315 height 48
click at [490, 354] on select "Highest education level No schooling Primary Lower Secondary Upper Secondary Oc…" at bounding box center [480, 343] width 315 height 48
select select "bachelors_degree"
click at [323, 319] on select "Highest education level No schooling Primary Lower Secondary Upper Secondary Oc…" at bounding box center [480, 343] width 315 height 48
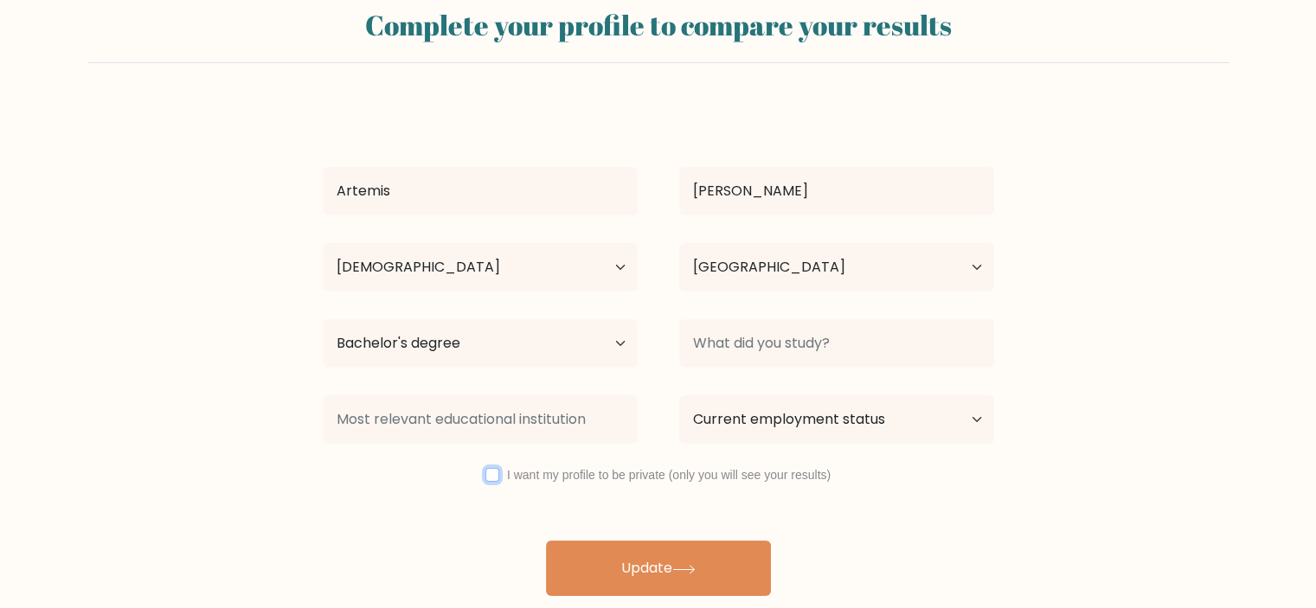
click at [493, 473] on input "checkbox" at bounding box center [492, 475] width 14 height 14
checkbox input "true"
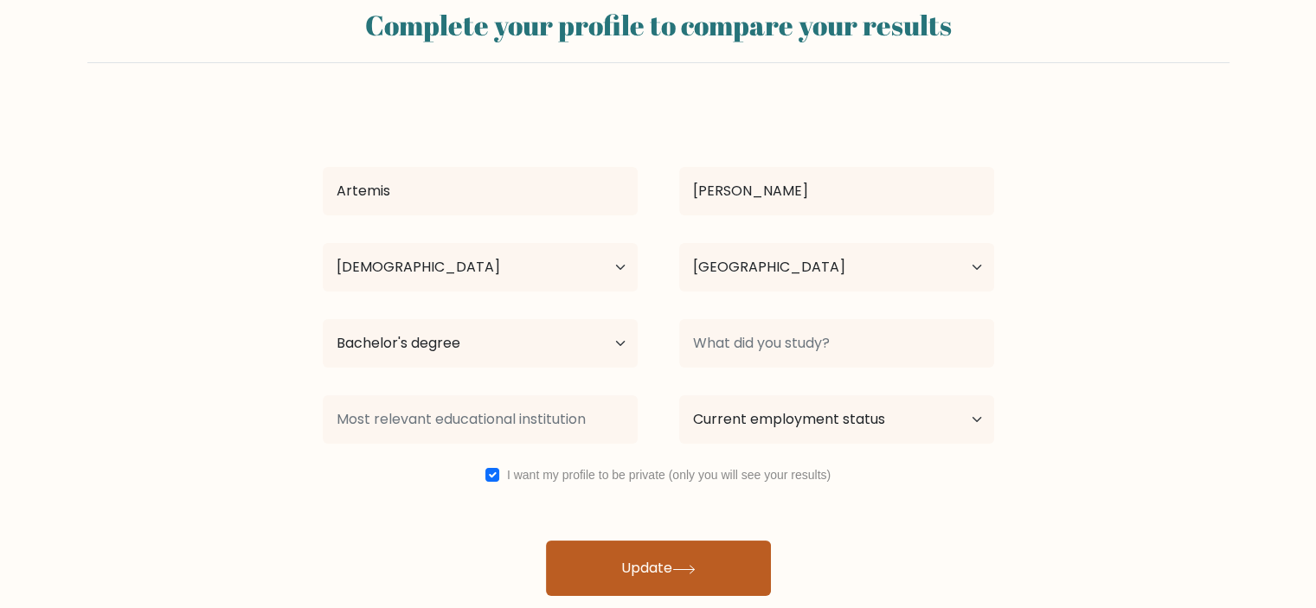
click at [617, 583] on button "Update" at bounding box center [658, 568] width 225 height 55
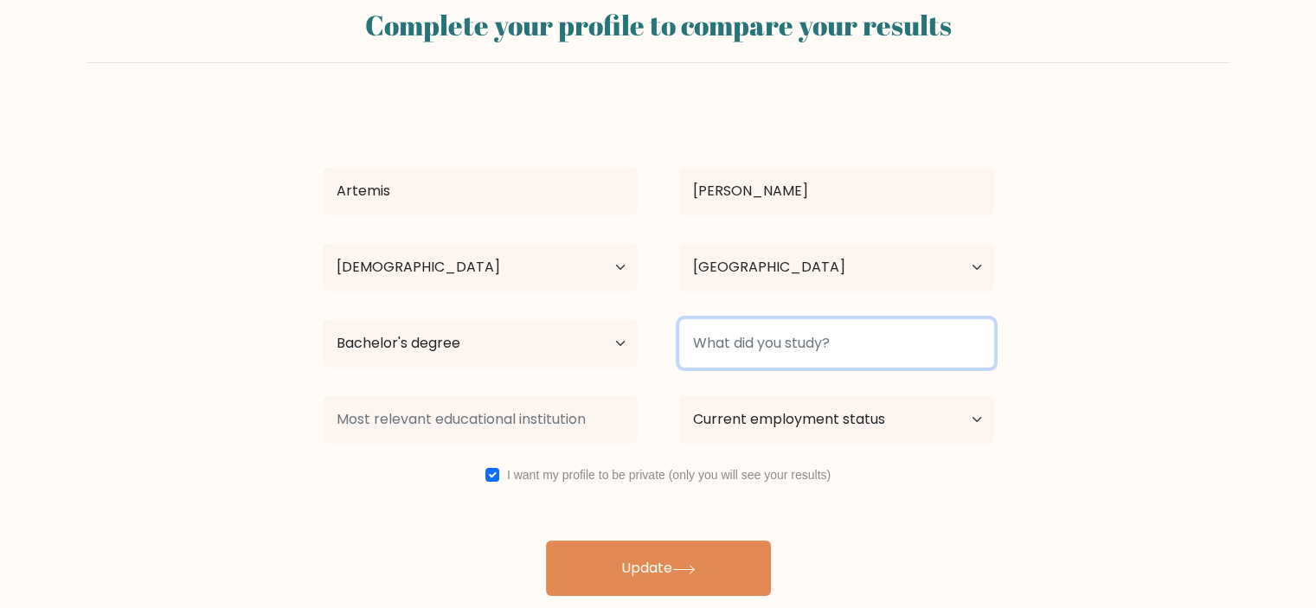
click at [780, 341] on input at bounding box center [836, 343] width 315 height 48
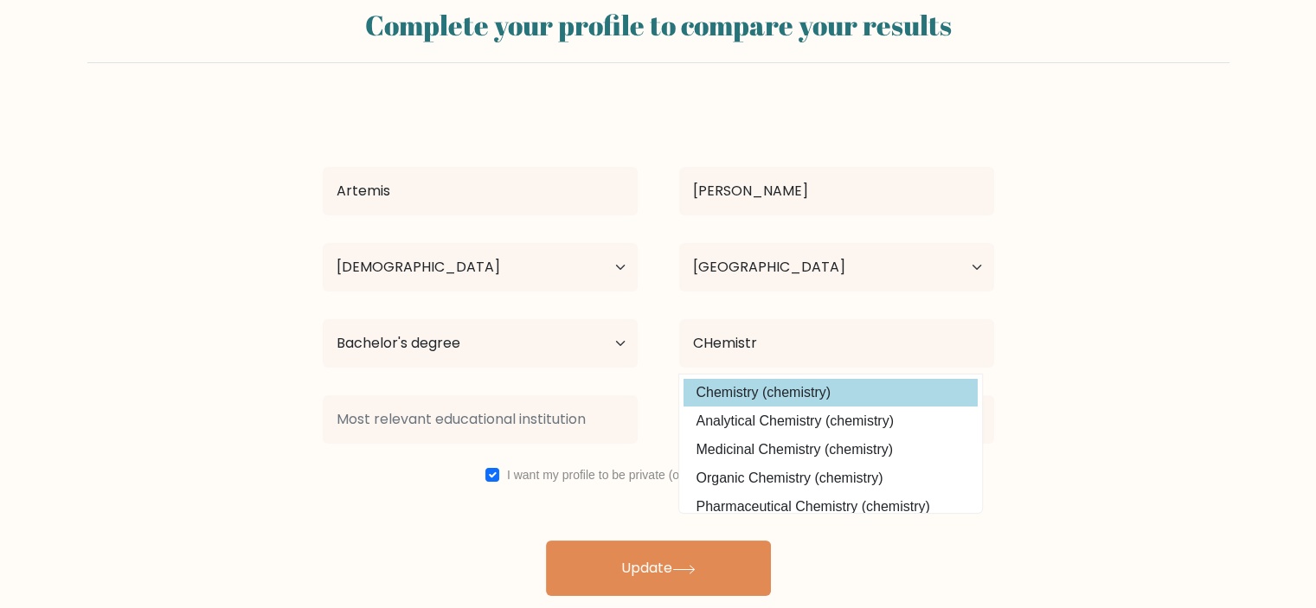
click at [784, 383] on option "Chemistry (chemistry)" at bounding box center [831, 393] width 294 height 28
type input "Chemistry"
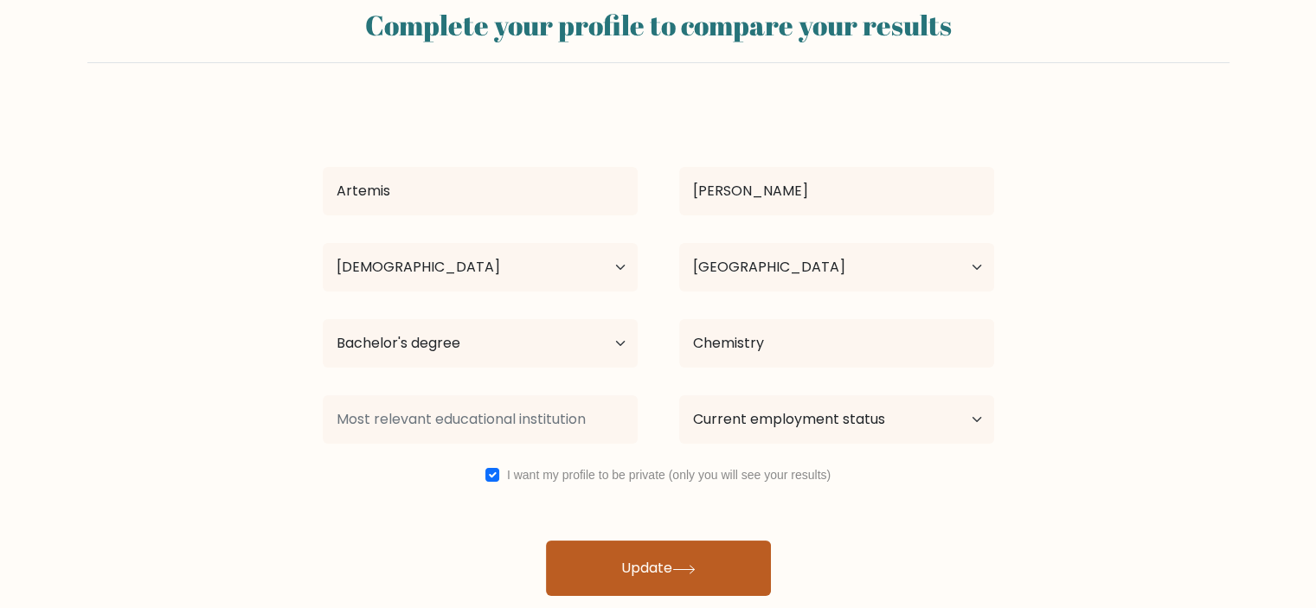
click at [648, 560] on button "Update" at bounding box center [658, 568] width 225 height 55
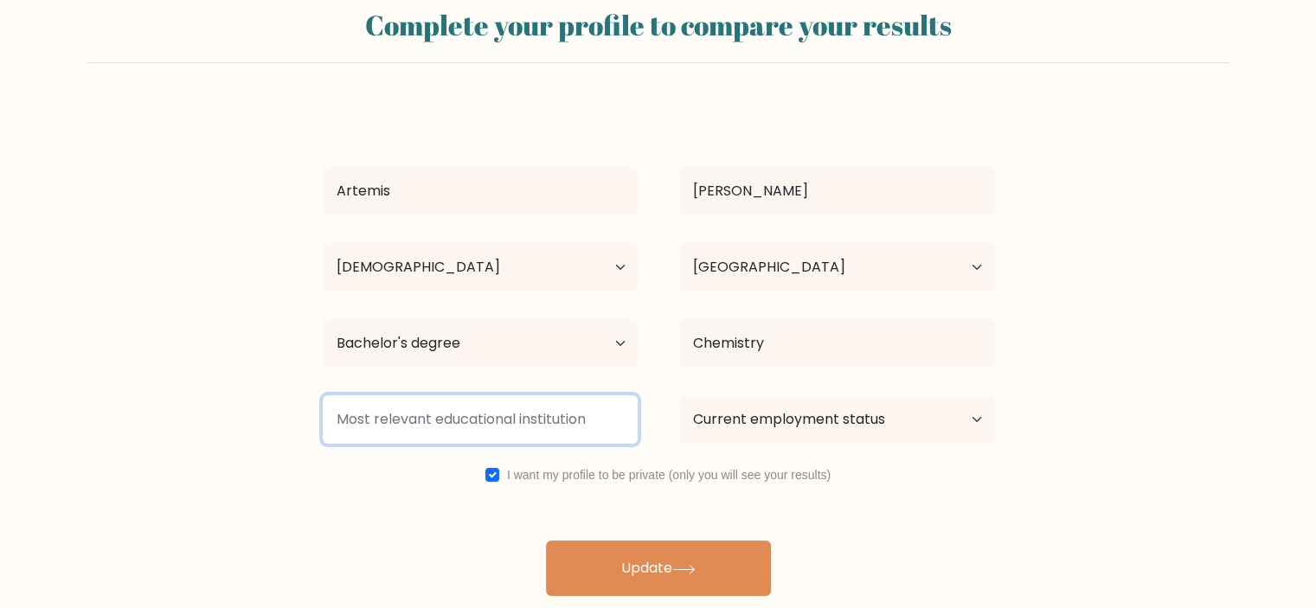
click at [485, 423] on input at bounding box center [480, 419] width 315 height 48
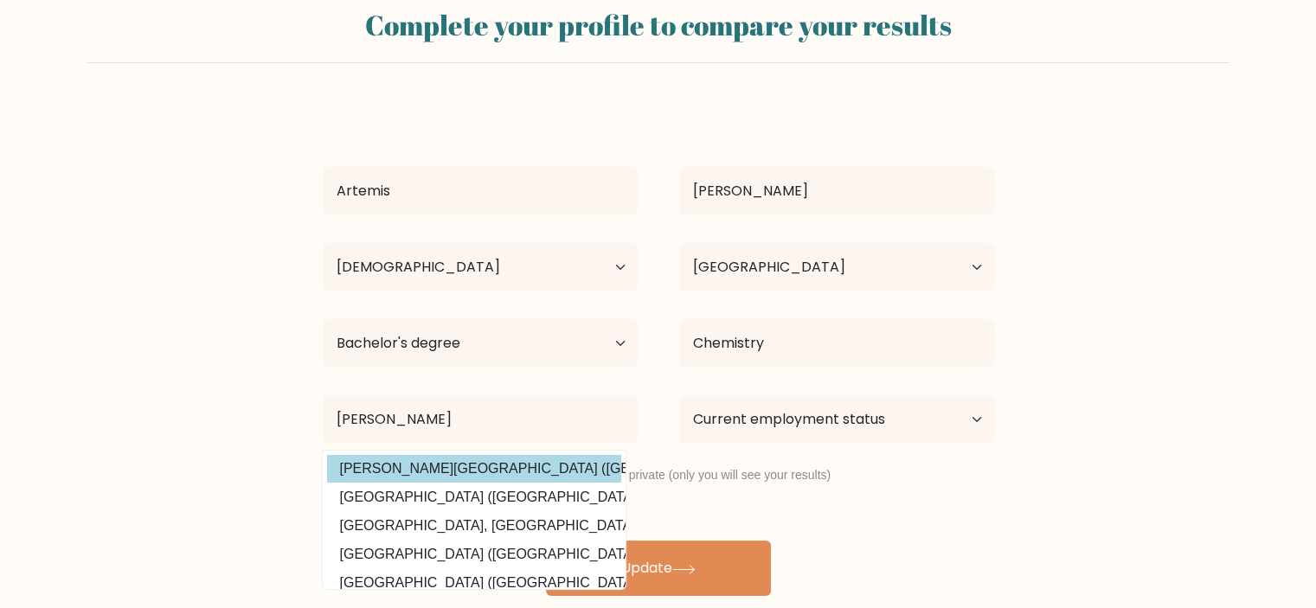
click at [485, 466] on option "Queen Mary University of London (United Kingdom)" at bounding box center [474, 469] width 294 height 28
type input "Queen Mary University of London"
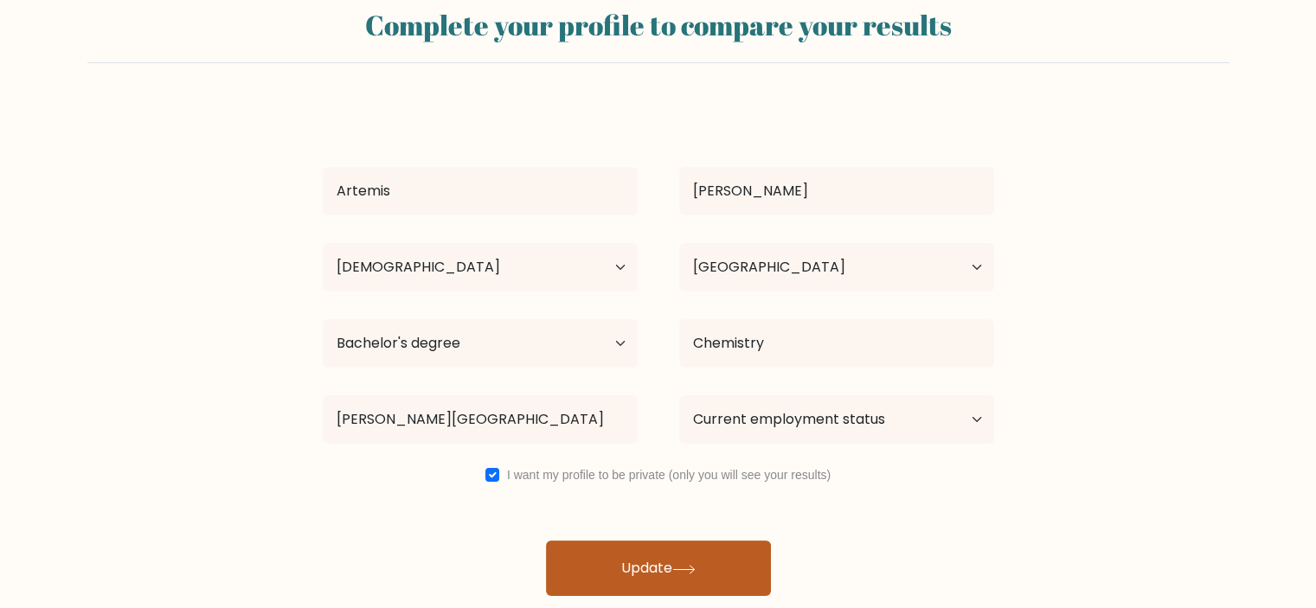
click at [704, 581] on button "Update" at bounding box center [658, 568] width 225 height 55
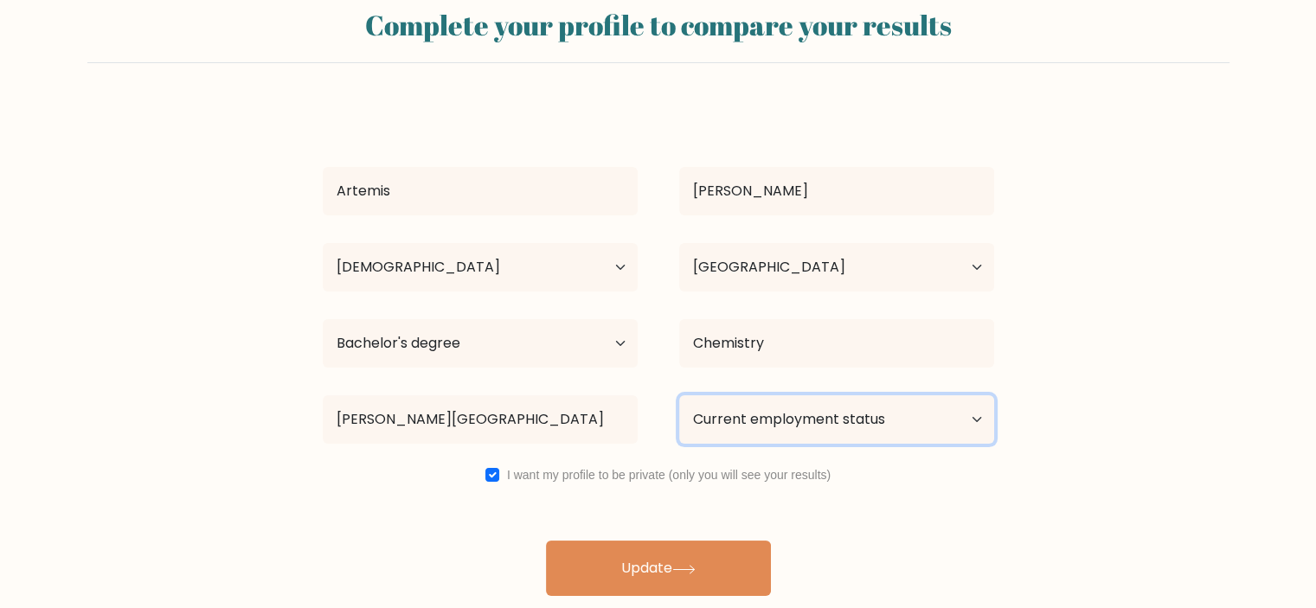
click at [821, 428] on select "Current employment status Employed Student Retired Other / prefer not to answer" at bounding box center [836, 419] width 315 height 48
select select "employed"
click at [679, 395] on select "Current employment status Employed Student Retired Other / prefer not to answer" at bounding box center [836, 419] width 315 height 48
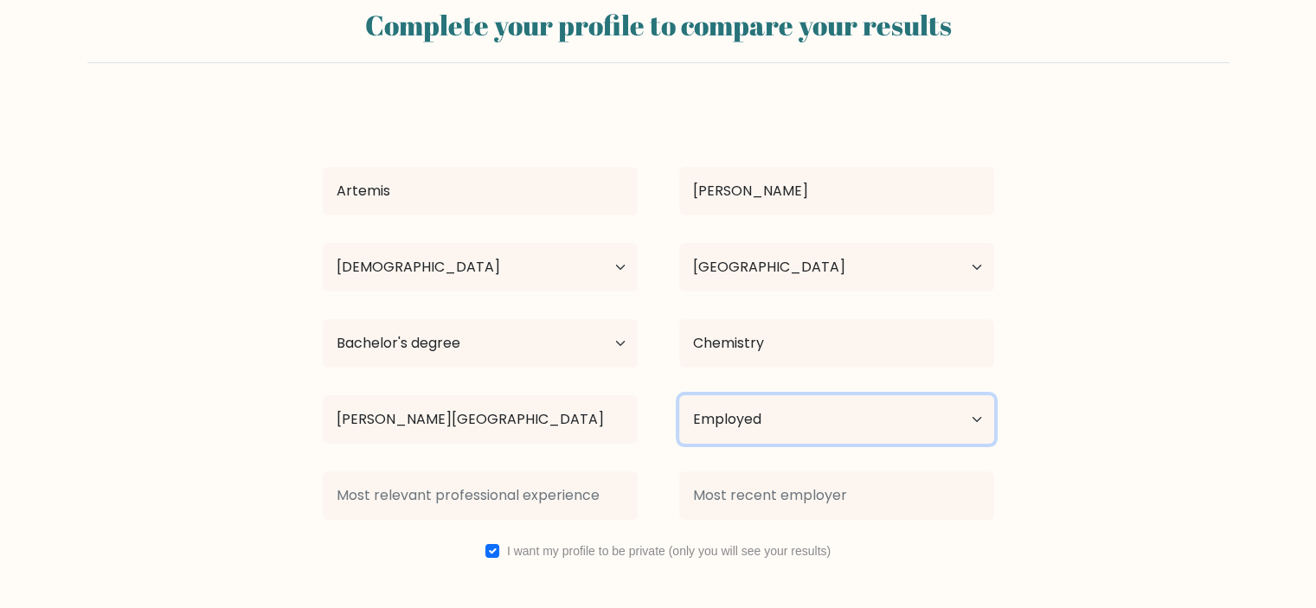
scroll to position [111, 0]
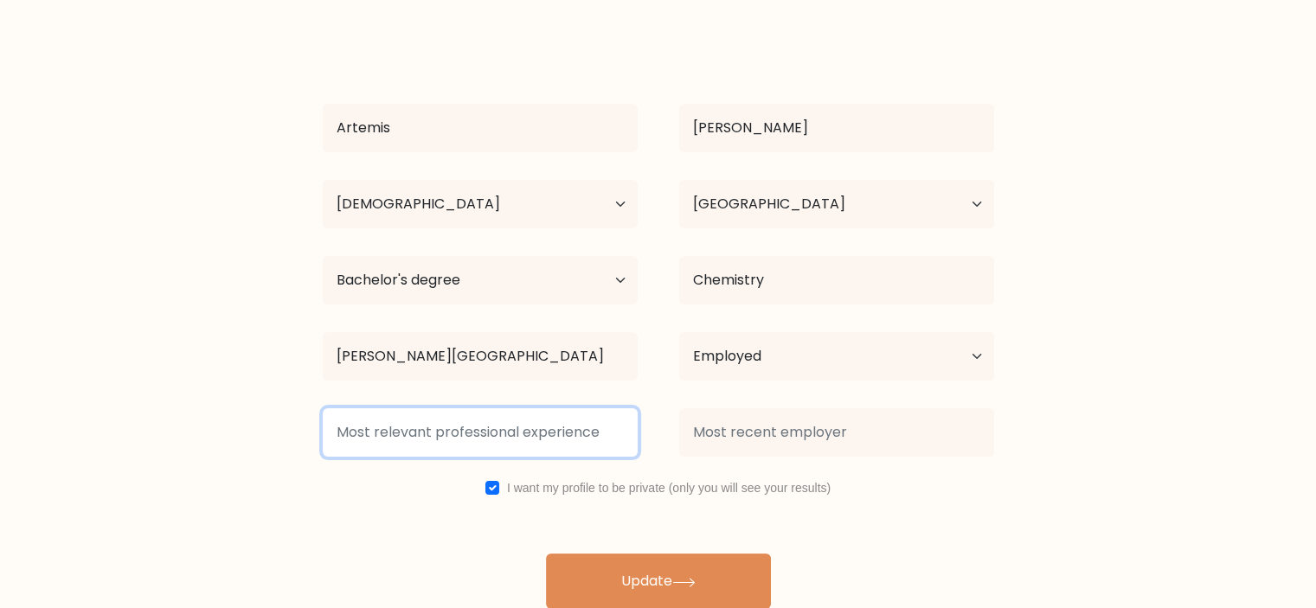
click at [577, 445] on input at bounding box center [480, 432] width 315 height 48
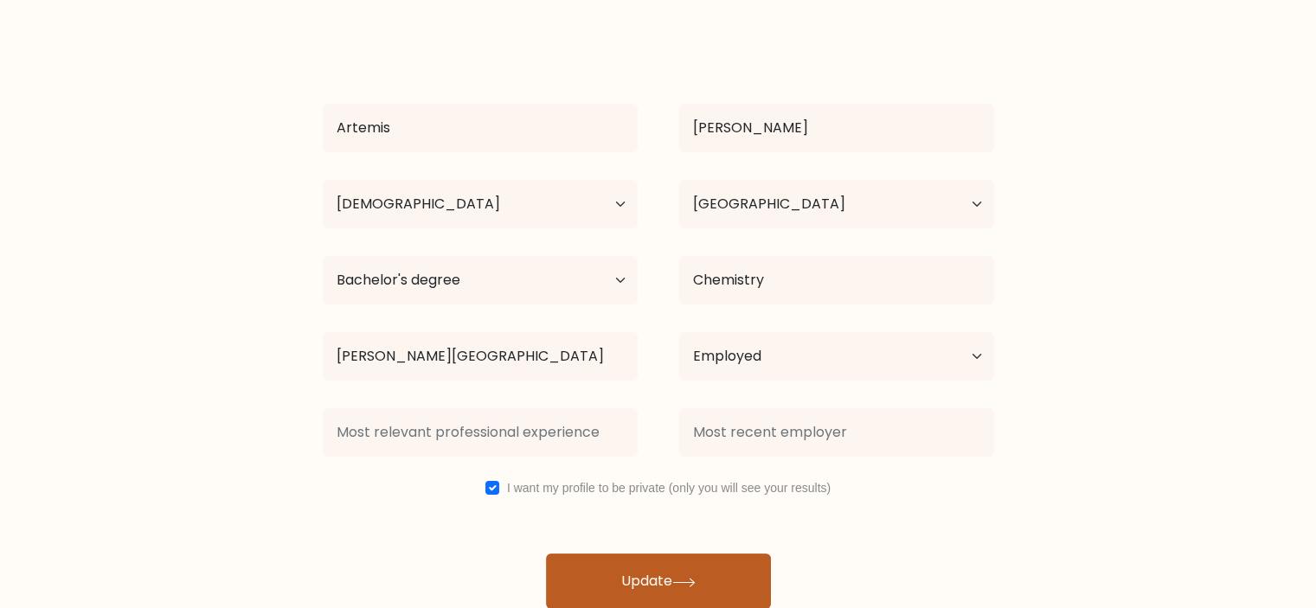
click at [644, 582] on button "Update" at bounding box center [658, 581] width 225 height 55
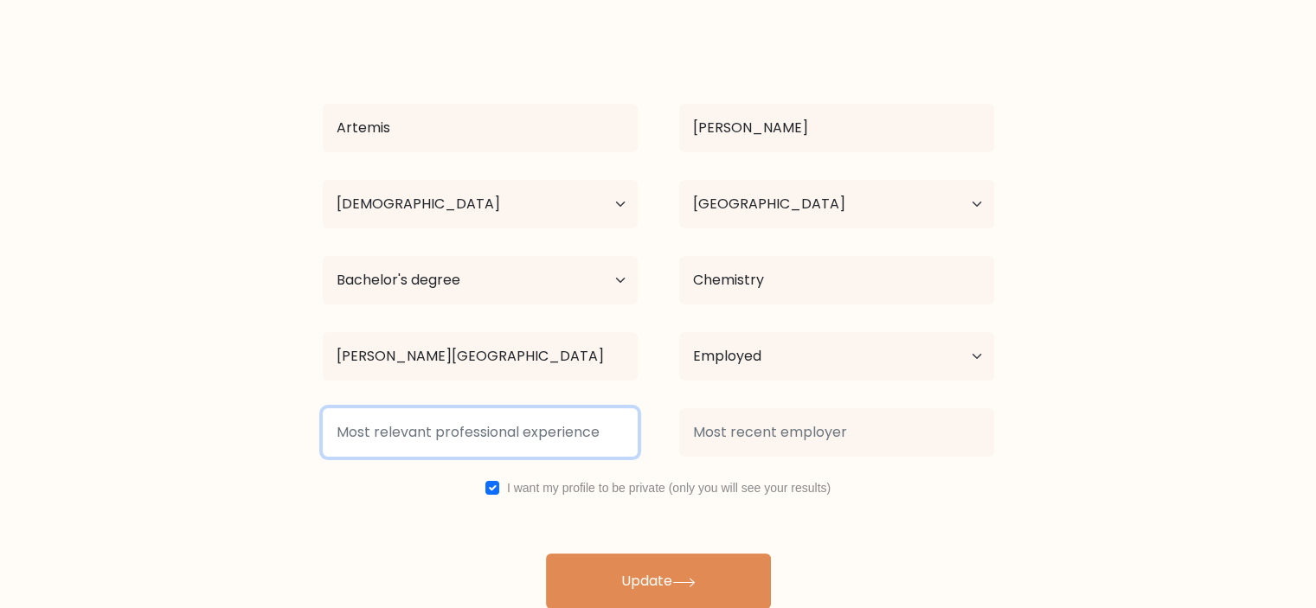
type input "S"
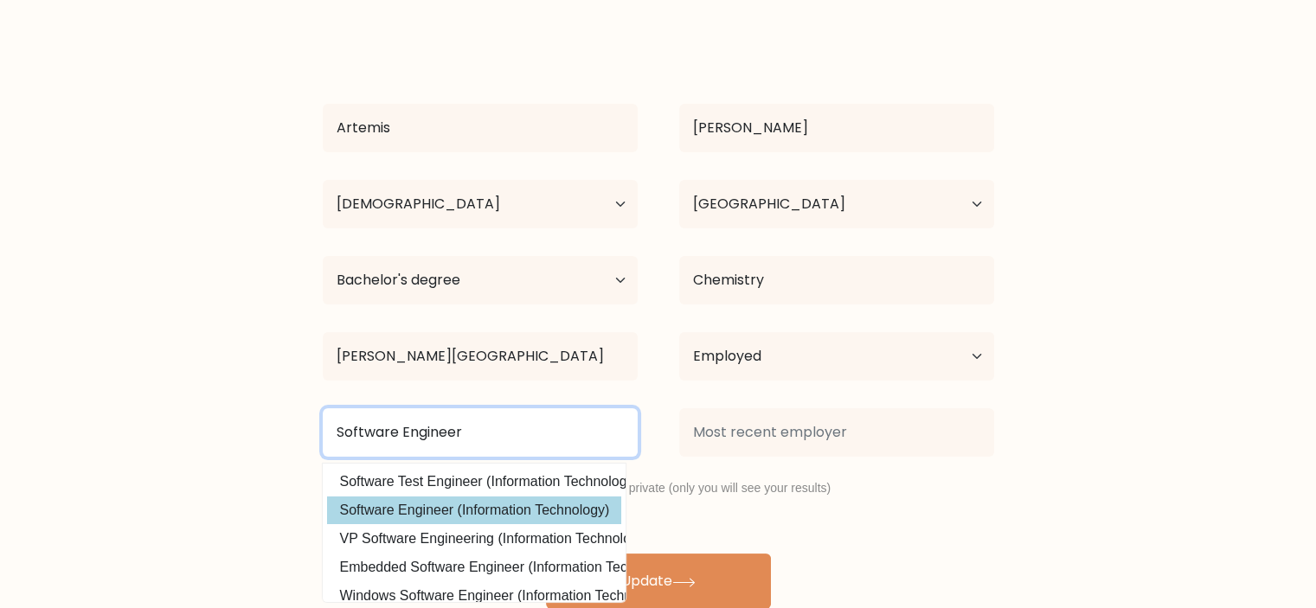
type input "Software Engineer"
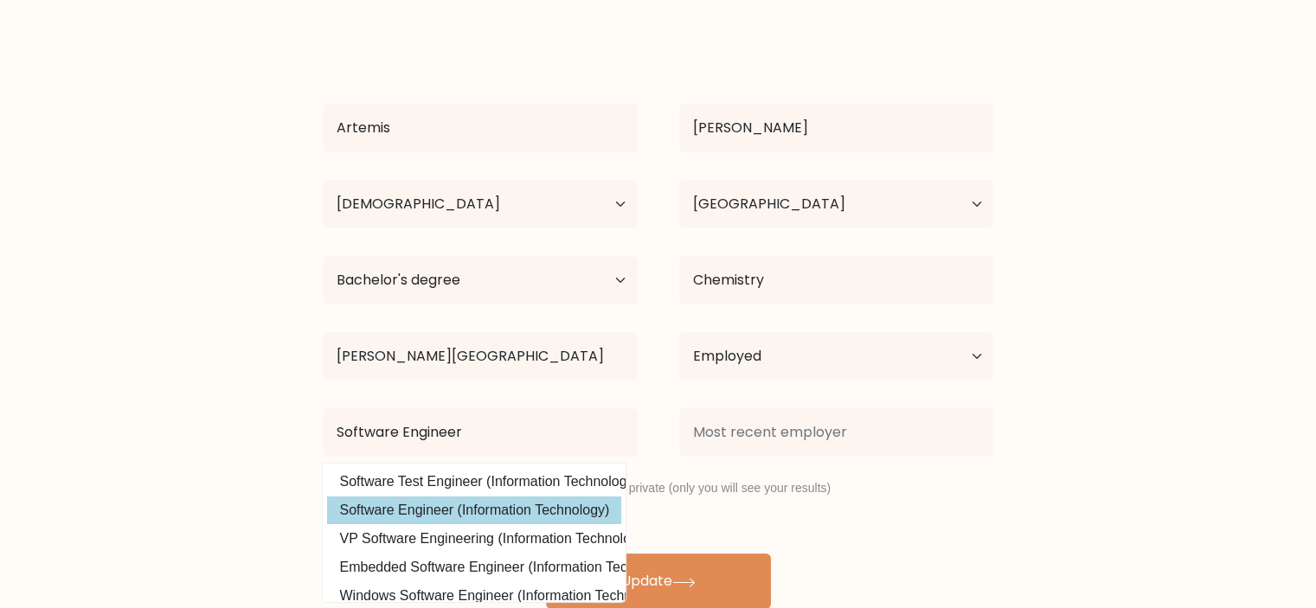
click at [518, 516] on option "Software Engineer (Information Technology)" at bounding box center [474, 511] width 294 height 28
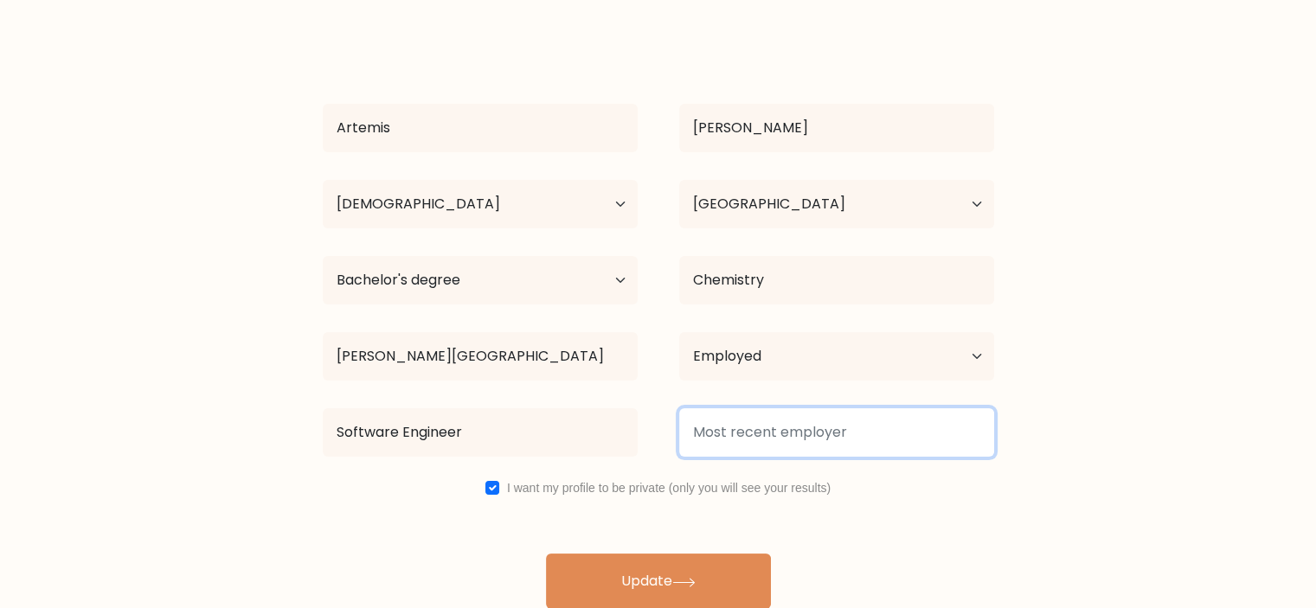
click at [727, 453] on input at bounding box center [836, 432] width 315 height 48
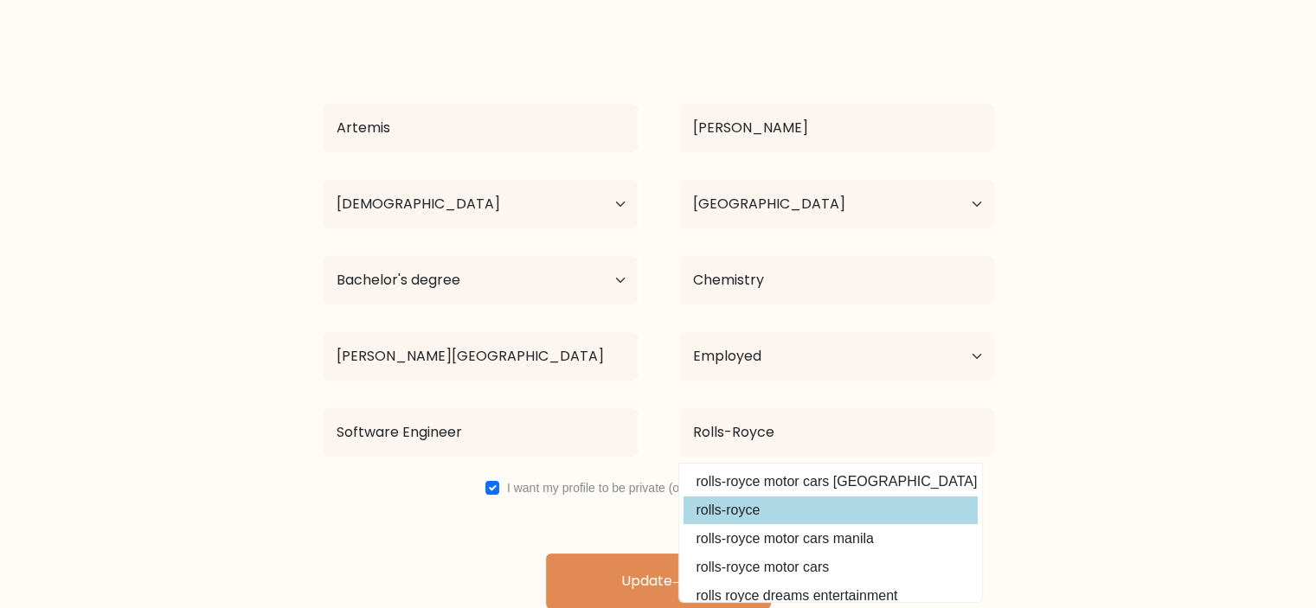
click at [751, 505] on option "rolls-royce" at bounding box center [831, 511] width 294 height 28
type input "rolls-royce"
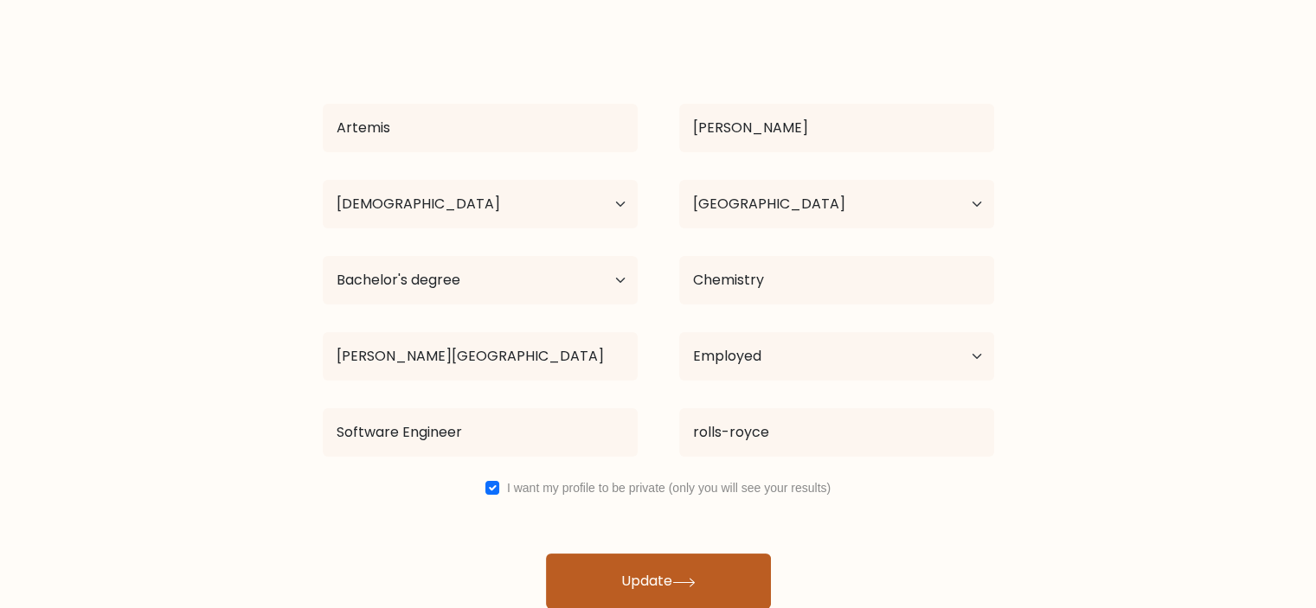
click at [636, 564] on button "Update" at bounding box center [658, 581] width 225 height 55
